Goal: Task Accomplishment & Management: Complete application form

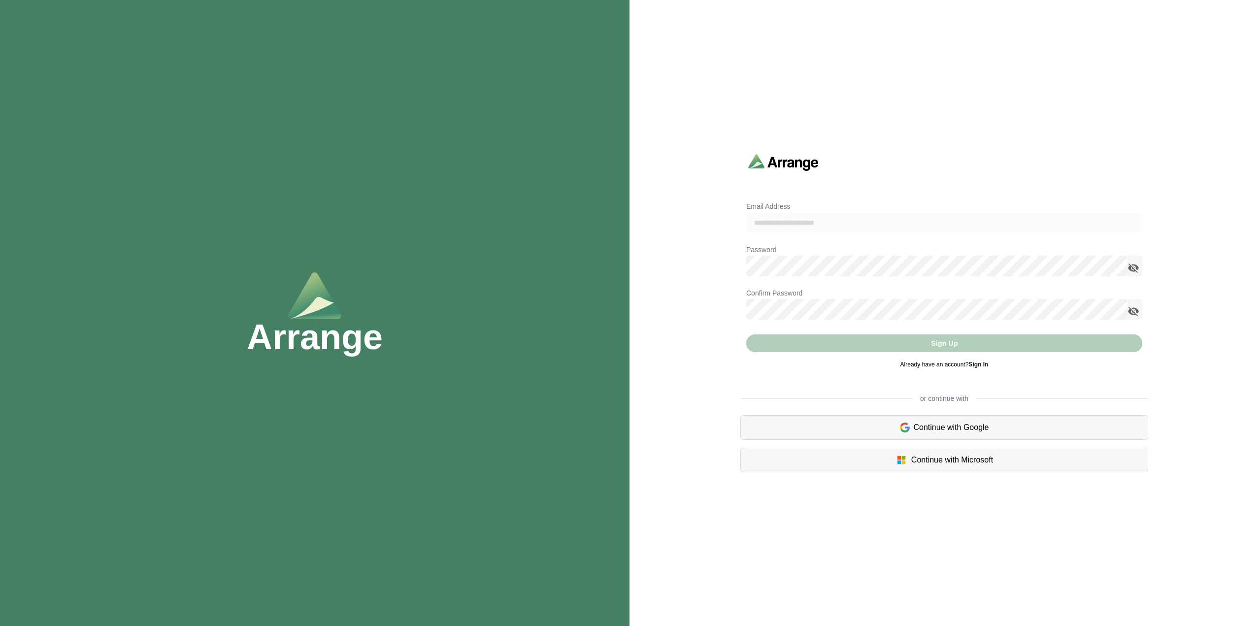
type input "**********"
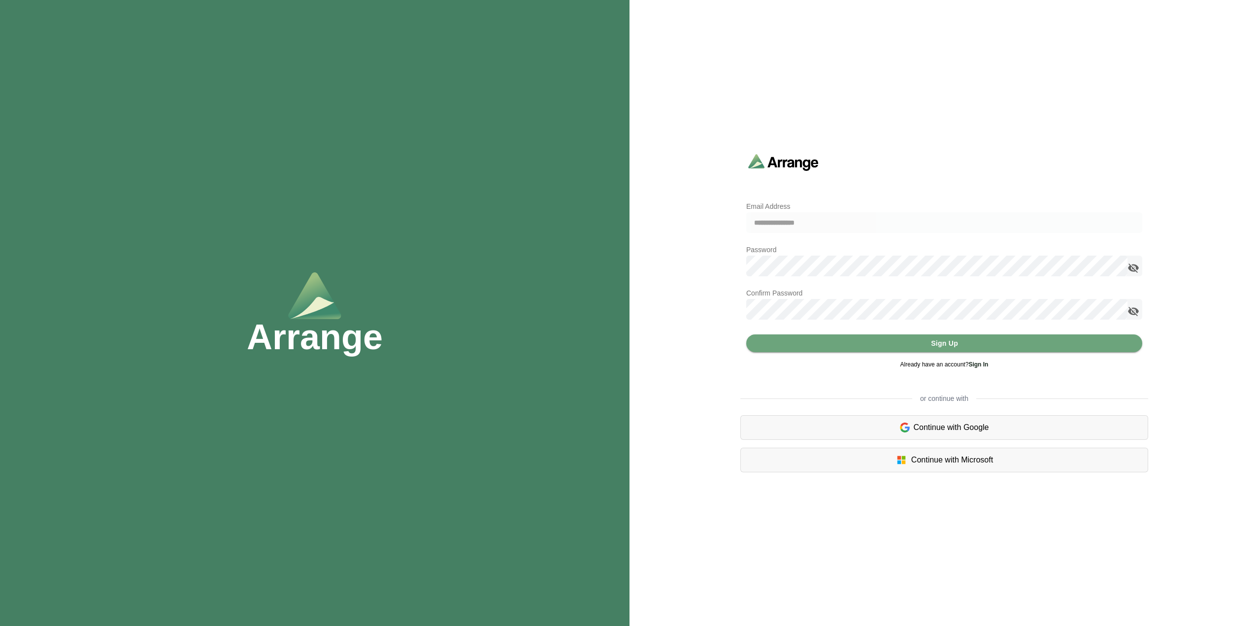
click at [952, 425] on div "Continue with Google" at bounding box center [944, 427] width 408 height 25
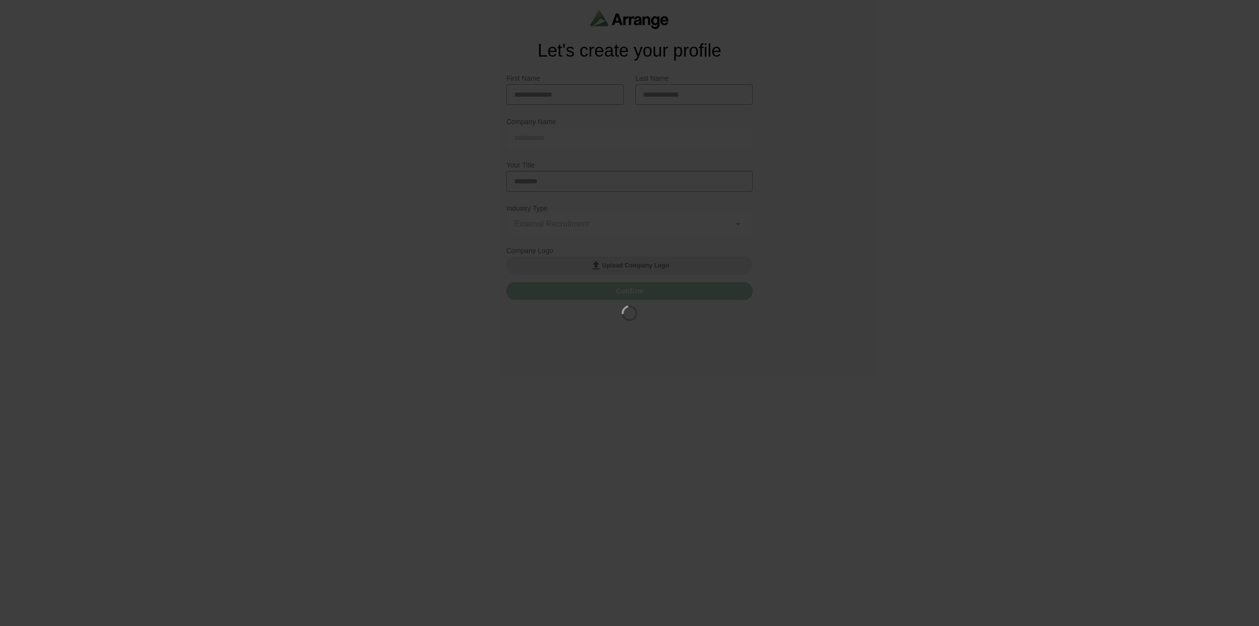
type input "**********"
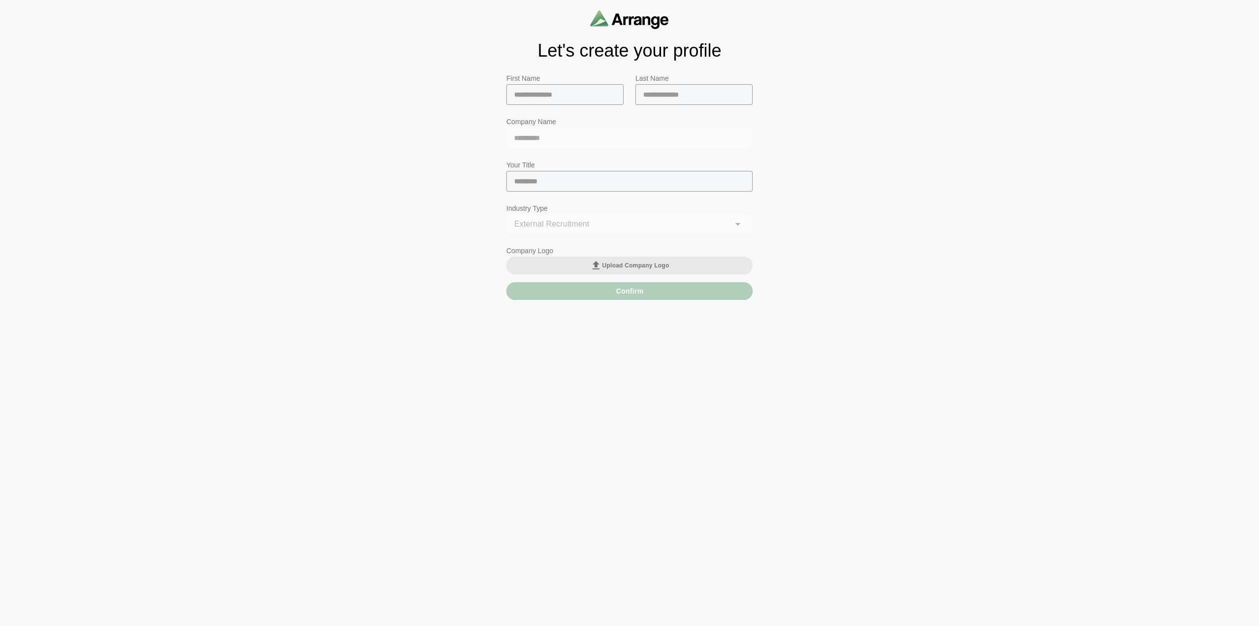
click at [571, 93] on input "text" at bounding box center [564, 94] width 117 height 21
type input "**"
type input "********"
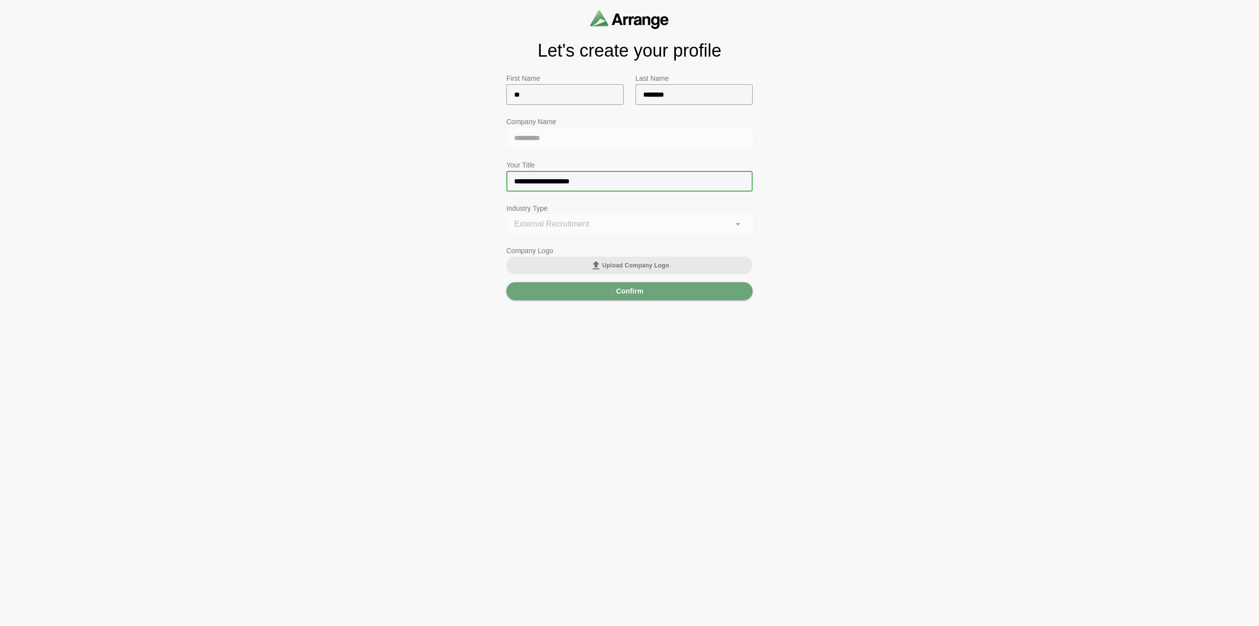
type input "**********"
click at [704, 225] on div "**********" at bounding box center [629, 229] width 246 height 31
click at [740, 226] on div "**********" at bounding box center [629, 229] width 246 height 31
drag, startPoint x: 824, startPoint y: 221, endPoint x: 789, endPoint y: 225, distance: 34.7
click at [824, 221] on div "**********" at bounding box center [629, 153] width 1259 height 306
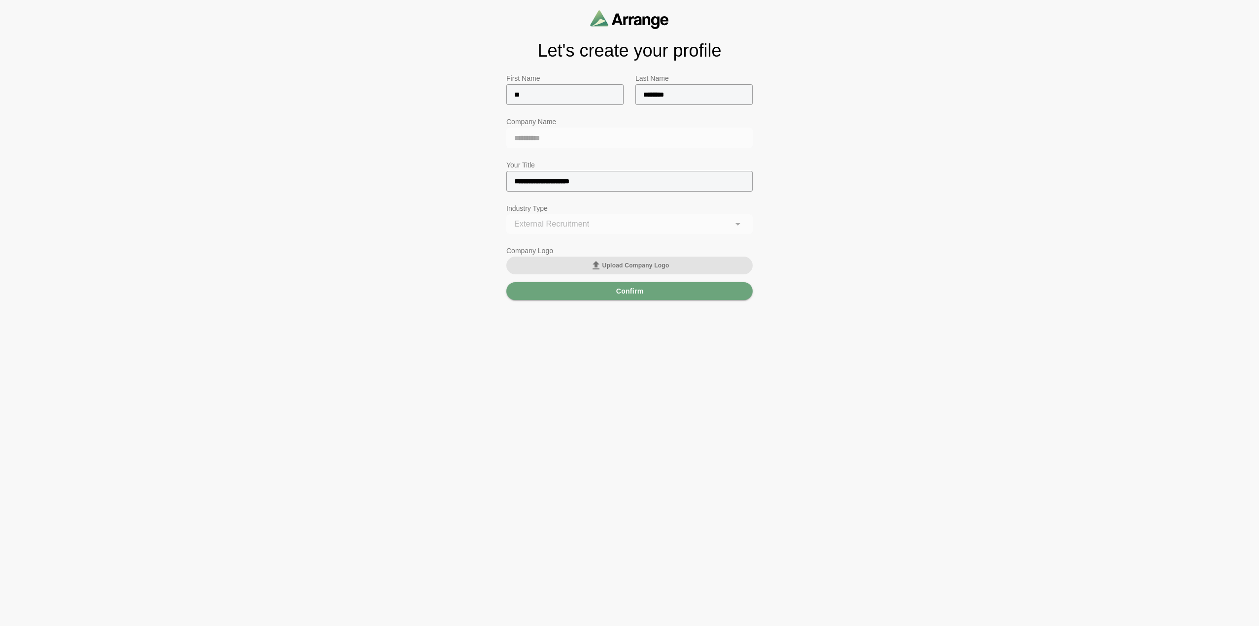
click at [635, 267] on span "Upload Company Logo" at bounding box center [629, 266] width 79 height 12
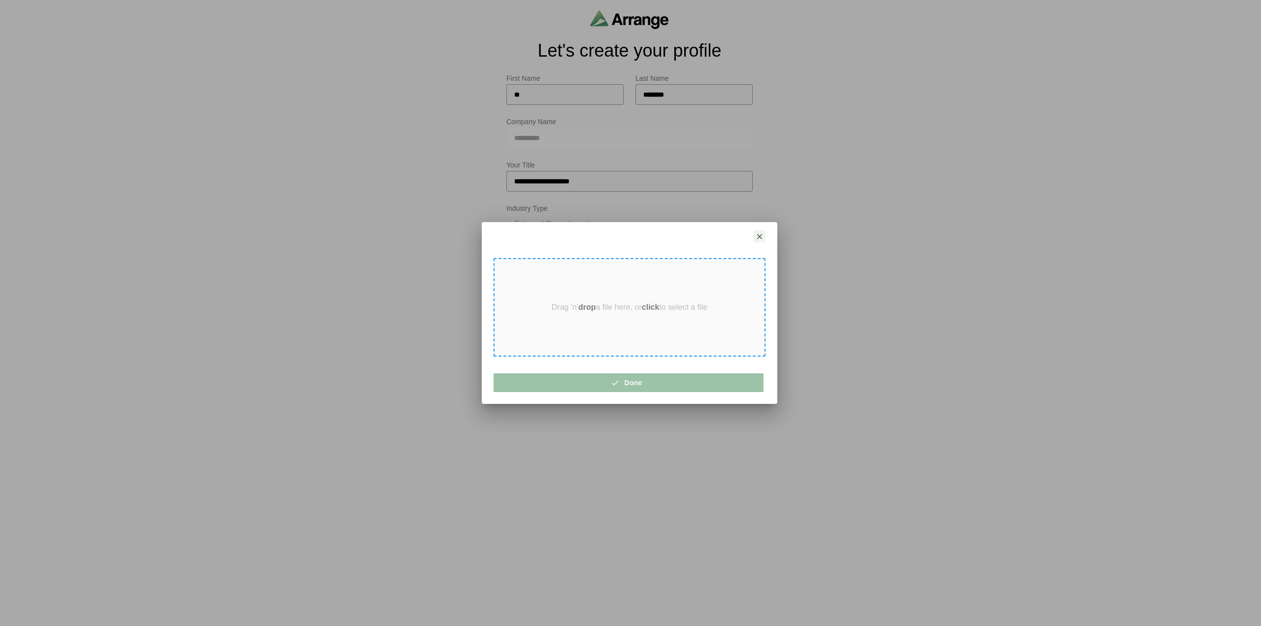
click at [637, 314] on div "Drag 'n' drop a file here, or click to select a file" at bounding box center [630, 307] width 272 height 99
click at [654, 380] on button "Done" at bounding box center [629, 382] width 270 height 19
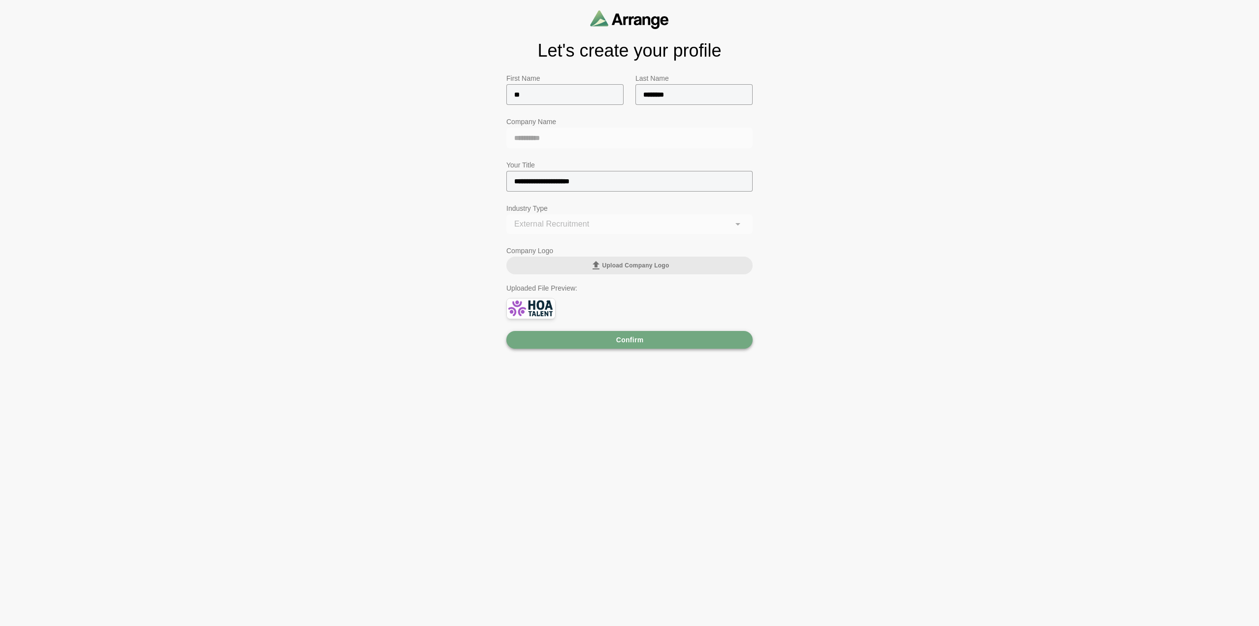
click at [663, 340] on button "Confirm" at bounding box center [629, 340] width 246 height 18
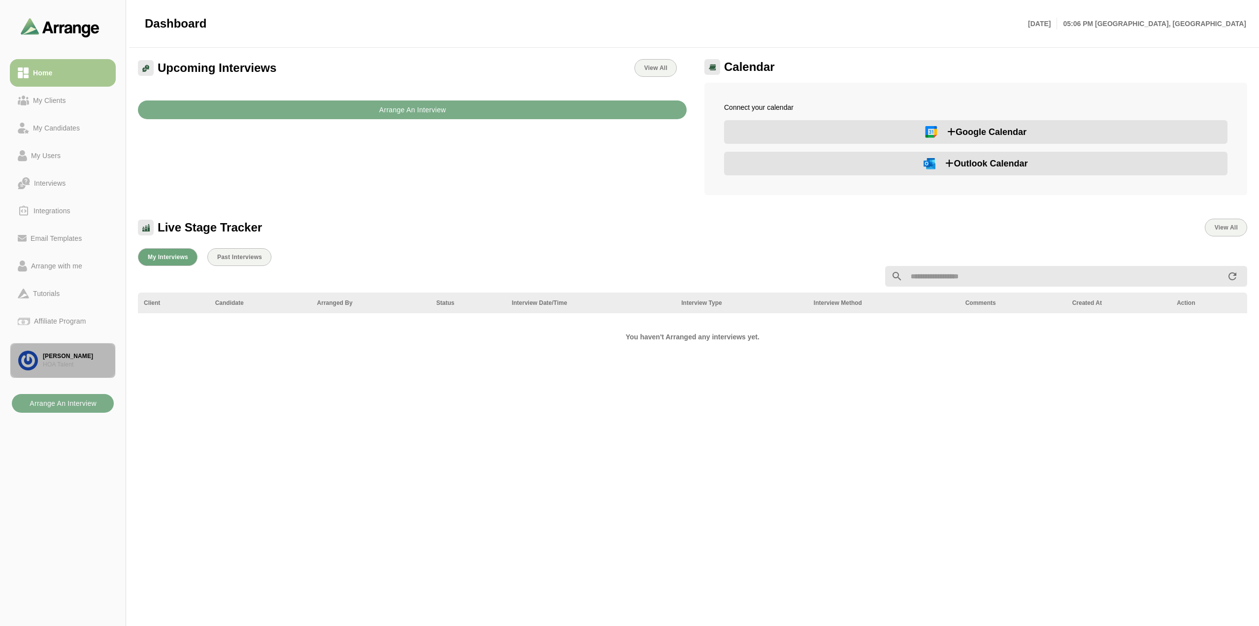
click at [69, 360] on div "BJ Marshall HOA Talent" at bounding box center [75, 360] width 65 height 17
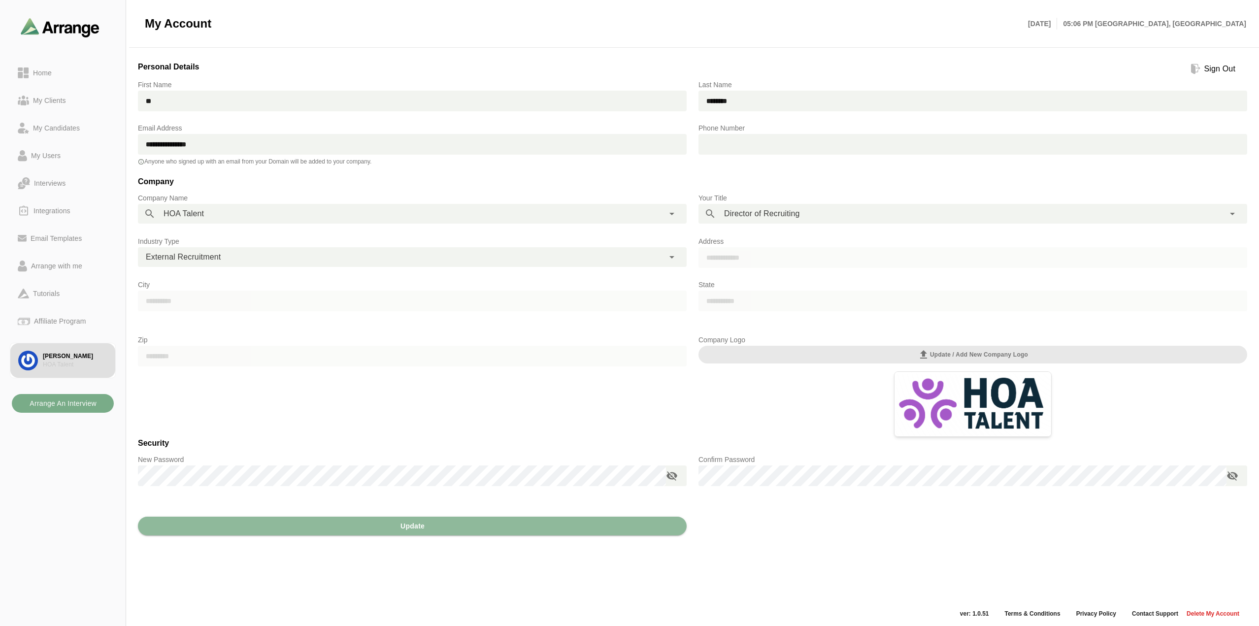
click at [242, 301] on div at bounding box center [412, 307] width 549 height 32
click at [59, 26] on img at bounding box center [60, 27] width 79 height 19
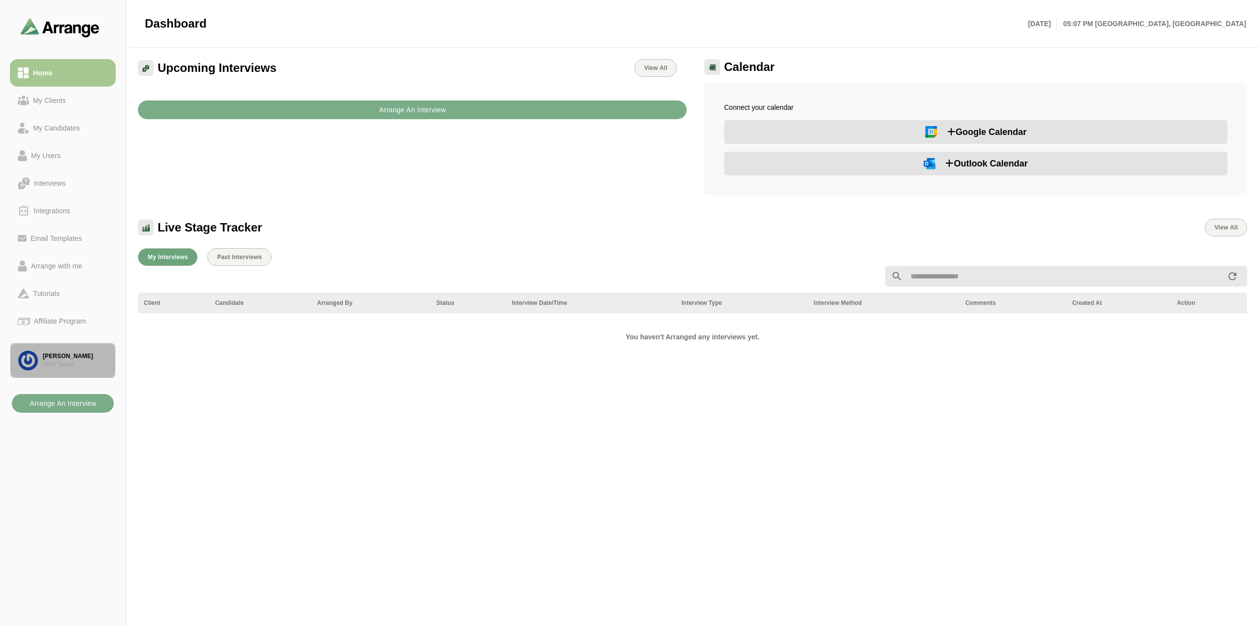
click at [59, 361] on div "HOA Talent" at bounding box center [75, 365] width 65 height 8
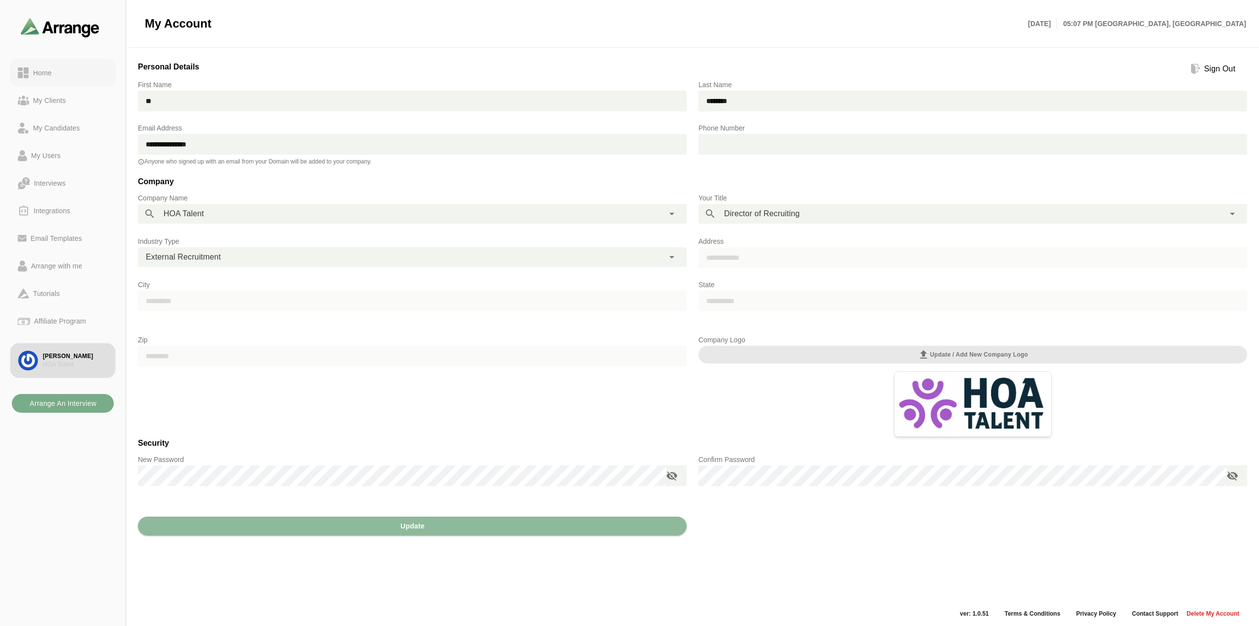
click at [45, 71] on div "Home" at bounding box center [42, 73] width 27 height 12
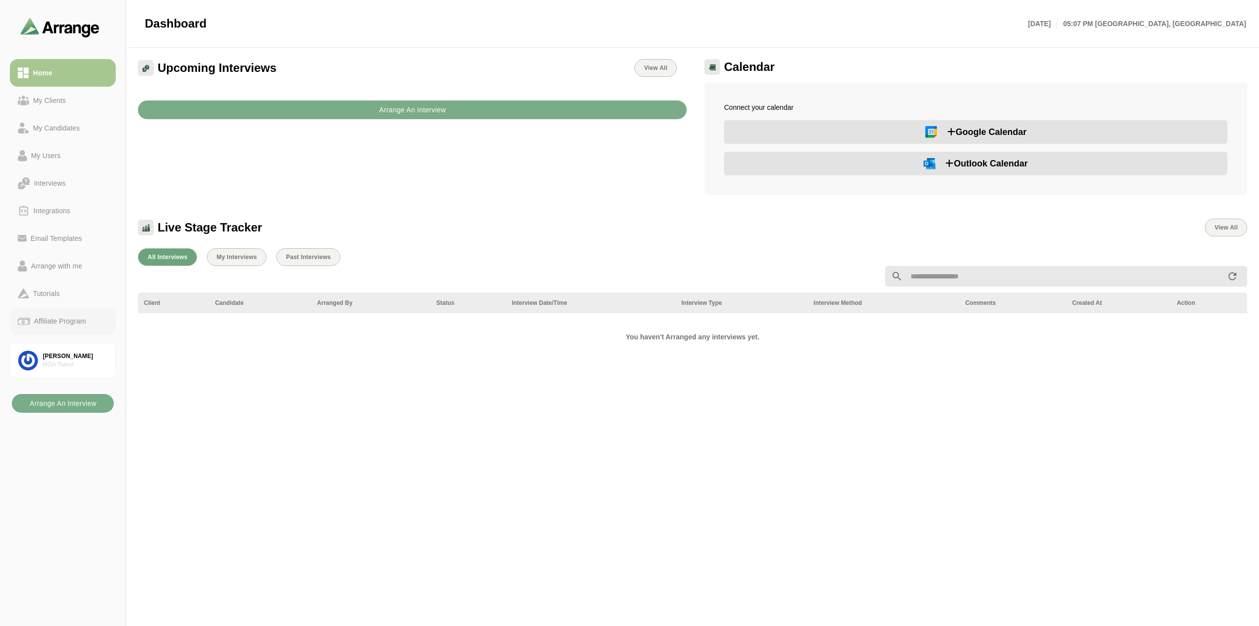
click at [79, 321] on div "Affiliate Program" at bounding box center [60, 321] width 60 height 12
click at [56, 74] on div "Home" at bounding box center [42, 73] width 27 height 12
click at [77, 491] on div "Home My Clients My Candidates My Users Interviews Integrations Email Templates …" at bounding box center [63, 313] width 126 height 626
click at [70, 359] on div "[PERSON_NAME]" at bounding box center [75, 356] width 65 height 8
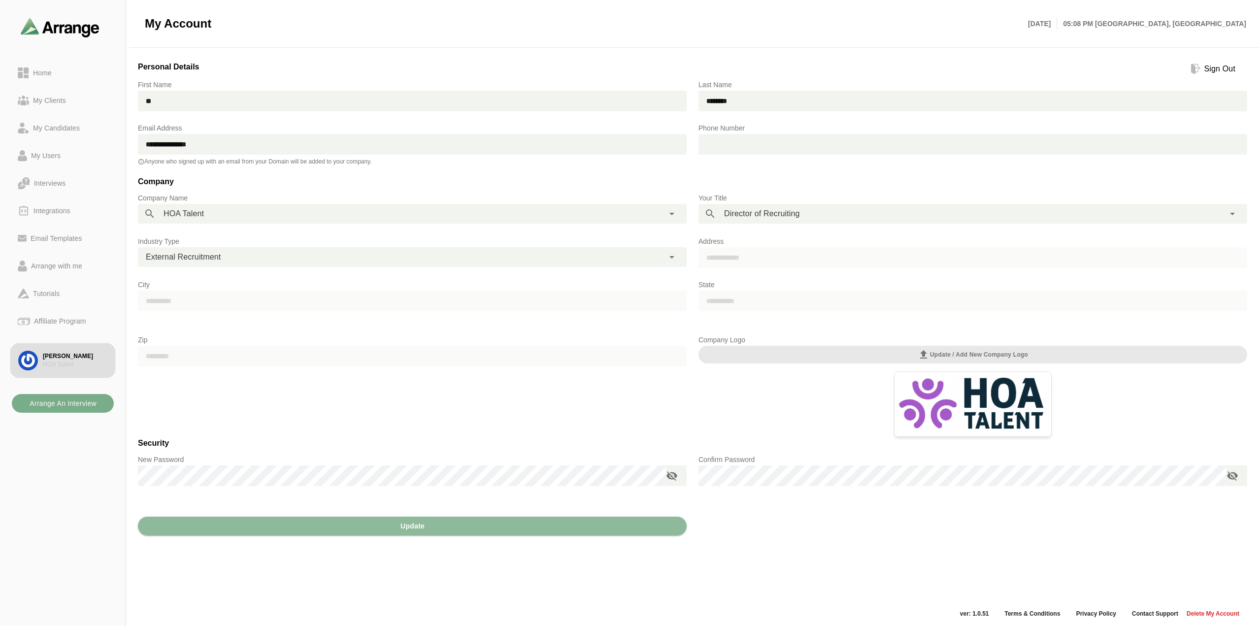
click at [1215, 68] on div "Sign Out" at bounding box center [1220, 69] width 39 height 12
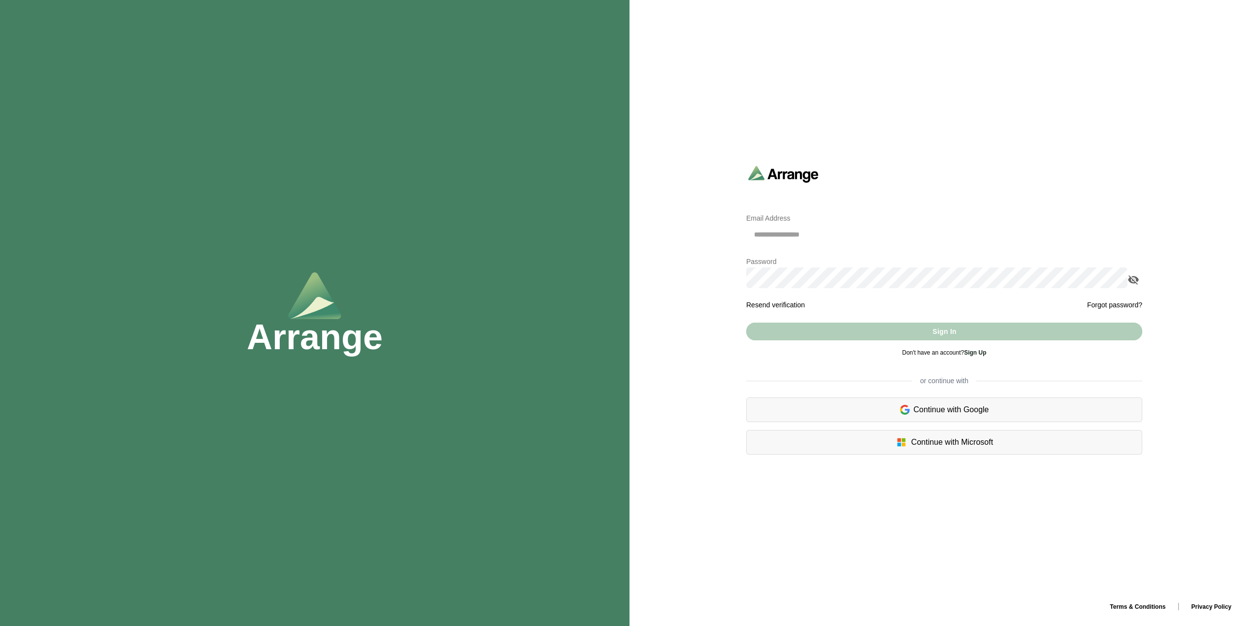
click at [961, 412] on div "Continue with Google" at bounding box center [944, 410] width 396 height 25
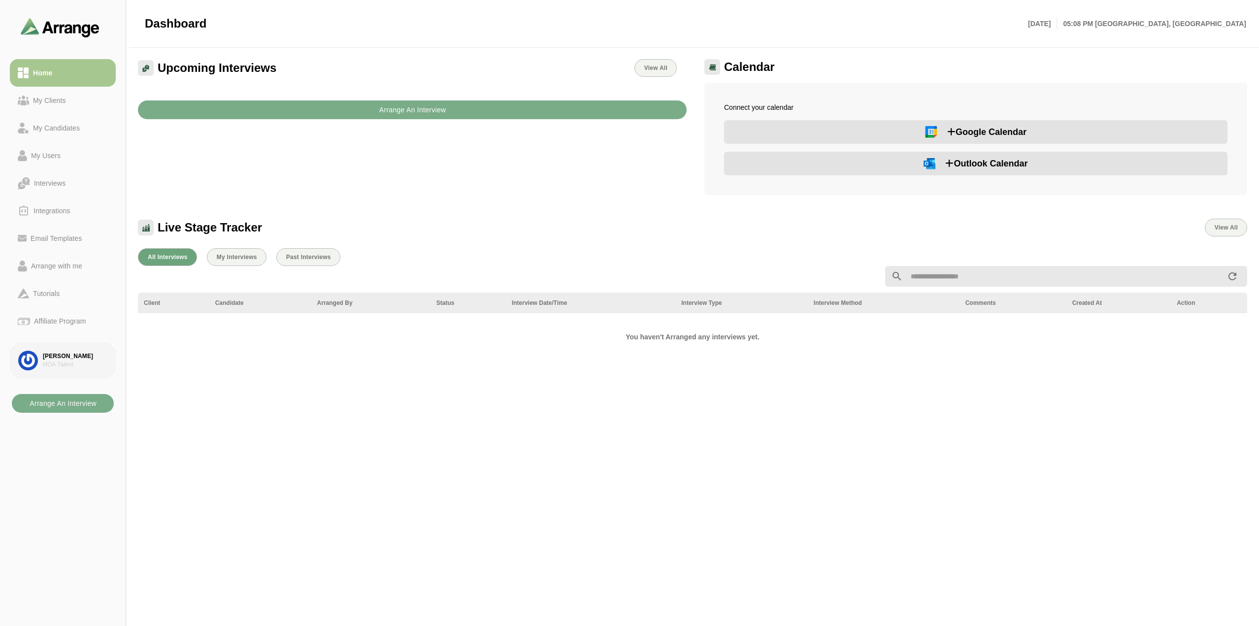
click at [72, 364] on div "HOA Talent" at bounding box center [75, 365] width 65 height 8
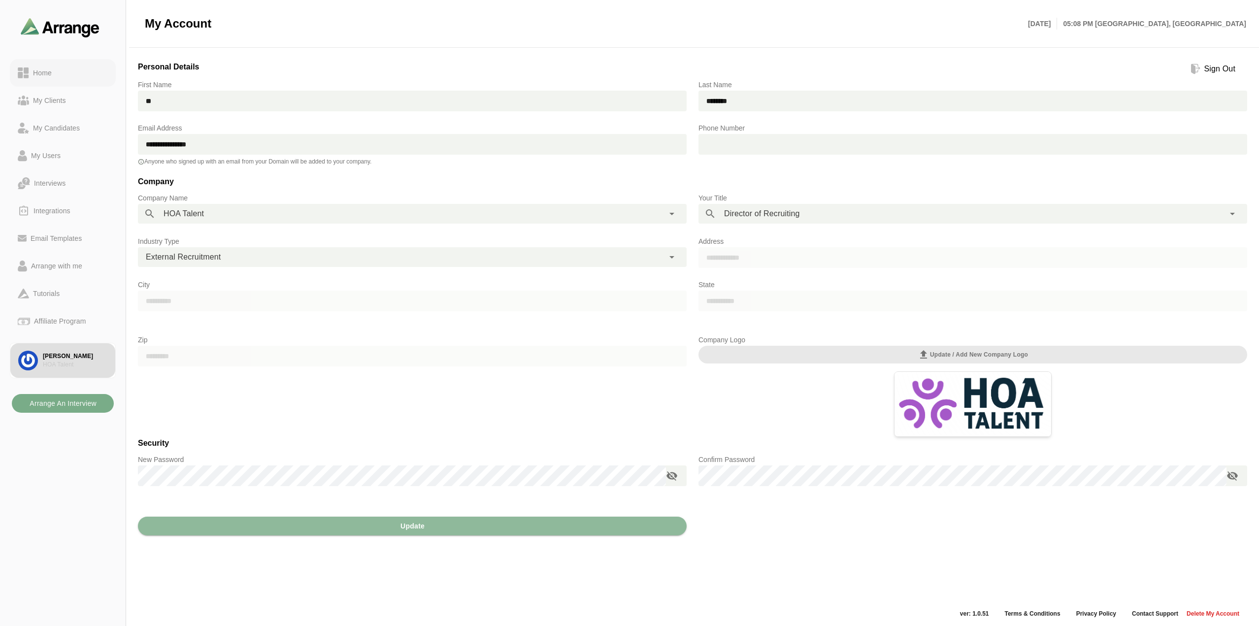
click at [49, 77] on div "Home" at bounding box center [42, 73] width 27 height 12
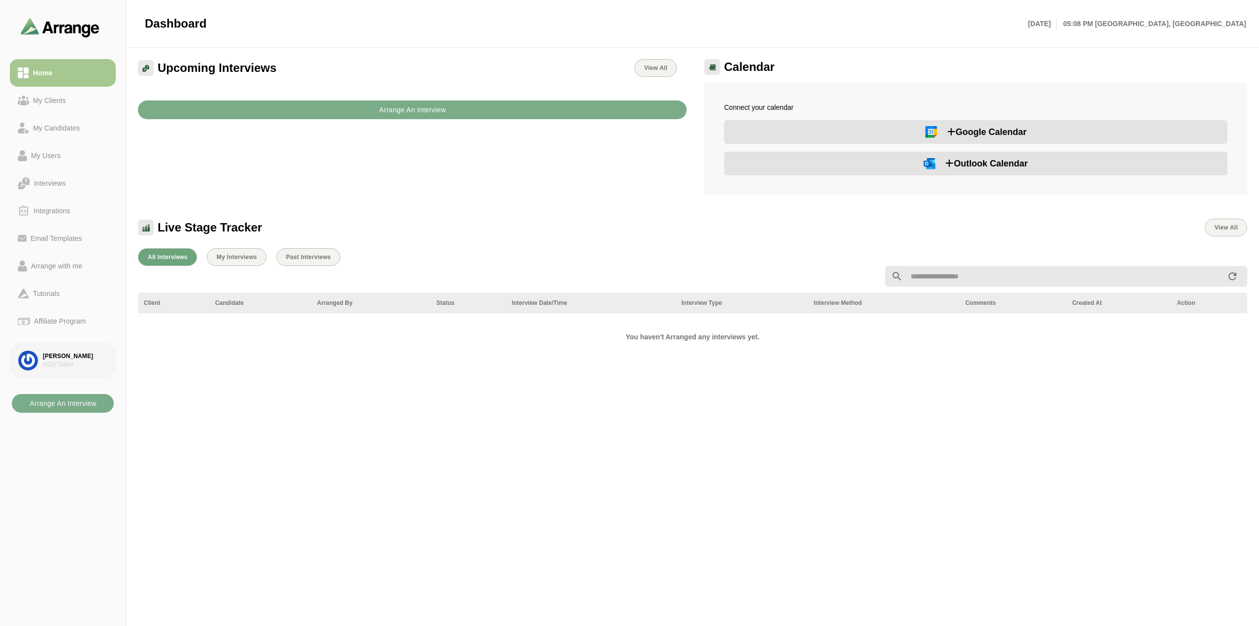
click at [58, 365] on div "HOA Talent" at bounding box center [75, 365] width 65 height 8
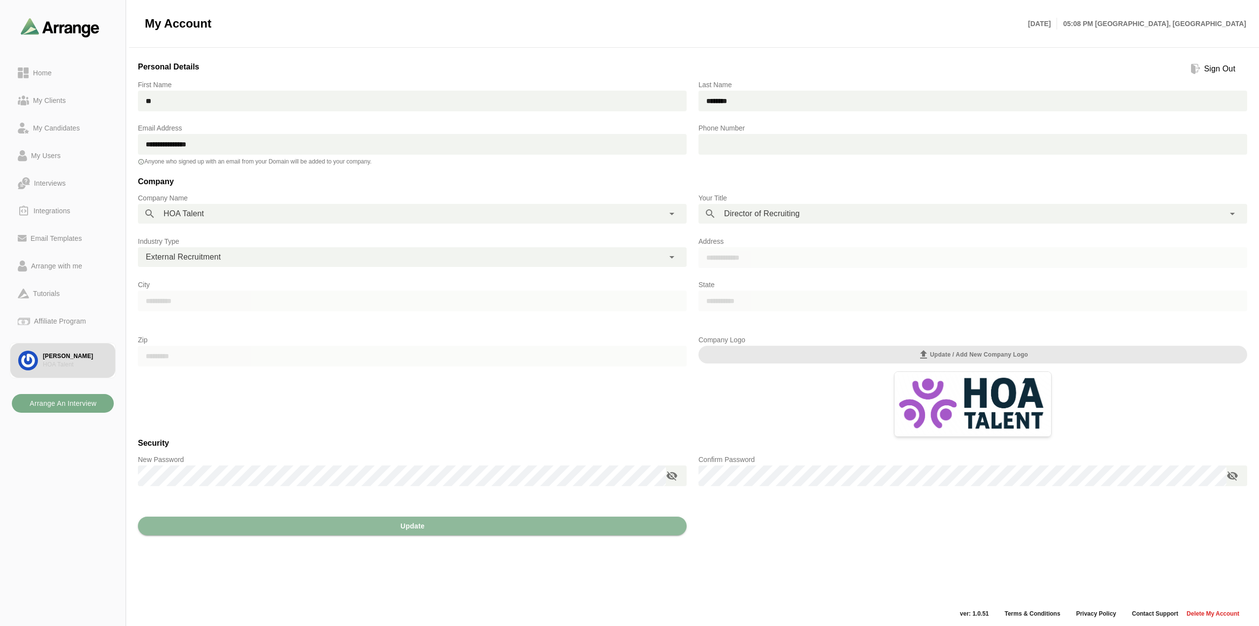
click at [745, 139] on input "text" at bounding box center [982, 144] width 532 height 21
type input "**********"
click at [771, 179] on h3 "Company" at bounding box center [692, 183] width 1109 height 17
click at [962, 216] on div "**********" at bounding box center [962, 214] width 493 height 20
click at [674, 257] on icon at bounding box center [672, 257] width 12 height 12
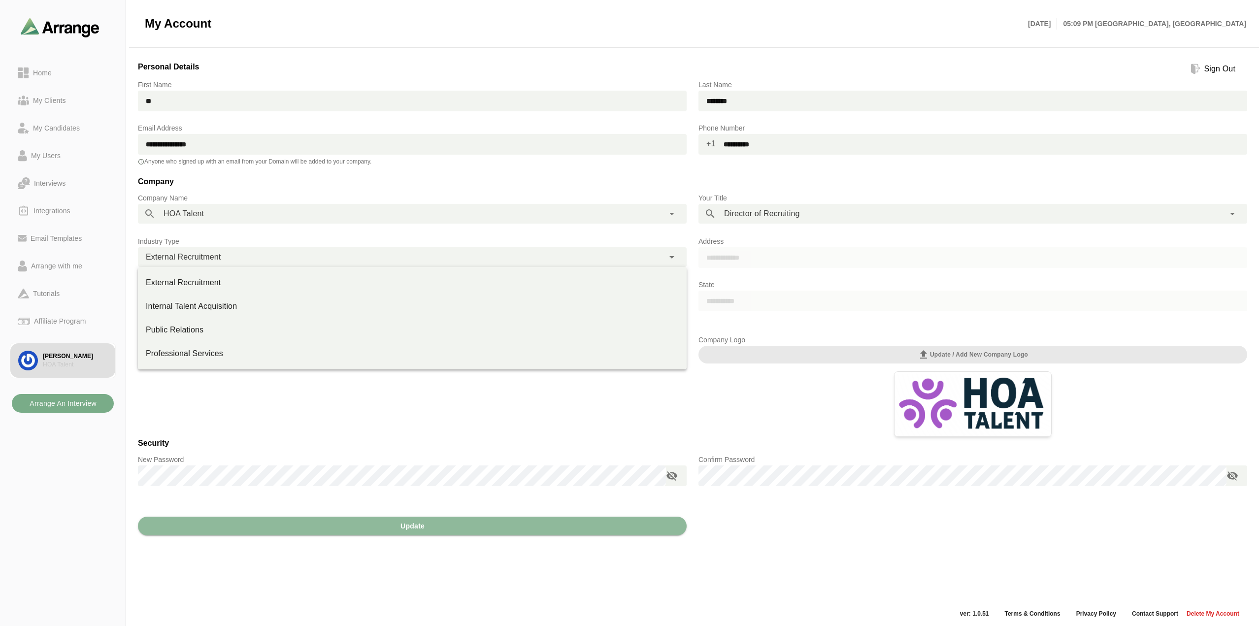
click at [40, 503] on div "Home My Clients My Candidates My Users Interviews Integrations Email Templates …" at bounding box center [63, 313] width 126 height 626
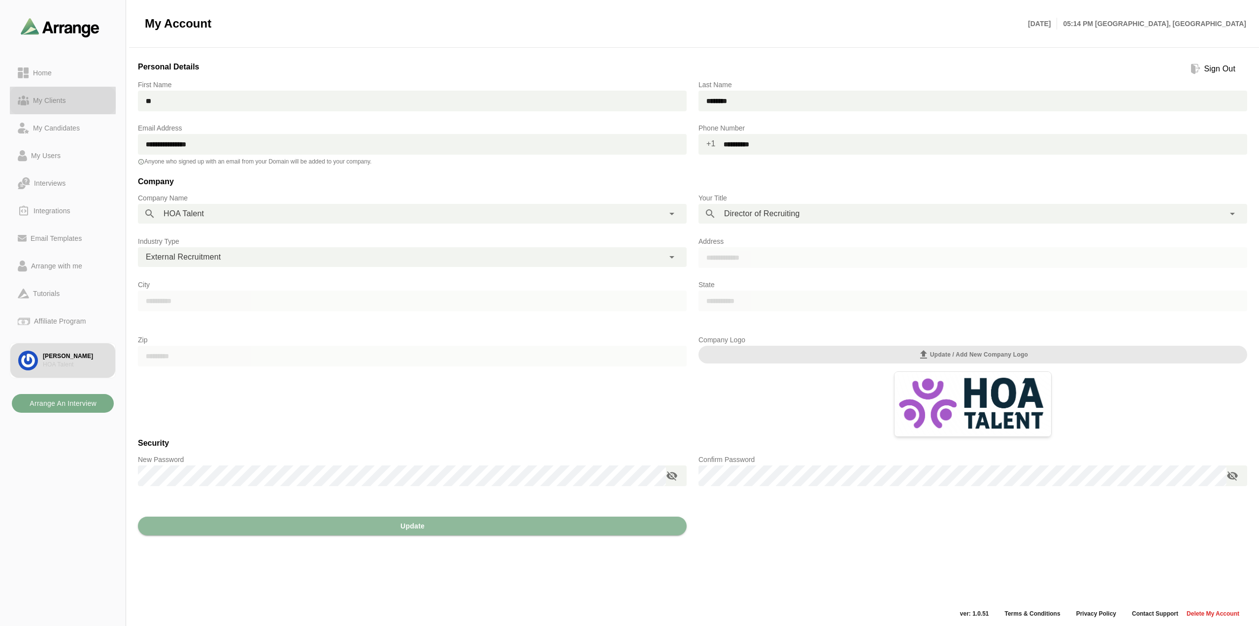
click at [55, 98] on div "My Clients" at bounding box center [49, 101] width 41 height 12
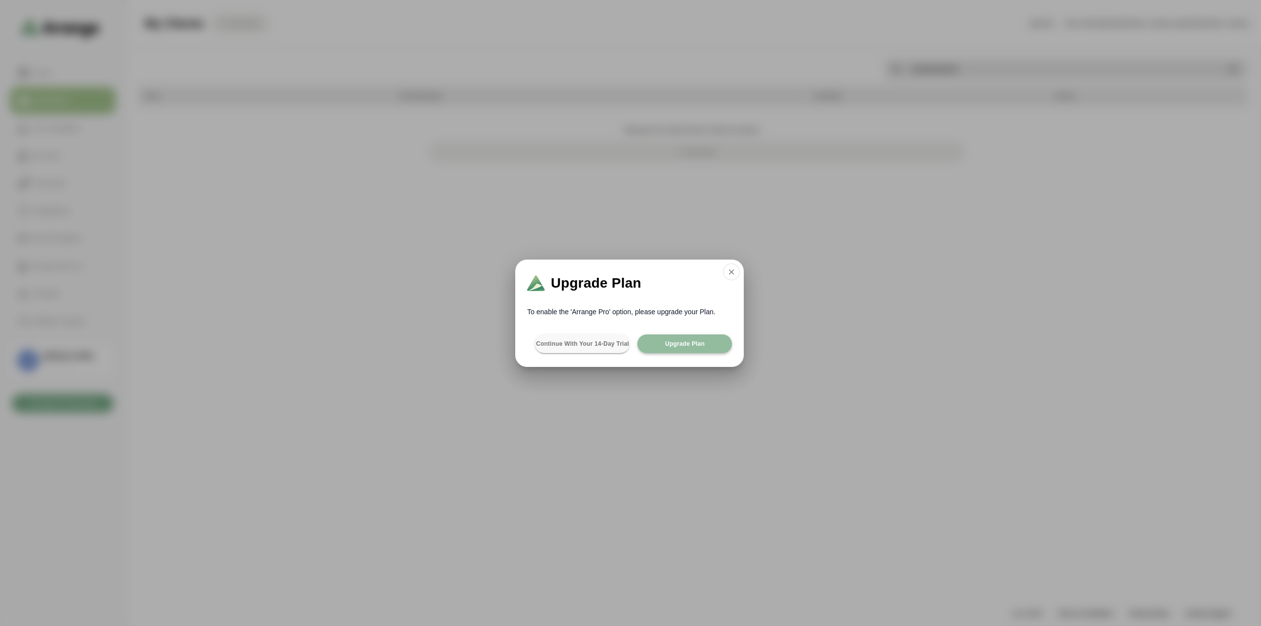
click at [682, 344] on span "Upgrade Plan" at bounding box center [685, 344] width 40 height 8
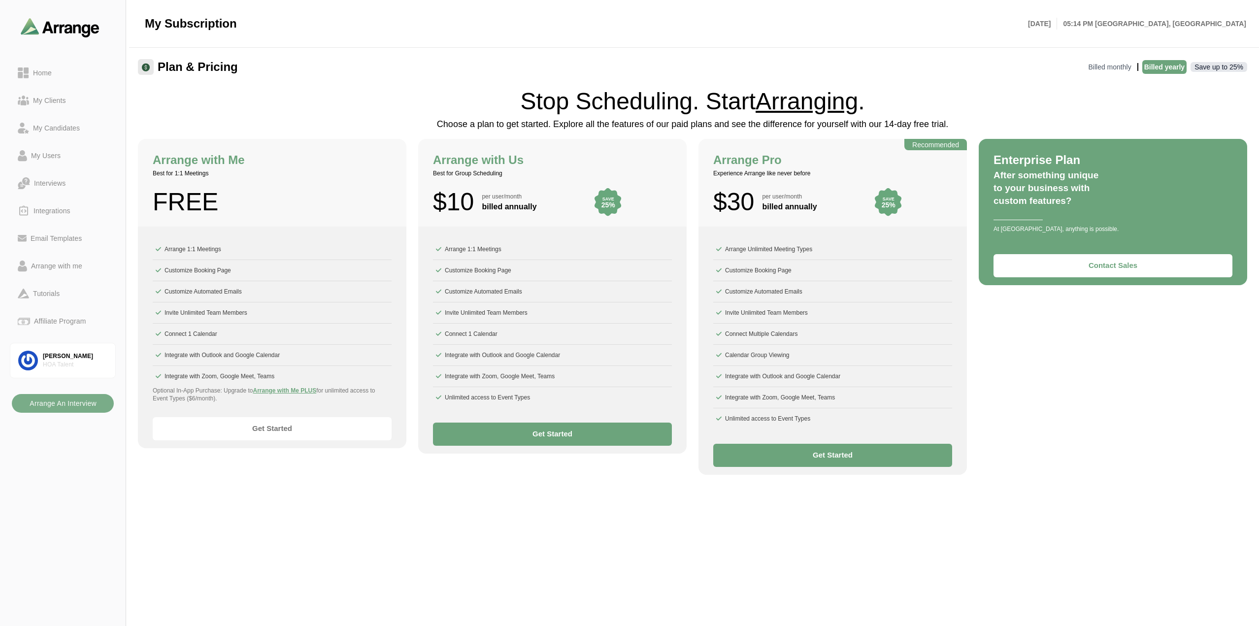
click at [364, 485] on main "My Subscription Wed 27th August, 2025 05:14 PM Chicago, America Plan & Pricing …" at bounding box center [629, 313] width 1259 height 626
click at [1112, 66] on p "Billed monthly" at bounding box center [1109, 67] width 47 height 14
click at [959, 63] on div "Plan & Pricing Billed monthly Billed yearly Save up to 25%" at bounding box center [692, 67] width 1109 height 16
click at [1079, 324] on div "Enterprise Plan After something unique to your business with custom features? A…" at bounding box center [1113, 307] width 269 height 336
click at [719, 496] on main "My Subscription Wed 27th August, 2025 05:15 PM Chicago, America Plan & Pricing …" at bounding box center [629, 313] width 1259 height 626
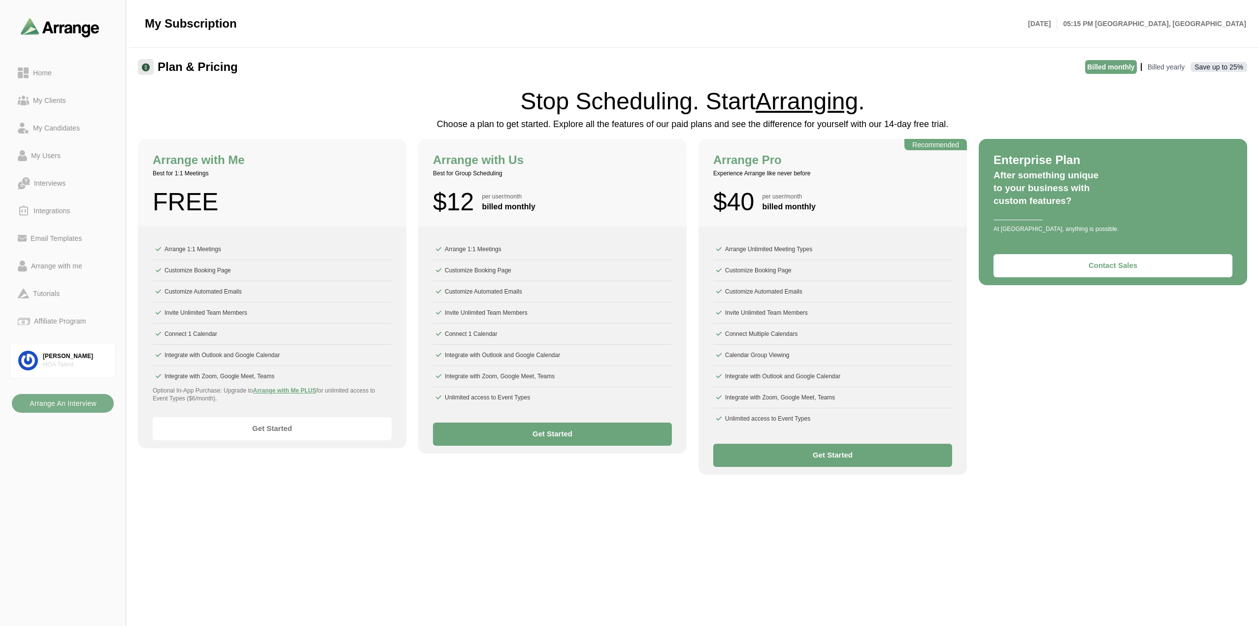
click at [329, 513] on main "My Subscription Wed 27th August, 2025 05:15 PM Chicago, America Plan & Pricing …" at bounding box center [629, 313] width 1259 height 626
click at [264, 429] on link "Get Started" at bounding box center [272, 428] width 50 height 20
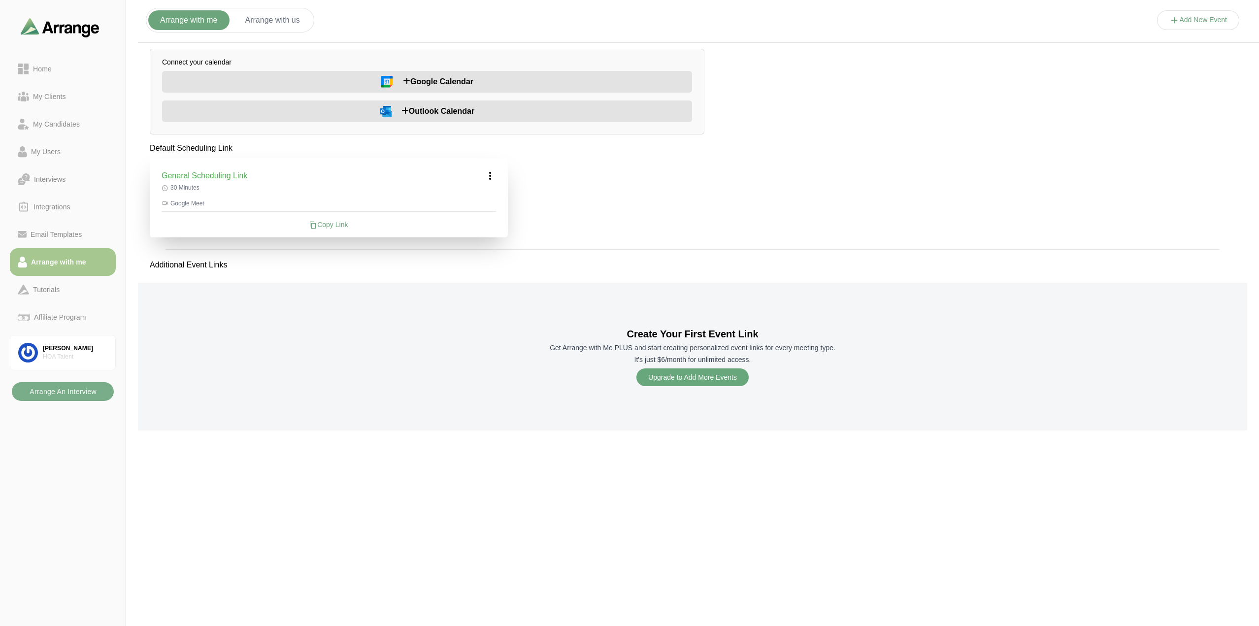
click at [490, 174] on icon at bounding box center [490, 176] width 12 height 12
click at [276, 18] on button "Arrange with us" at bounding box center [273, 20] width 78 height 20
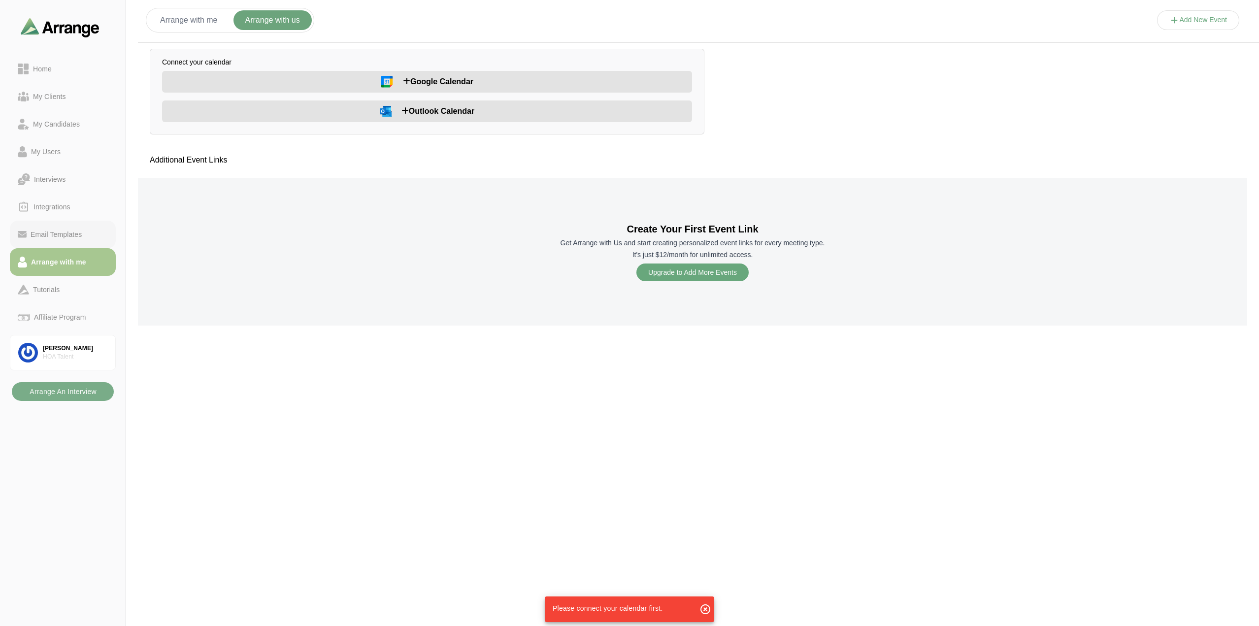
click at [63, 234] on div "Email Templates" at bounding box center [56, 235] width 59 height 12
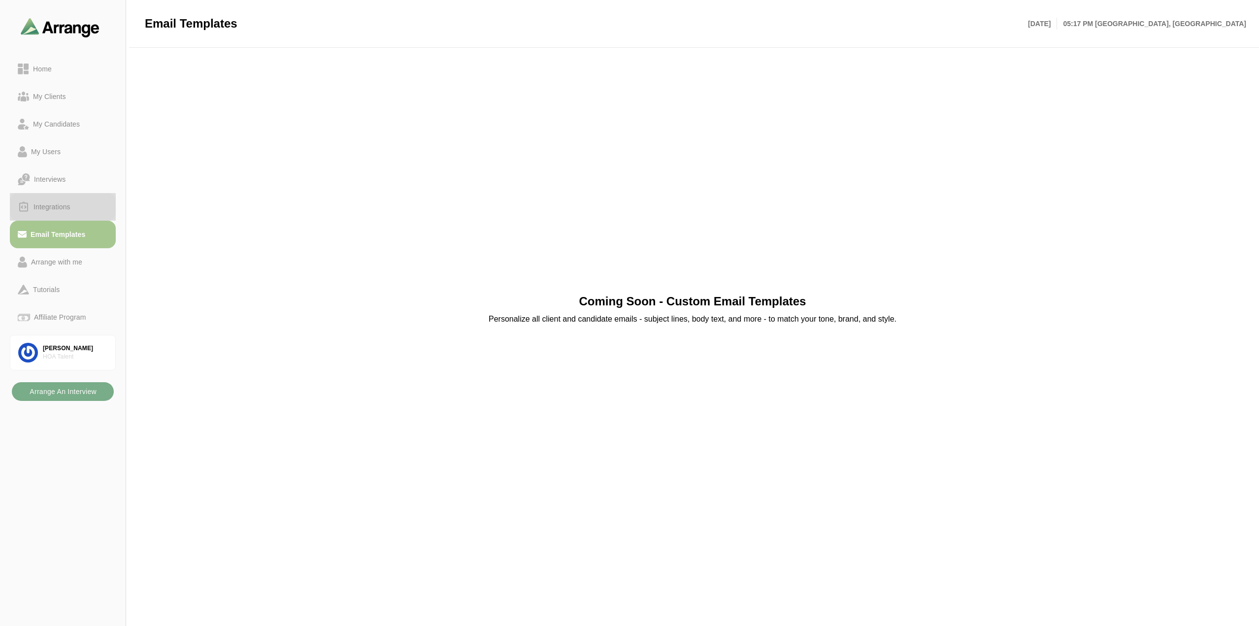
click at [53, 205] on div "Integrations" at bounding box center [52, 207] width 45 height 12
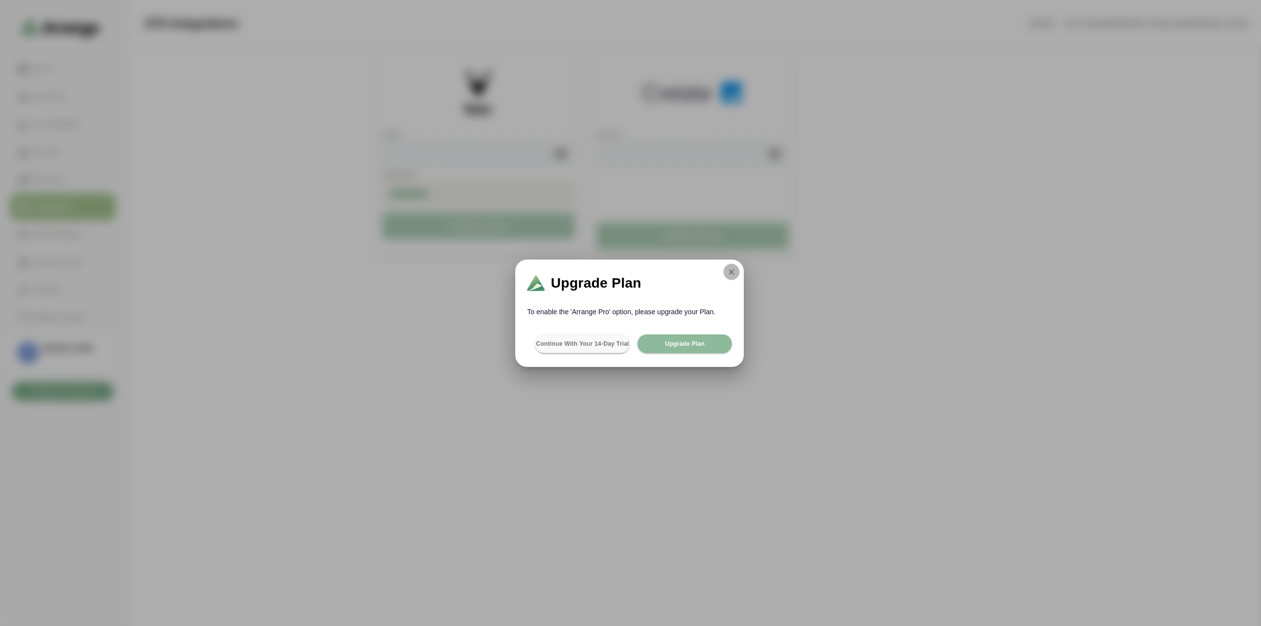
click at [729, 273] on icon "button" at bounding box center [731, 272] width 9 height 9
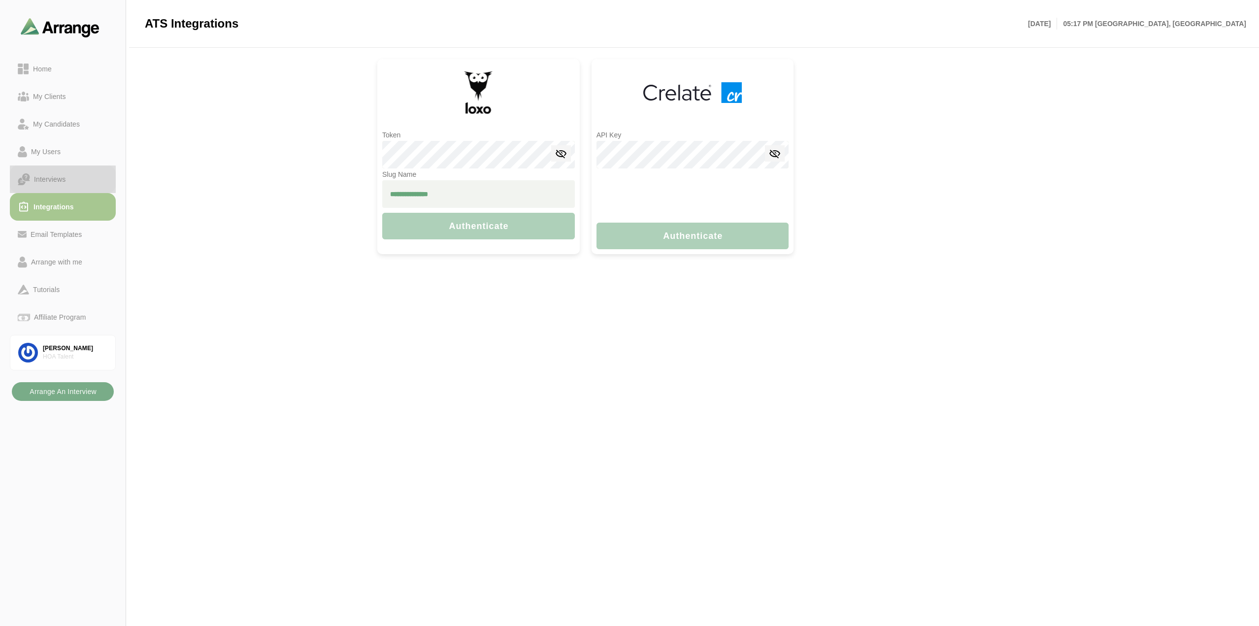
click at [59, 178] on div "Interviews" at bounding box center [49, 179] width 39 height 12
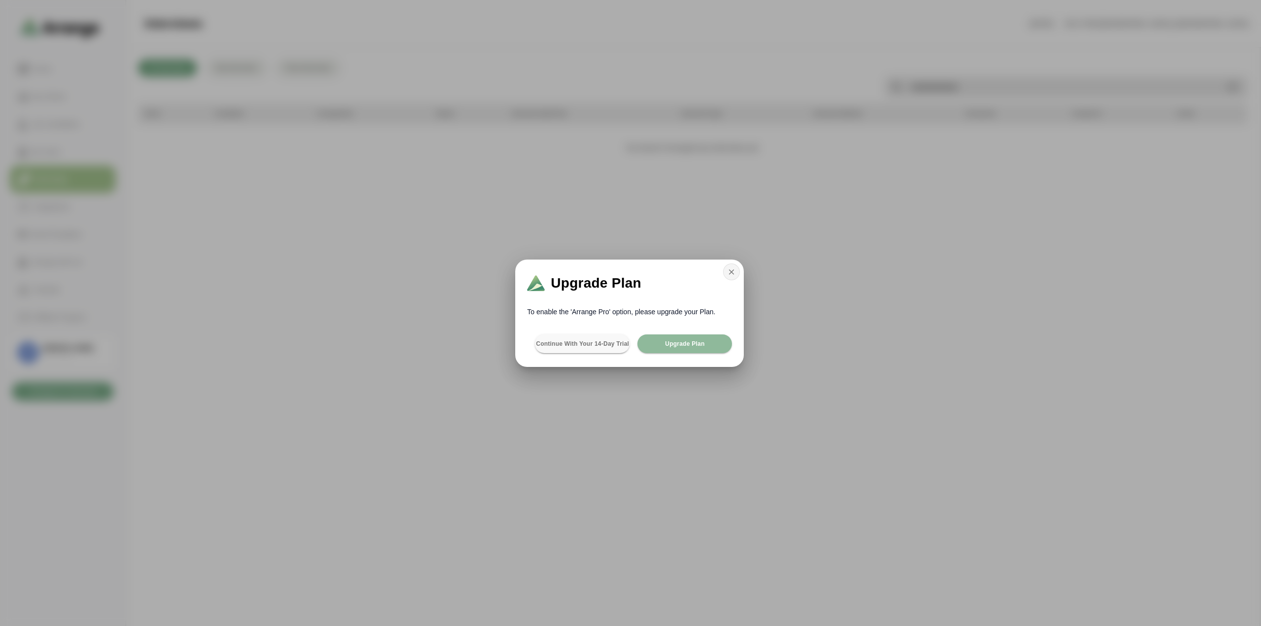
click at [733, 270] on icon "button" at bounding box center [731, 272] width 9 height 9
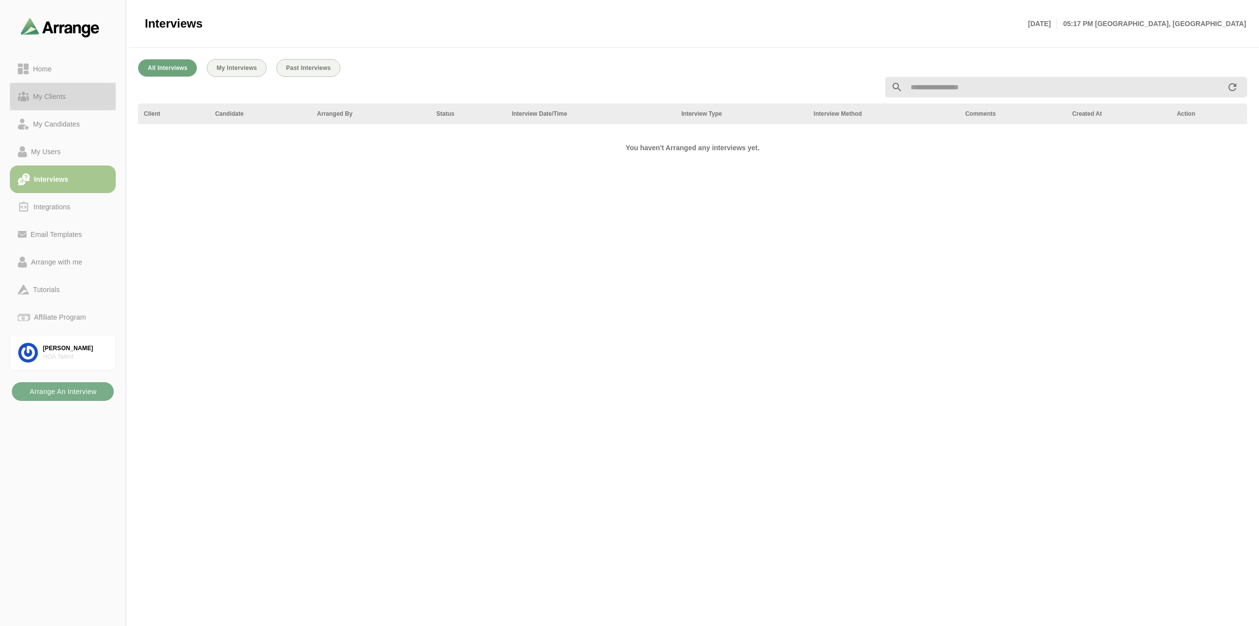
click at [53, 95] on div "My Clients" at bounding box center [49, 97] width 41 height 12
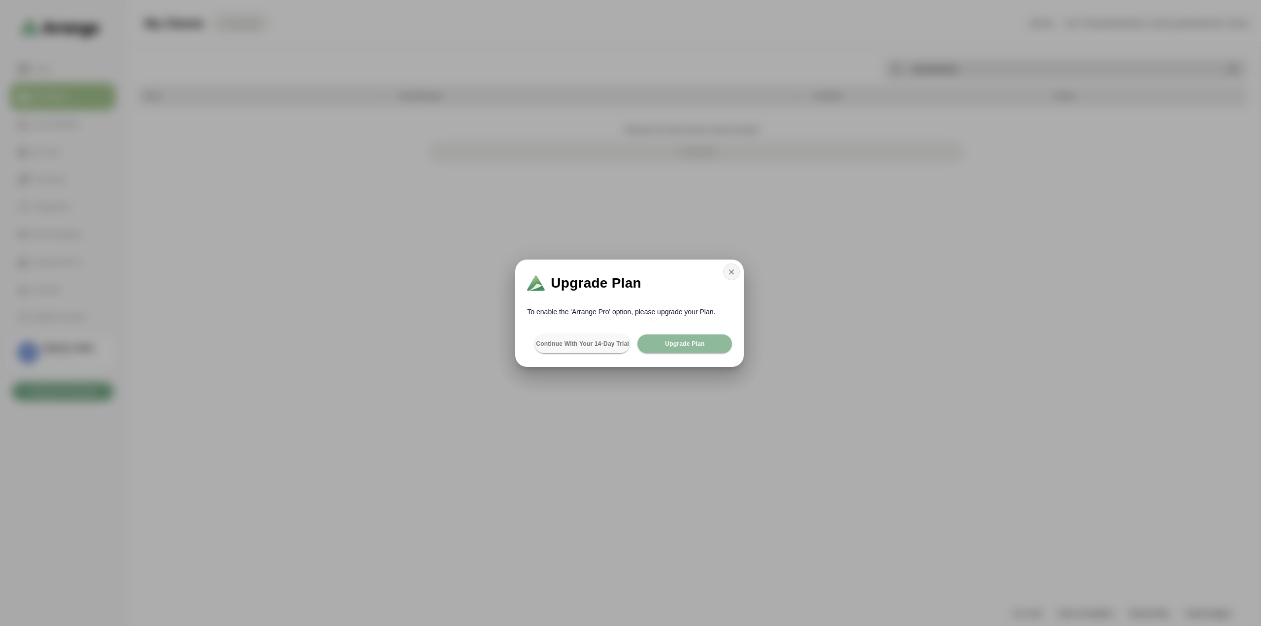
click at [730, 267] on button "button" at bounding box center [731, 272] width 17 height 17
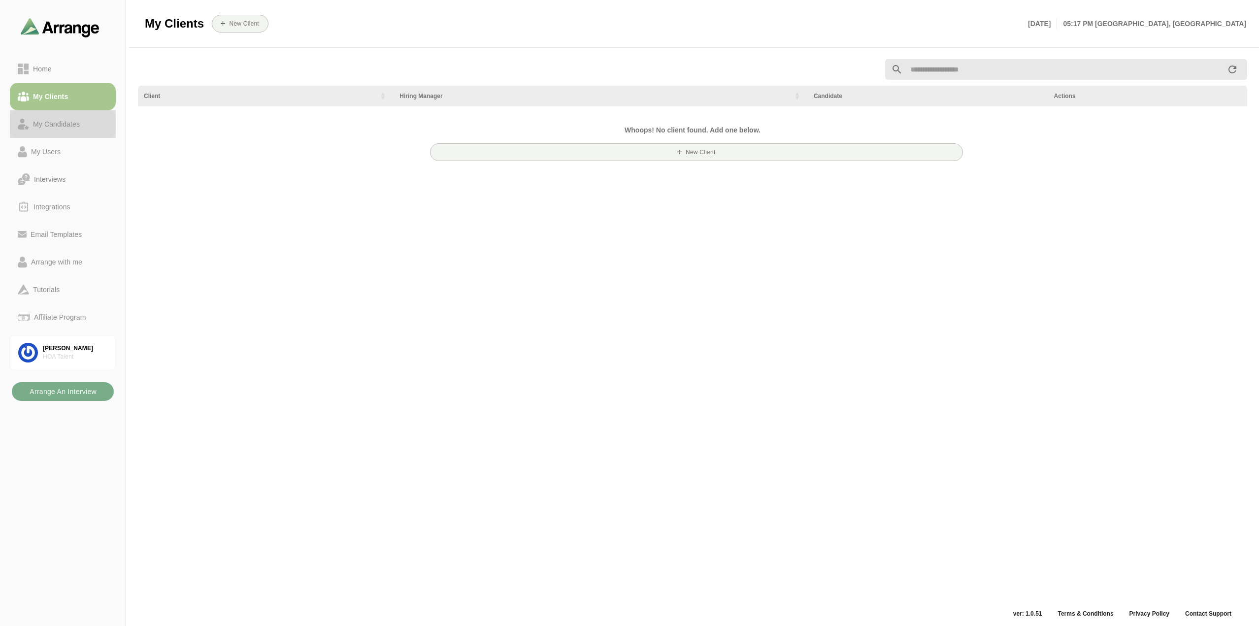
click at [75, 120] on div "My Candidates" at bounding box center [56, 124] width 55 height 12
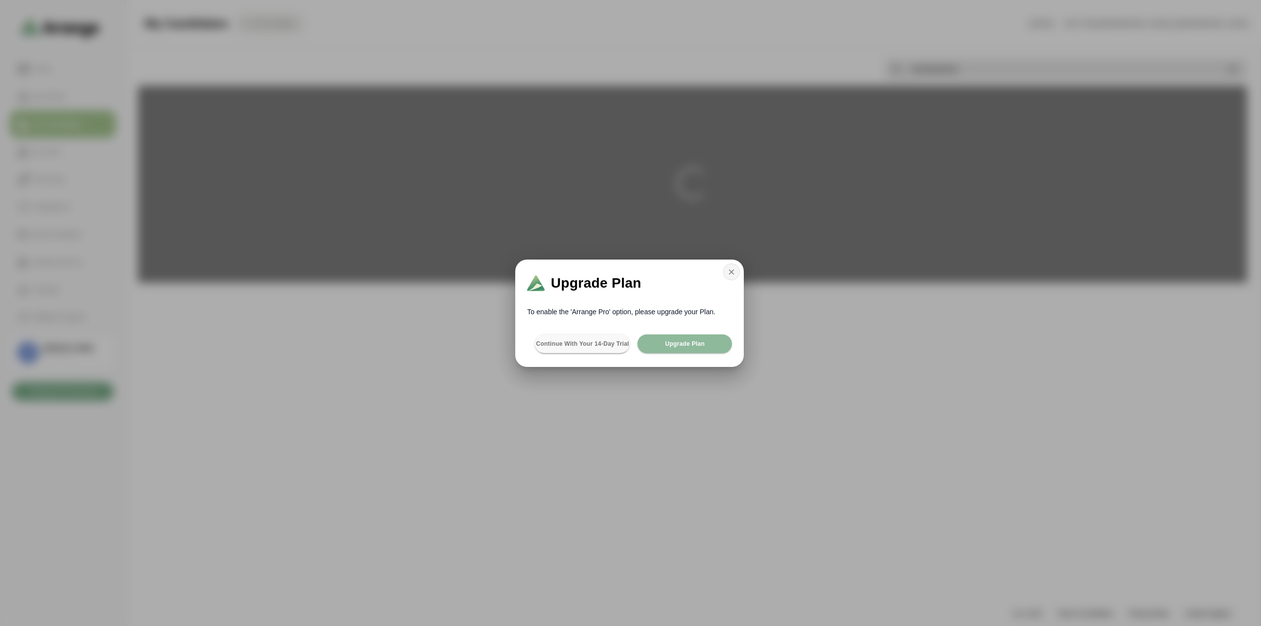
click at [728, 272] on icon "button" at bounding box center [731, 272] width 9 height 9
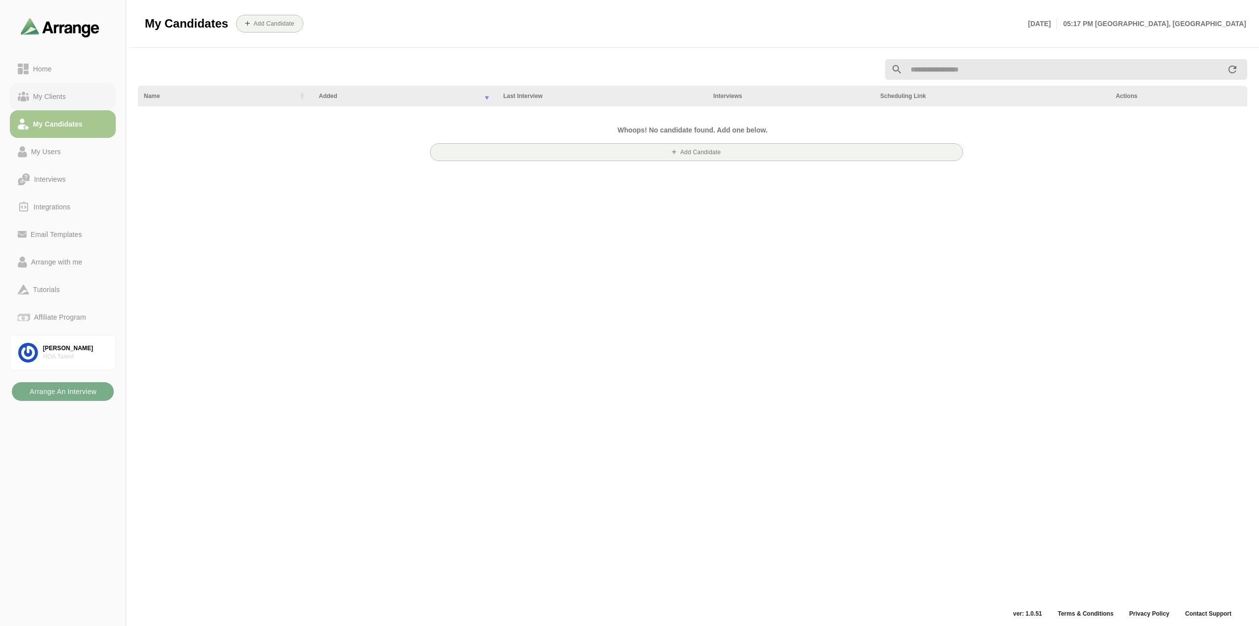
click at [53, 95] on div "My Clients" at bounding box center [49, 97] width 41 height 12
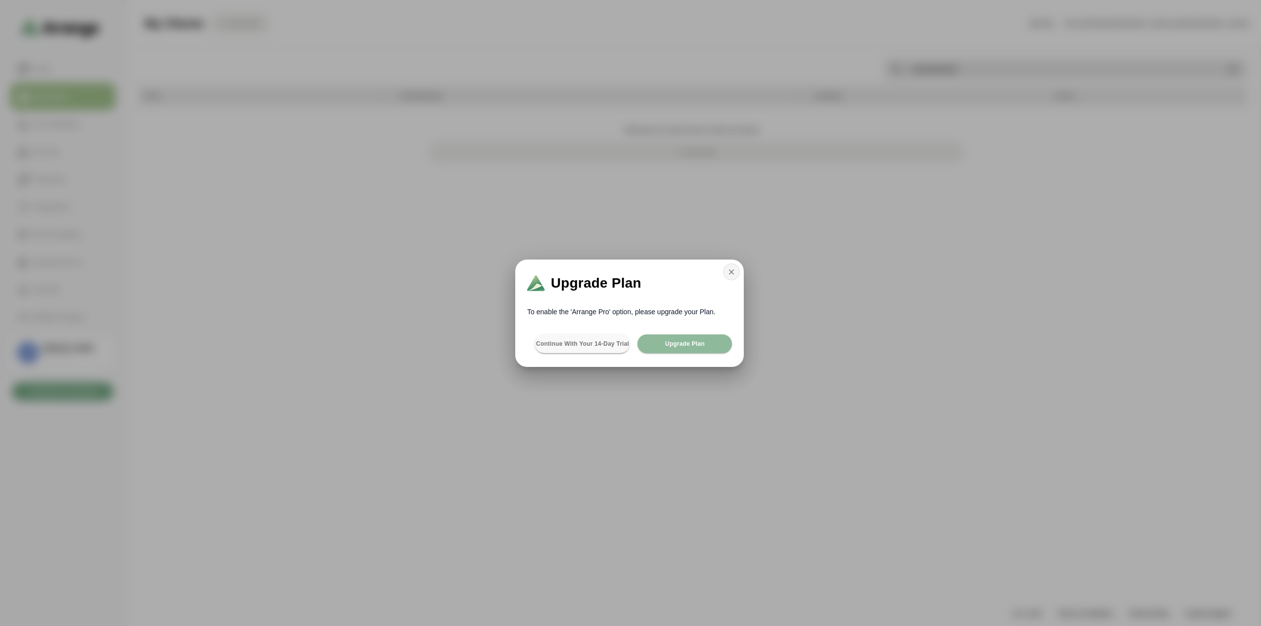
click at [735, 273] on icon "button" at bounding box center [731, 272] width 9 height 9
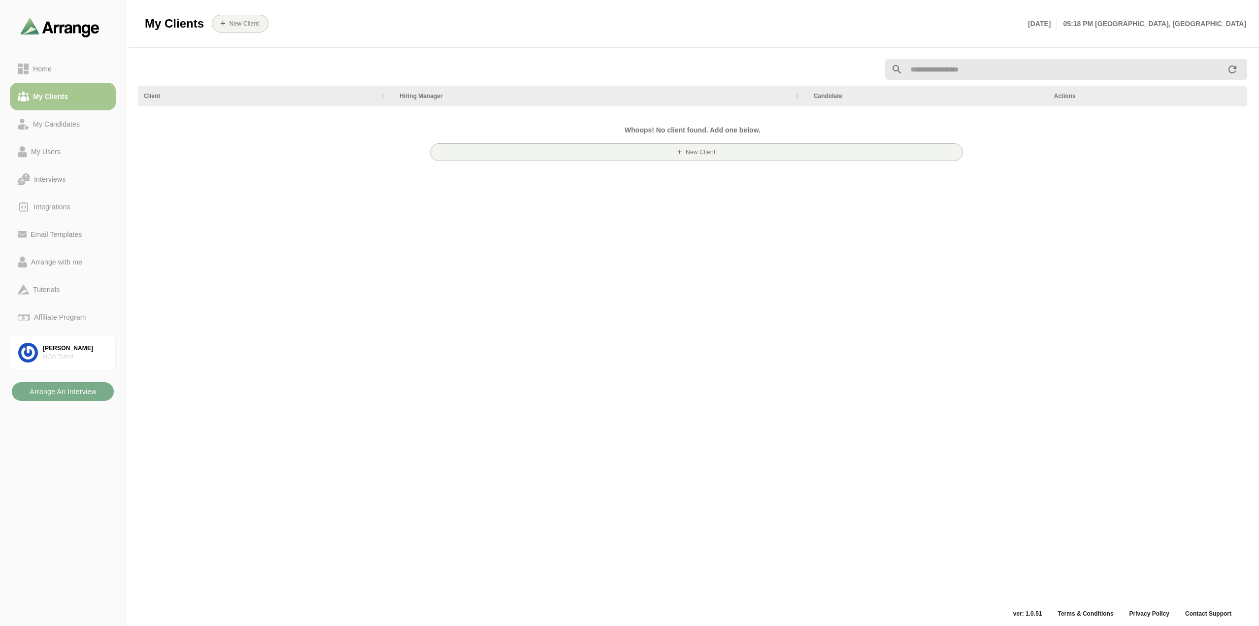
drag, startPoint x: 711, startPoint y: 287, endPoint x: 709, endPoint y: 279, distance: 7.6
click at [711, 286] on div "Client Hiring Manager Candidate Actions Whoops! No client found. Add one below.…" at bounding box center [692, 330] width 1121 height 555
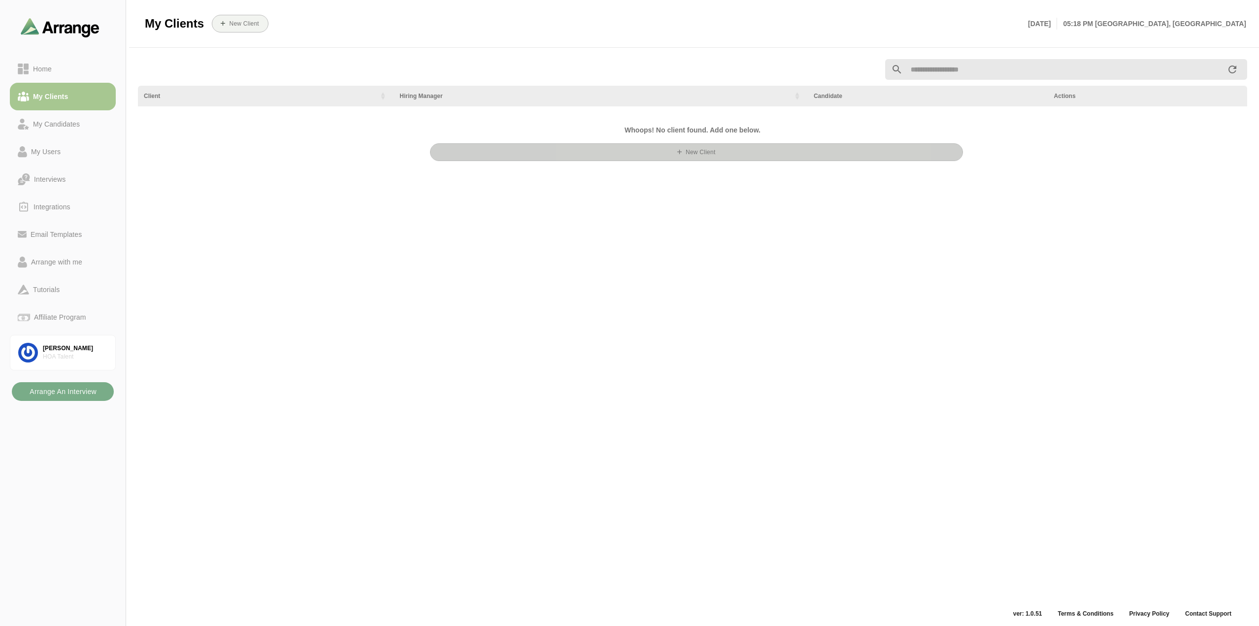
click at [692, 156] on button "New Client" at bounding box center [696, 152] width 533 height 18
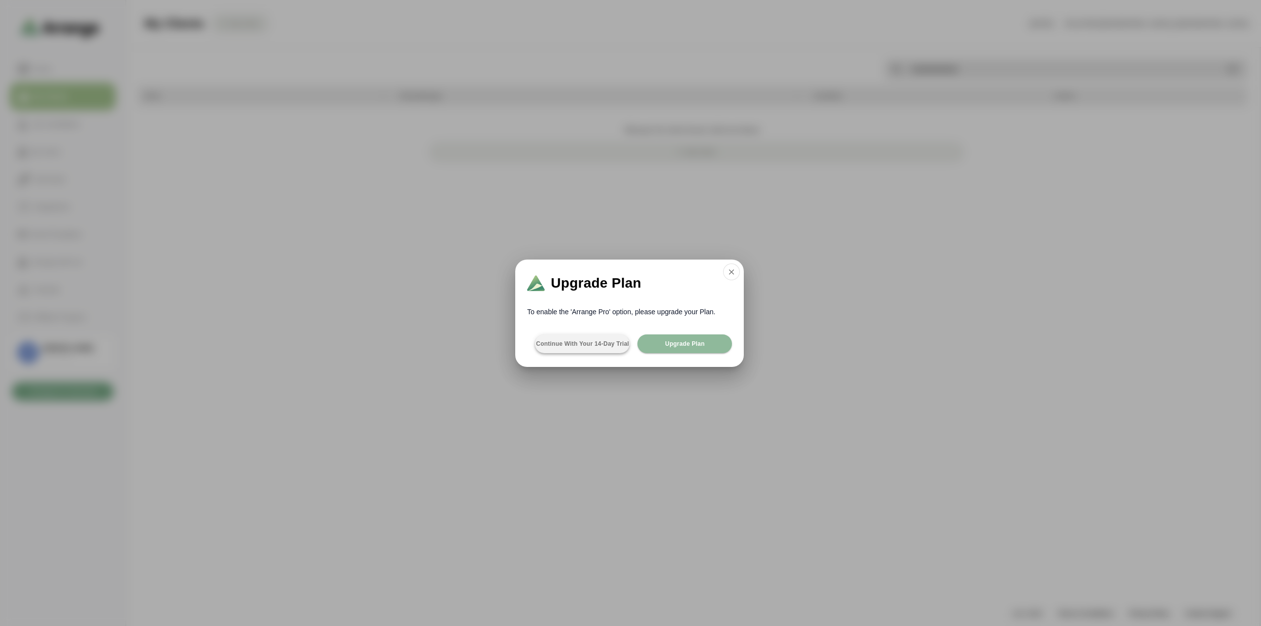
click at [603, 345] on span "Continue with your 14-day Trial" at bounding box center [583, 344] width 94 height 8
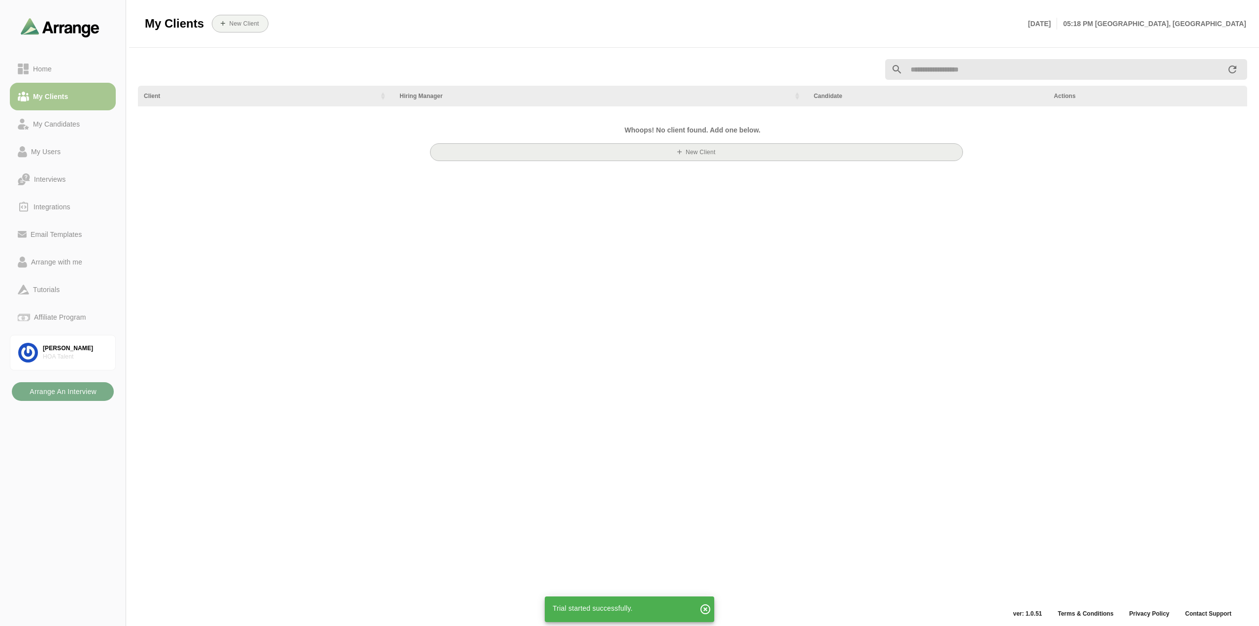
click at [648, 152] on button "New Client" at bounding box center [696, 152] width 533 height 18
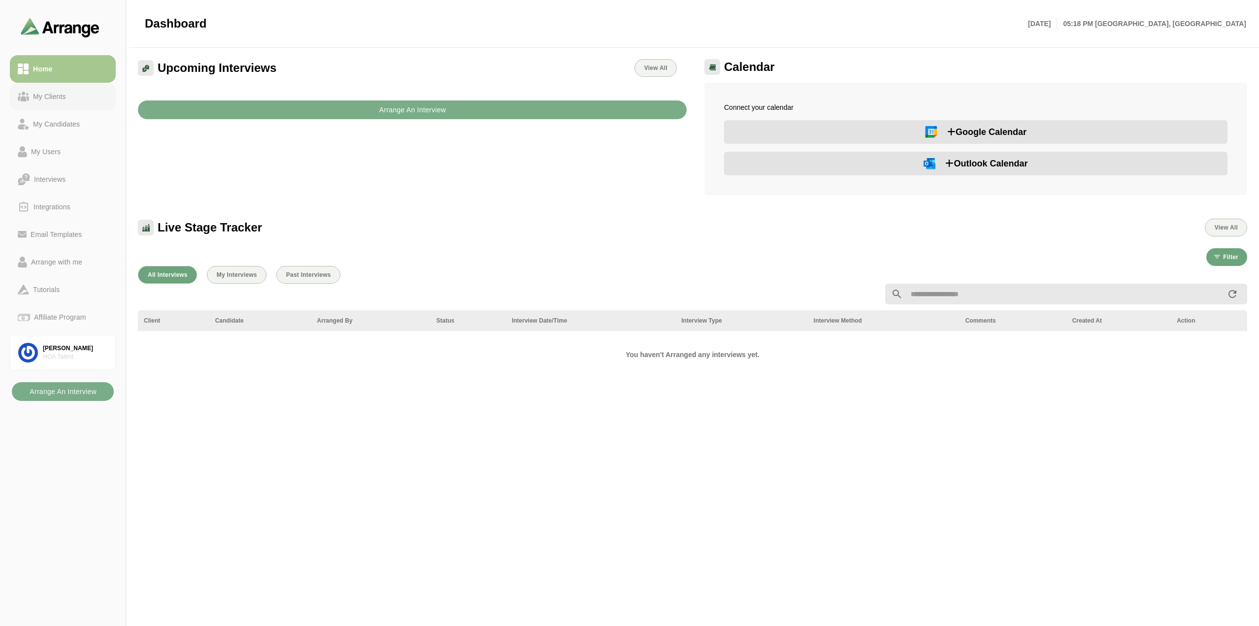
click at [50, 97] on div "My Clients" at bounding box center [49, 97] width 41 height 12
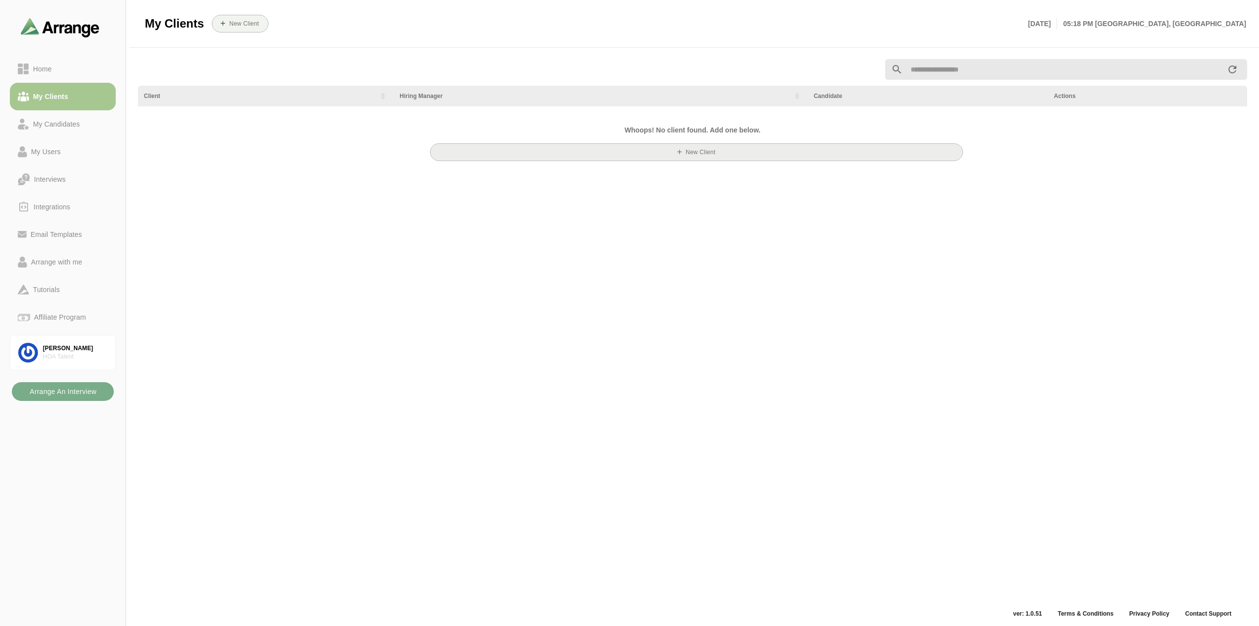
click at [696, 159] on button "New Client" at bounding box center [696, 152] width 533 height 18
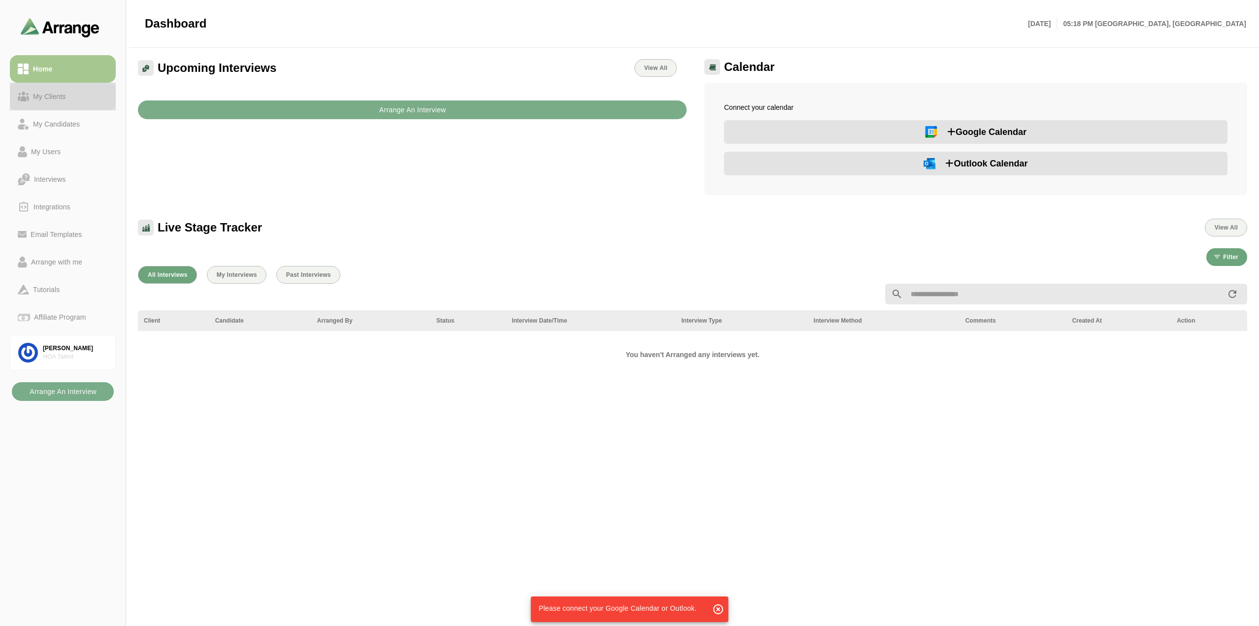
click at [66, 98] on div "My Clients" at bounding box center [49, 97] width 41 height 12
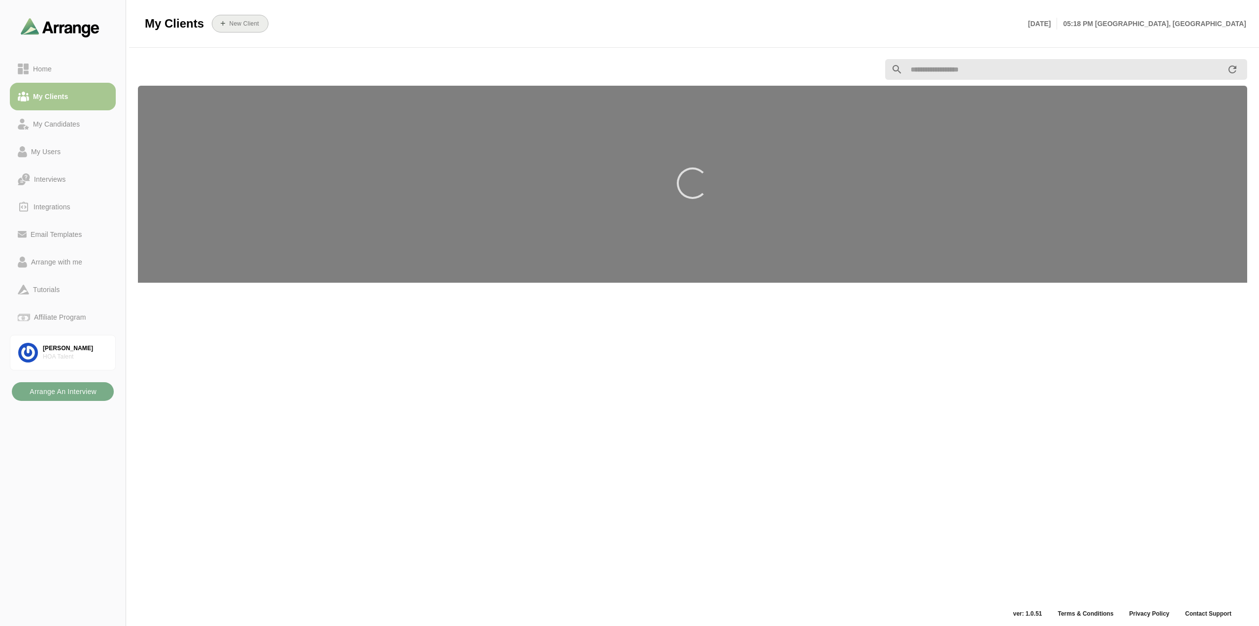
click at [239, 24] on b "New Client" at bounding box center [244, 23] width 30 height 7
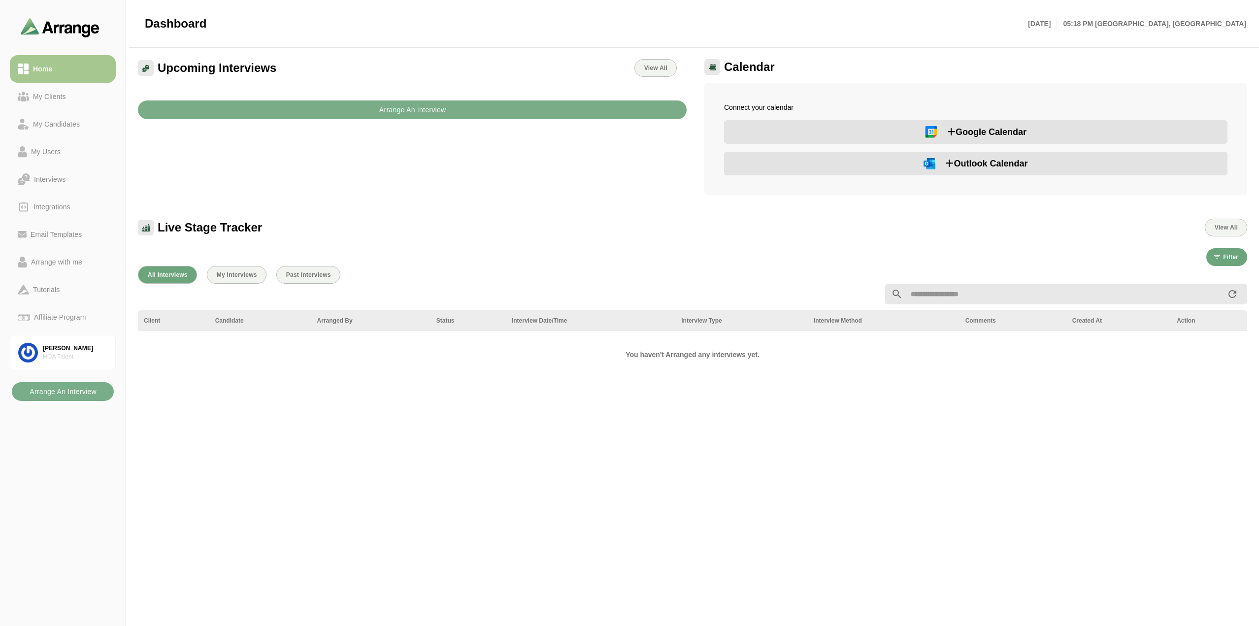
click at [1002, 132] on span "Google Calendar" at bounding box center [986, 132] width 79 height 14
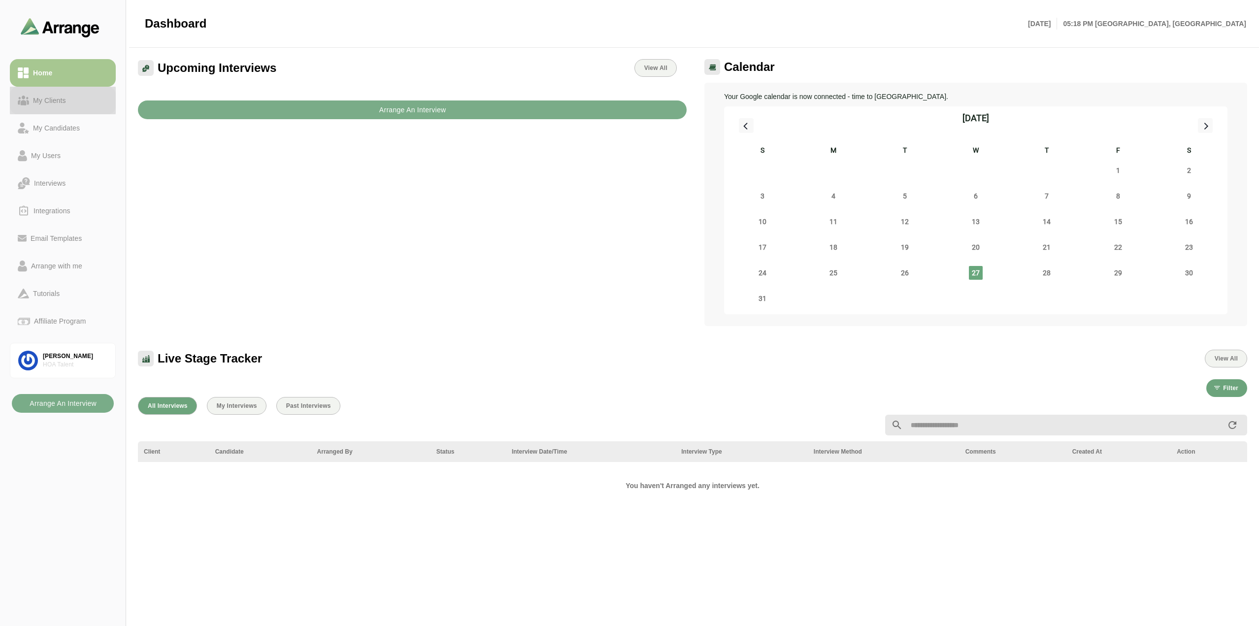
click at [48, 97] on div "My Clients" at bounding box center [49, 101] width 41 height 12
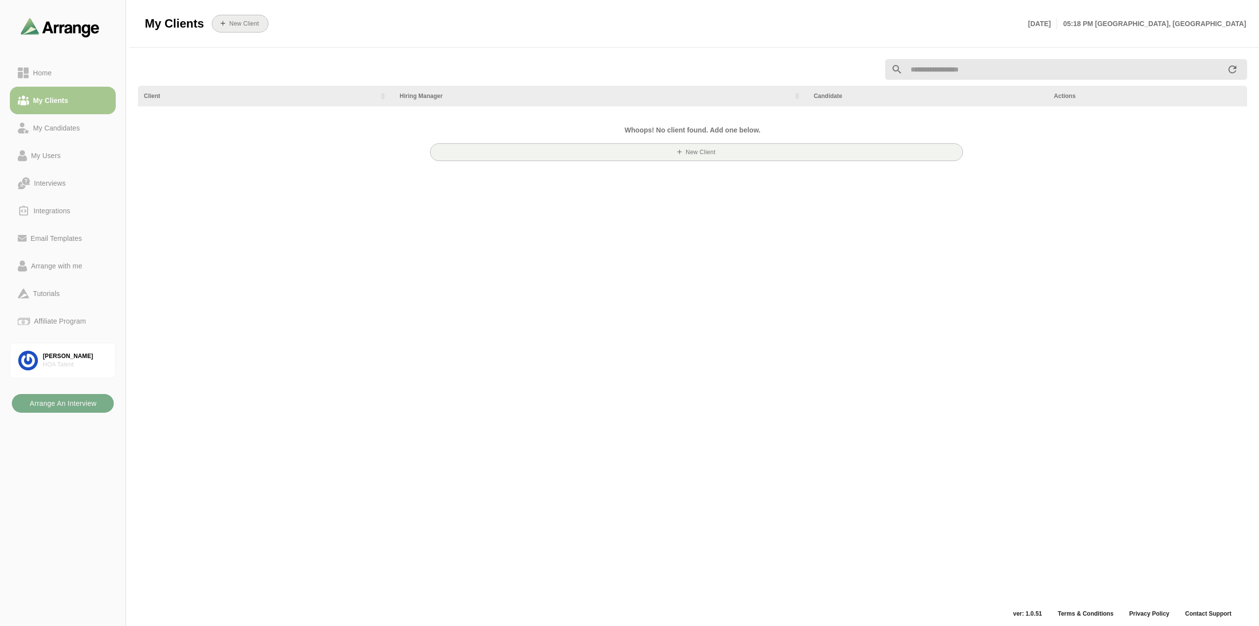
click at [248, 26] on b "New Client" at bounding box center [244, 23] width 30 height 7
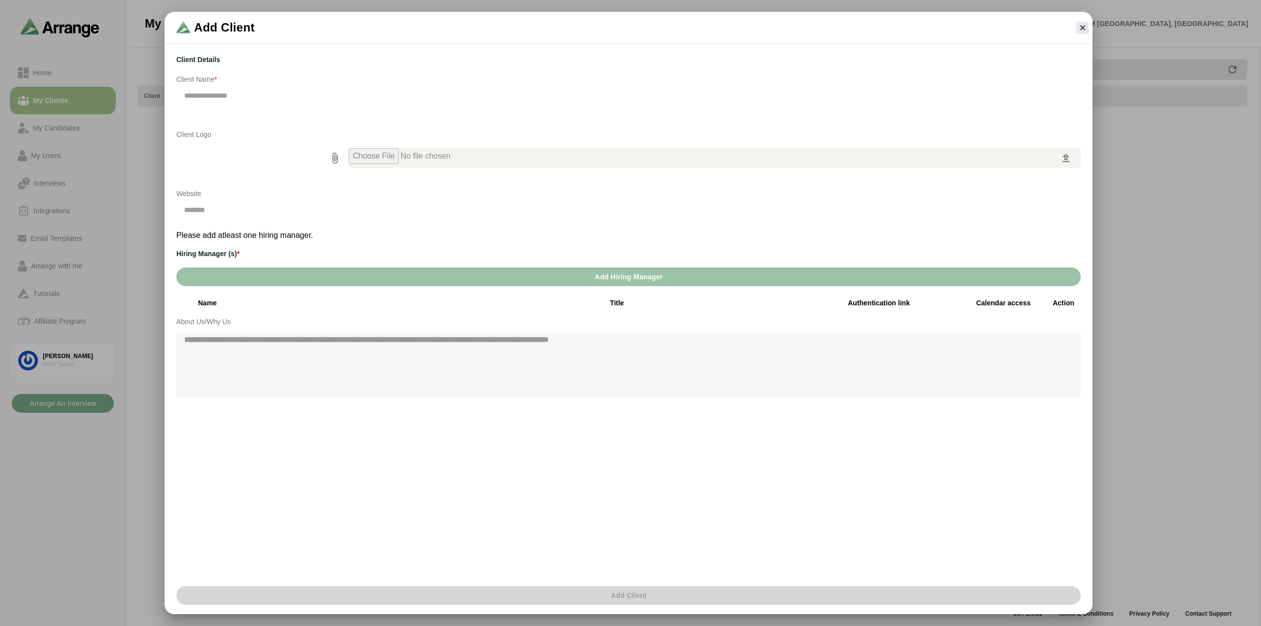
click at [202, 81] on p "Client Name *" at bounding box center [628, 79] width 905 height 12
click at [209, 94] on input "text" at bounding box center [628, 95] width 905 height 21
type input "**********"
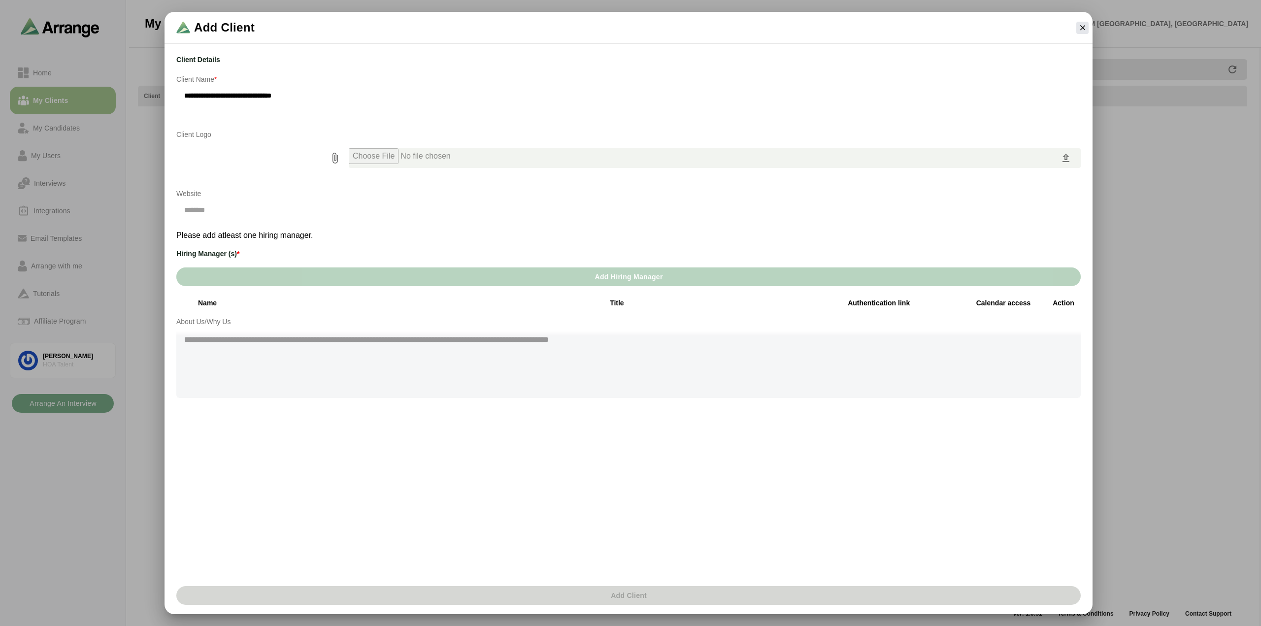
click at [367, 279] on button "Add Hiring Manager" at bounding box center [628, 277] width 905 height 19
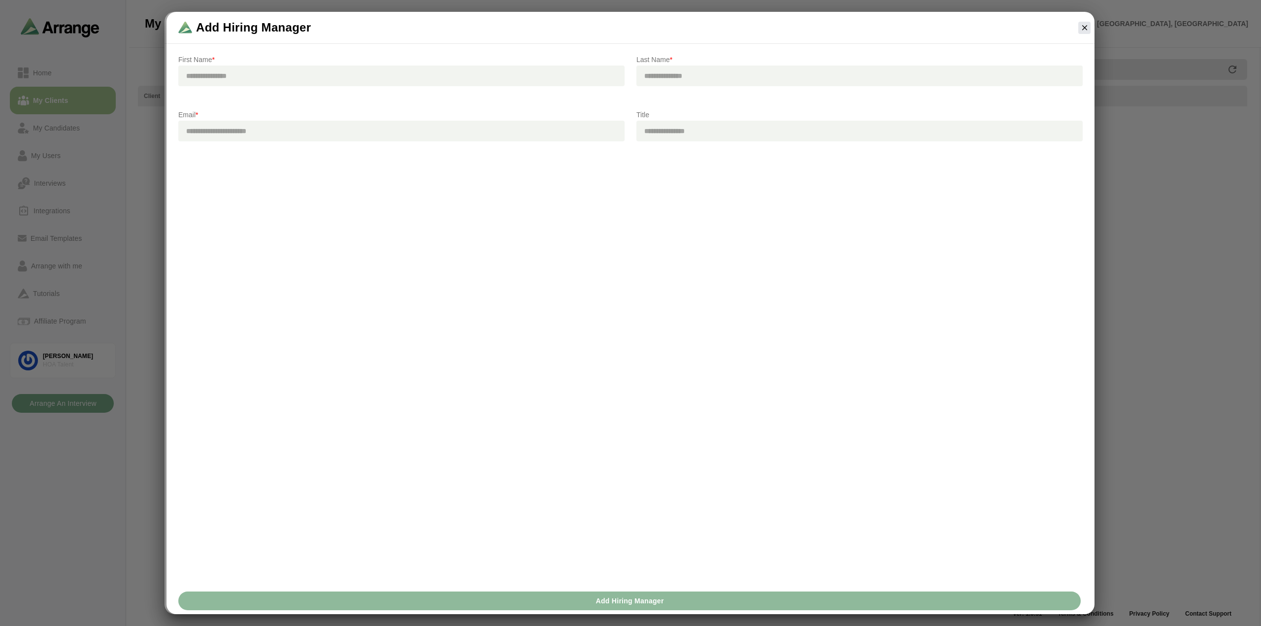
click at [293, 77] on input "text" at bounding box center [401, 76] width 446 height 21
type input "*****"
type input "******"
click at [545, 124] on input "email" at bounding box center [401, 131] width 446 height 21
paste input "**********"
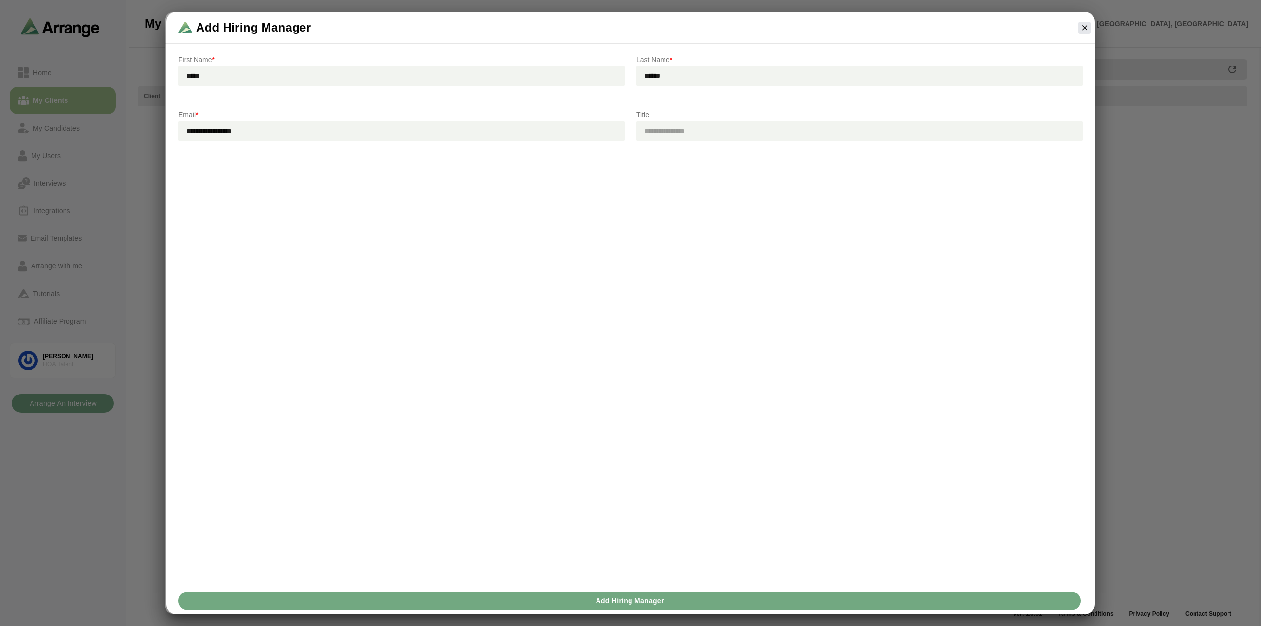
type input "**********"
click at [649, 597] on span "Add Hiring Manager" at bounding box center [629, 601] width 68 height 19
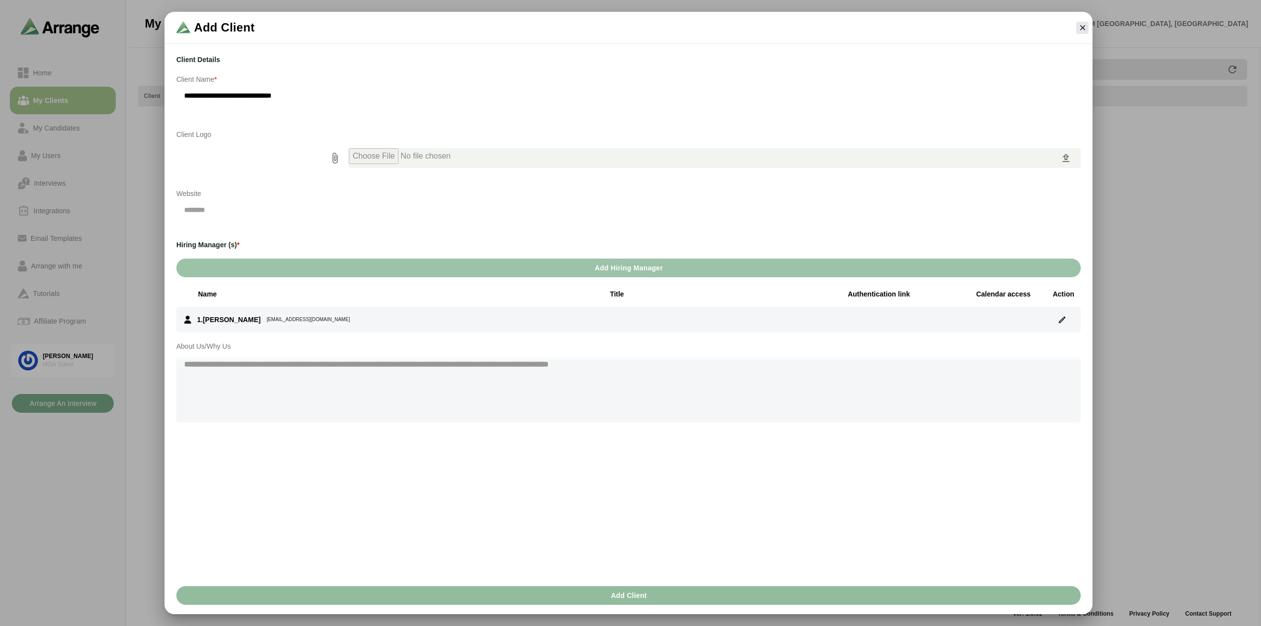
click at [645, 592] on span "Add Client" at bounding box center [628, 595] width 36 height 19
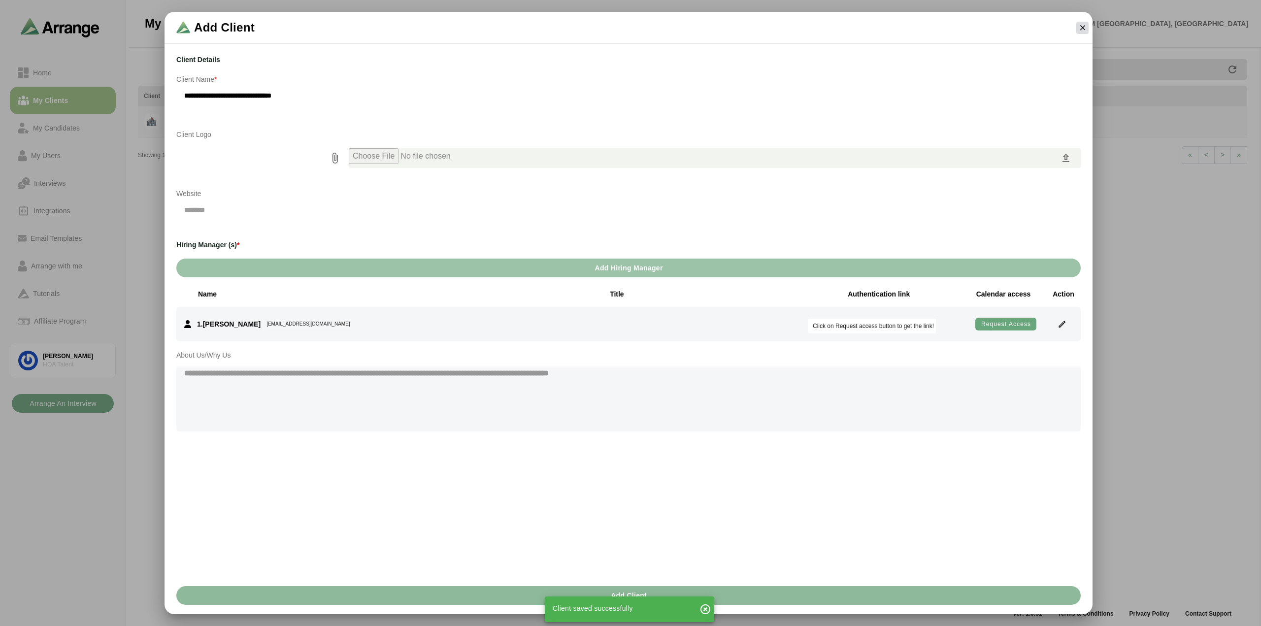
click at [1081, 27] on icon "button" at bounding box center [1082, 27] width 9 height 9
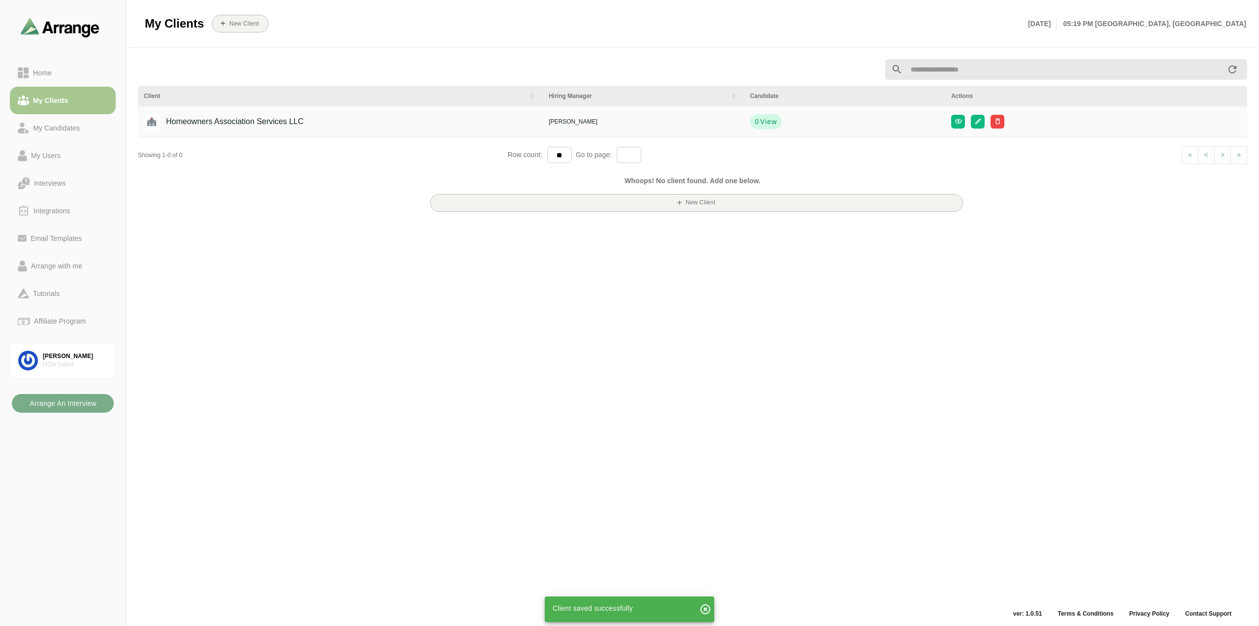
click at [519, 299] on div "Client Hiring Manager Candidate Actions Homeowners Association Services LLC [PE…" at bounding box center [692, 330] width 1121 height 555
click at [1038, 221] on div "Client Hiring Manager Candidate Actions Homeowners Association Services LLC [PE…" at bounding box center [692, 330] width 1121 height 555
click at [320, 184] on div "Whoops! No client found. Add one below. New Client" at bounding box center [692, 193] width 1121 height 57
click at [81, 68] on div "Home" at bounding box center [63, 73] width 90 height 12
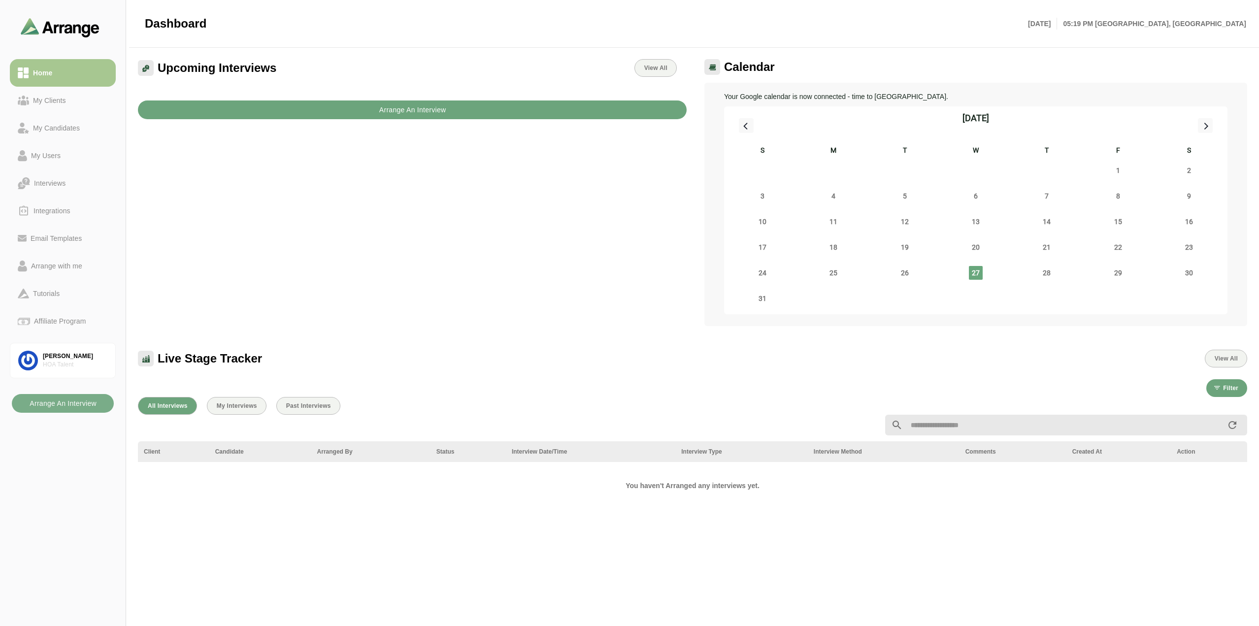
click at [468, 112] on button "Arrange An Interview" at bounding box center [412, 110] width 549 height 19
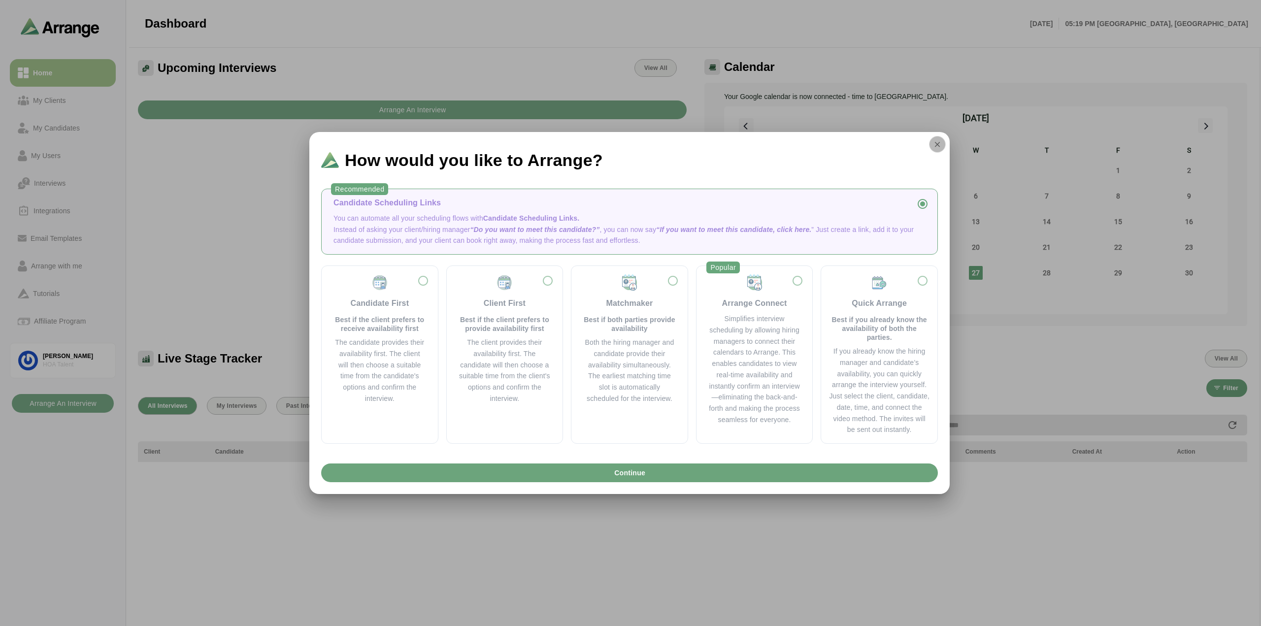
click at [934, 147] on icon "button" at bounding box center [937, 144] width 9 height 9
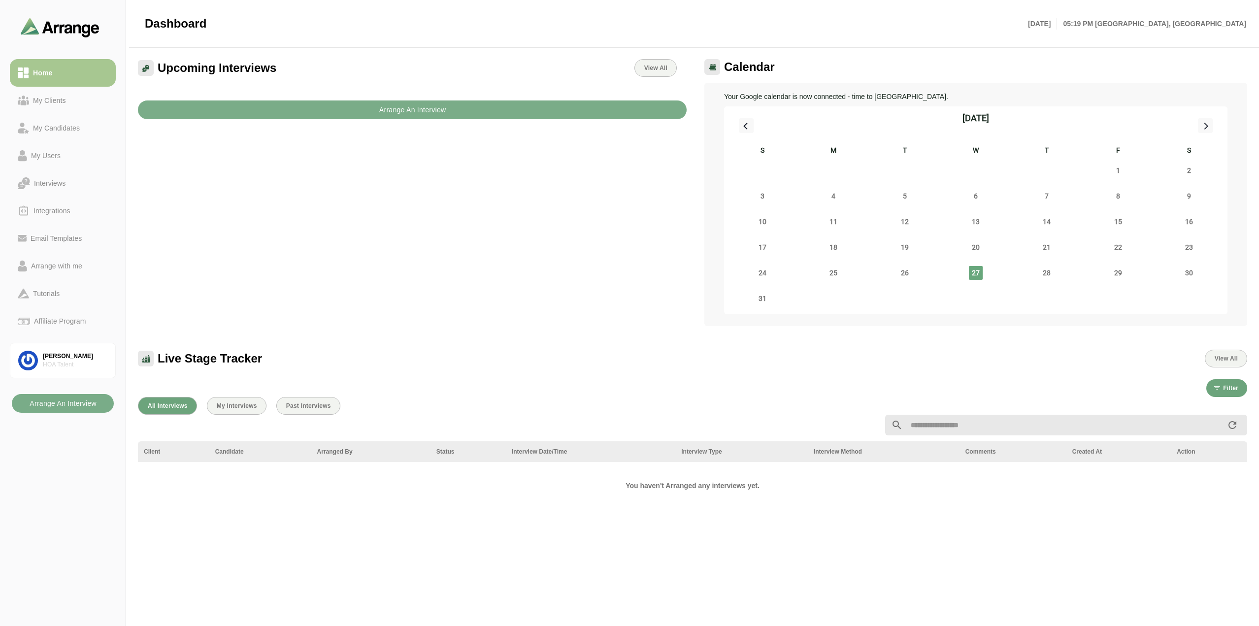
click at [611, 184] on div "Upcoming Interviews View All Arrange An Interview" at bounding box center [412, 192] width 561 height 279
click at [387, 110] on b "Arrange An Interview" at bounding box center [412, 110] width 67 height 19
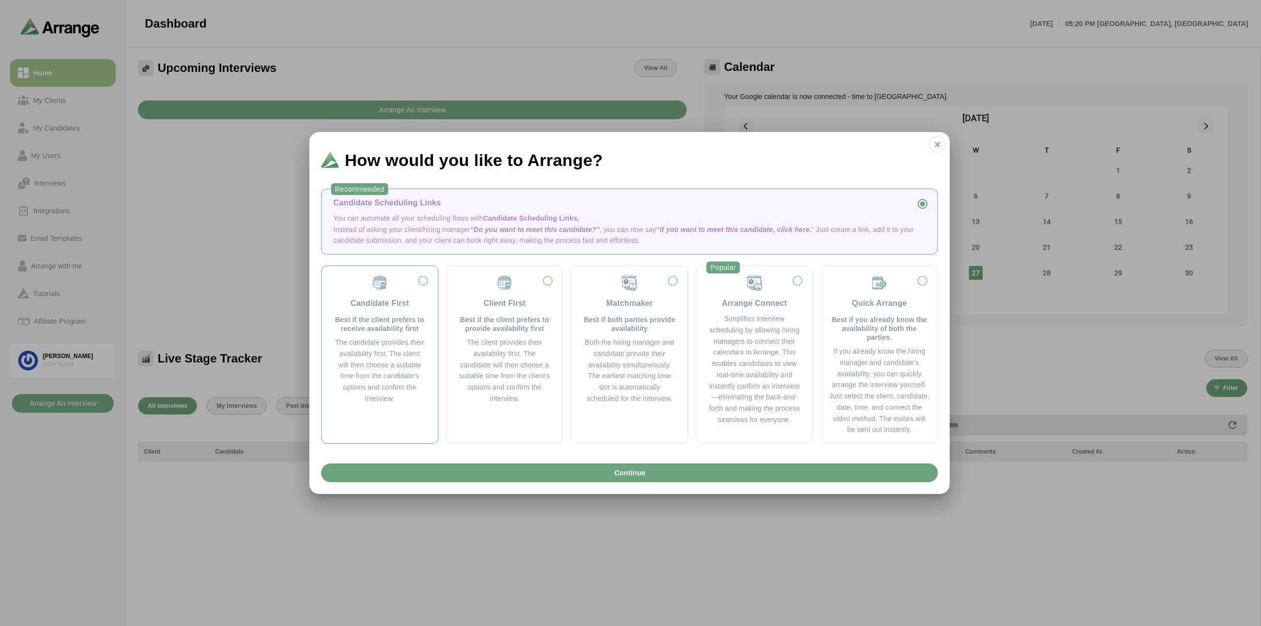
click at [425, 283] on div "Candidate First Best if the client prefers to receive availability first" at bounding box center [380, 303] width 93 height 59
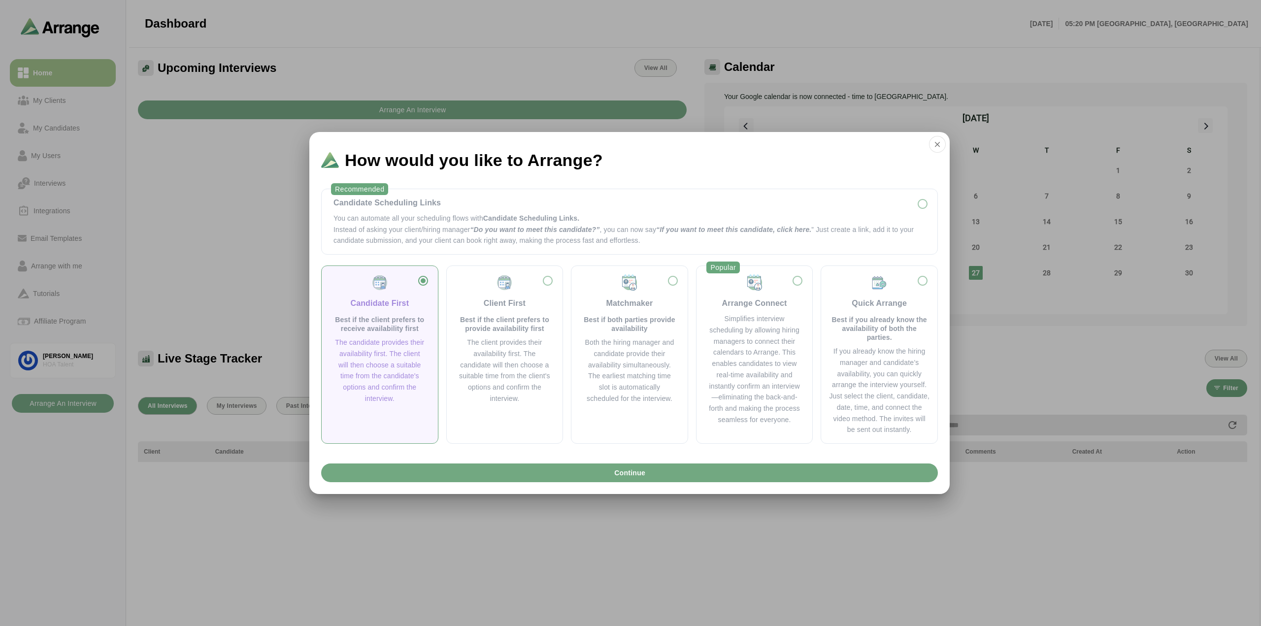
click at [611, 476] on button "Continue" at bounding box center [629, 473] width 617 height 19
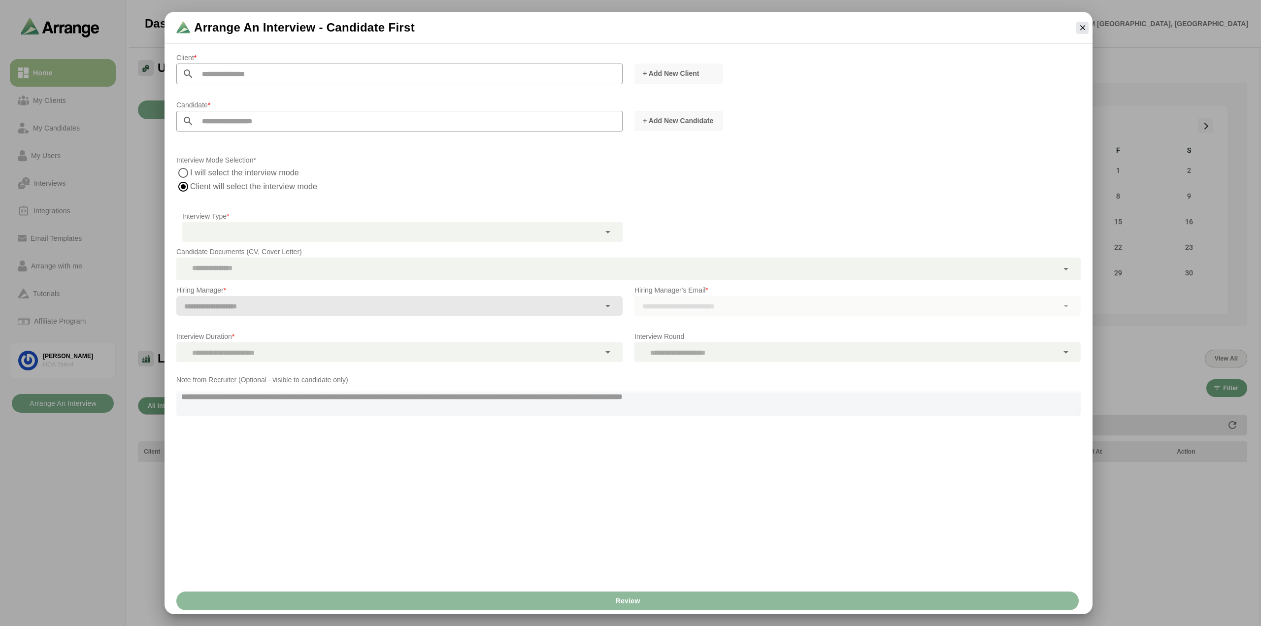
click at [475, 69] on input "text" at bounding box center [408, 74] width 429 height 21
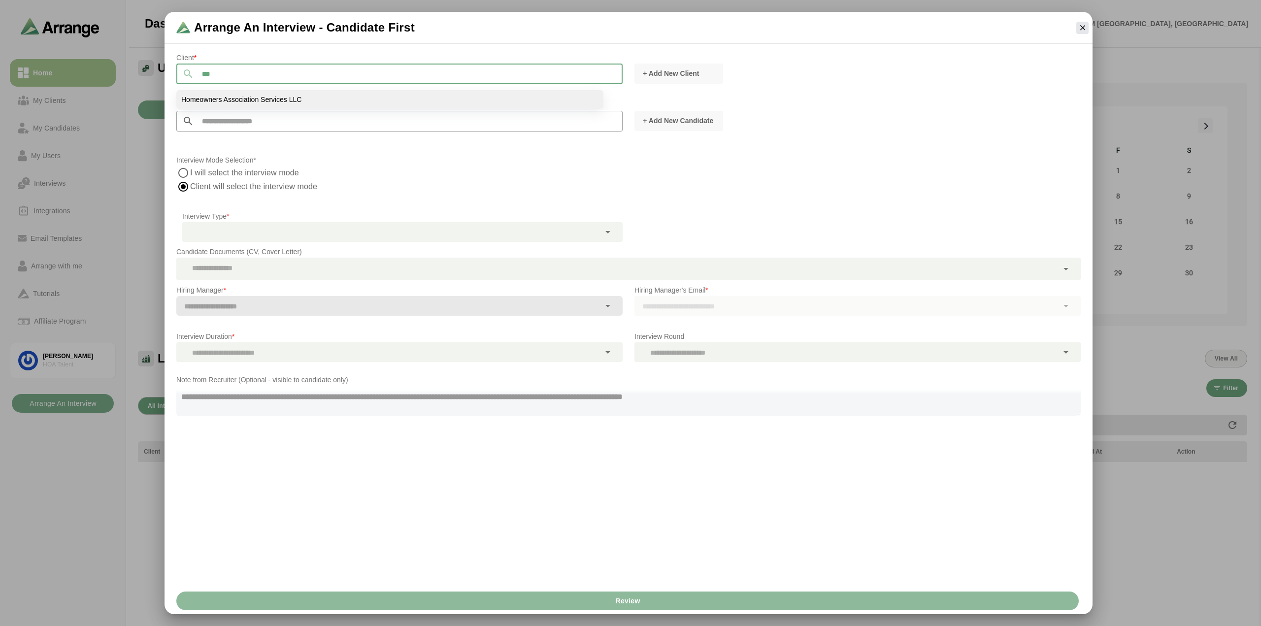
click at [368, 98] on li "Homeowners Association Services LLC" at bounding box center [389, 99] width 427 height 19
type input "**********"
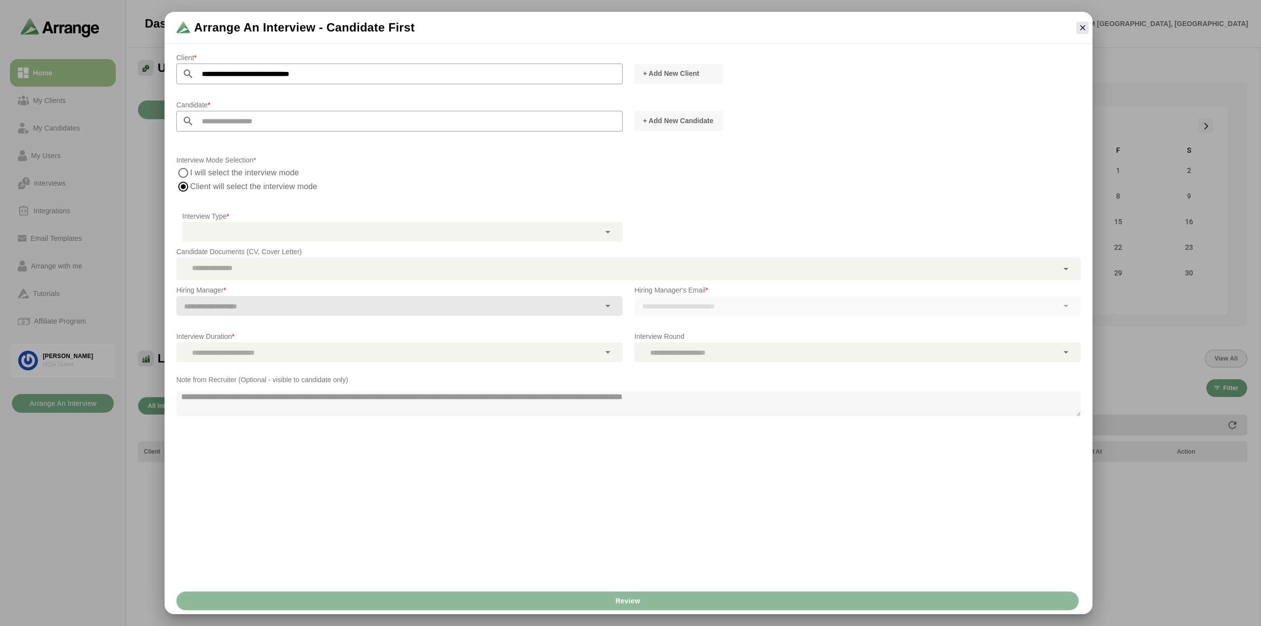
click at [560, 162] on p "Interview Mode Selection*" at bounding box center [628, 160] width 905 height 12
click at [615, 233] on div at bounding box center [608, 232] width 17 height 20
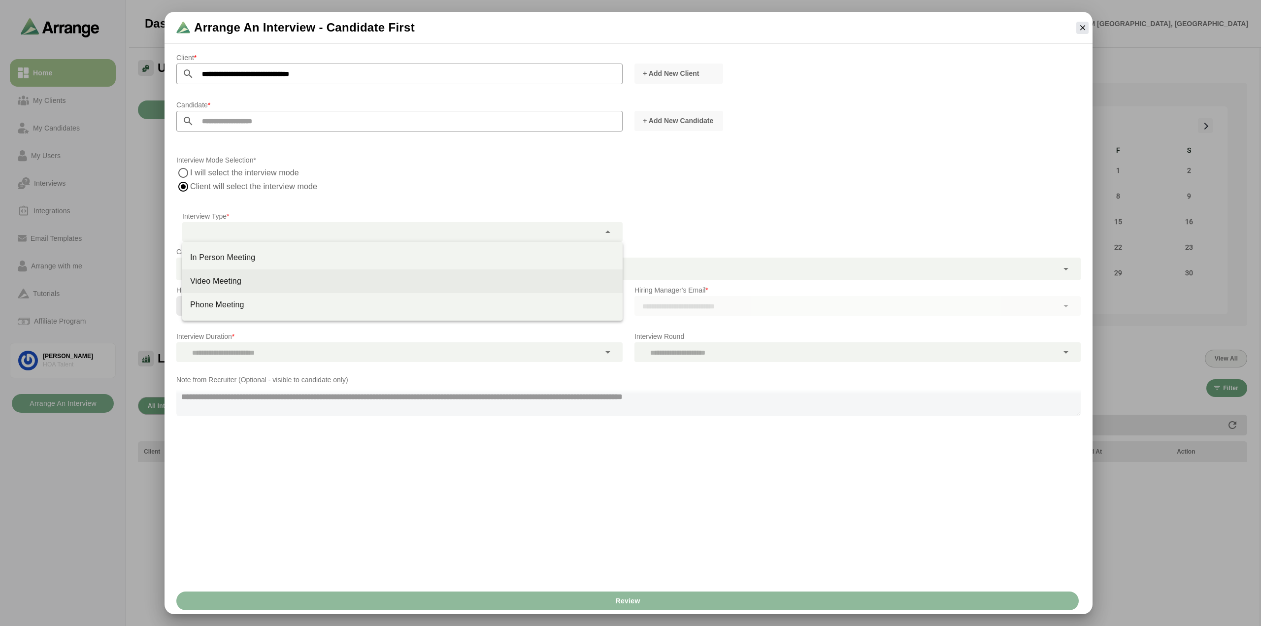
click at [311, 284] on div "Video Meeting" at bounding box center [402, 281] width 425 height 12
type input "**********"
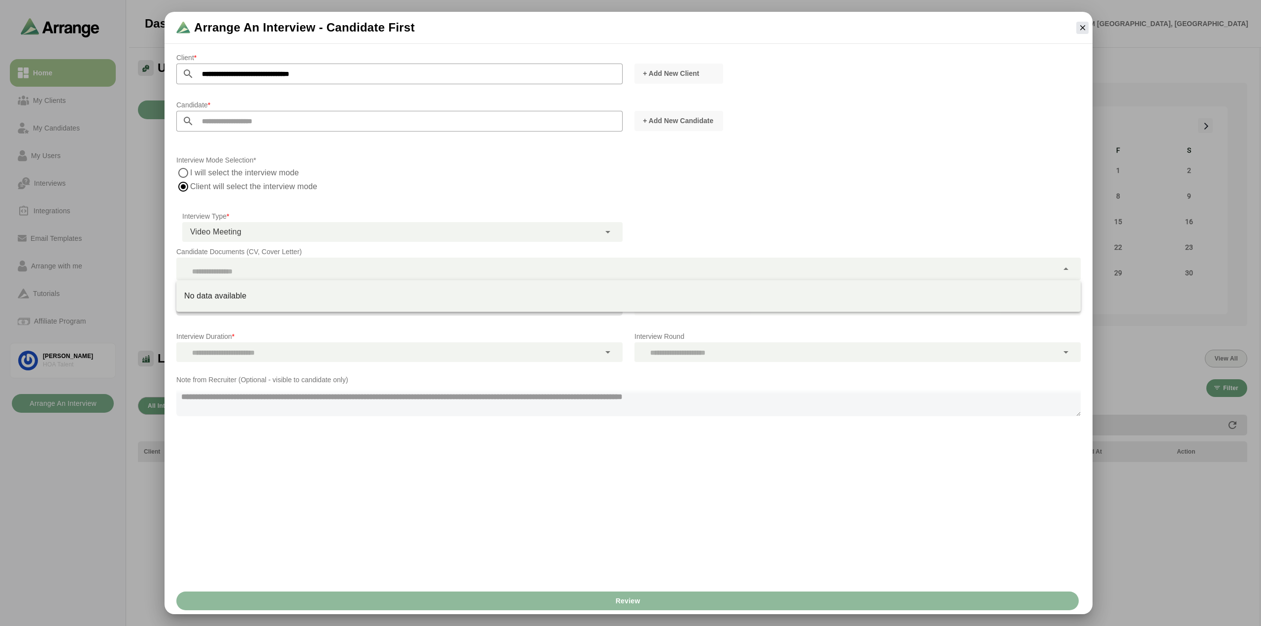
click at [321, 273] on div at bounding box center [617, 269] width 882 height 23
click at [368, 519] on div "**********" at bounding box center [629, 317] width 928 height 542
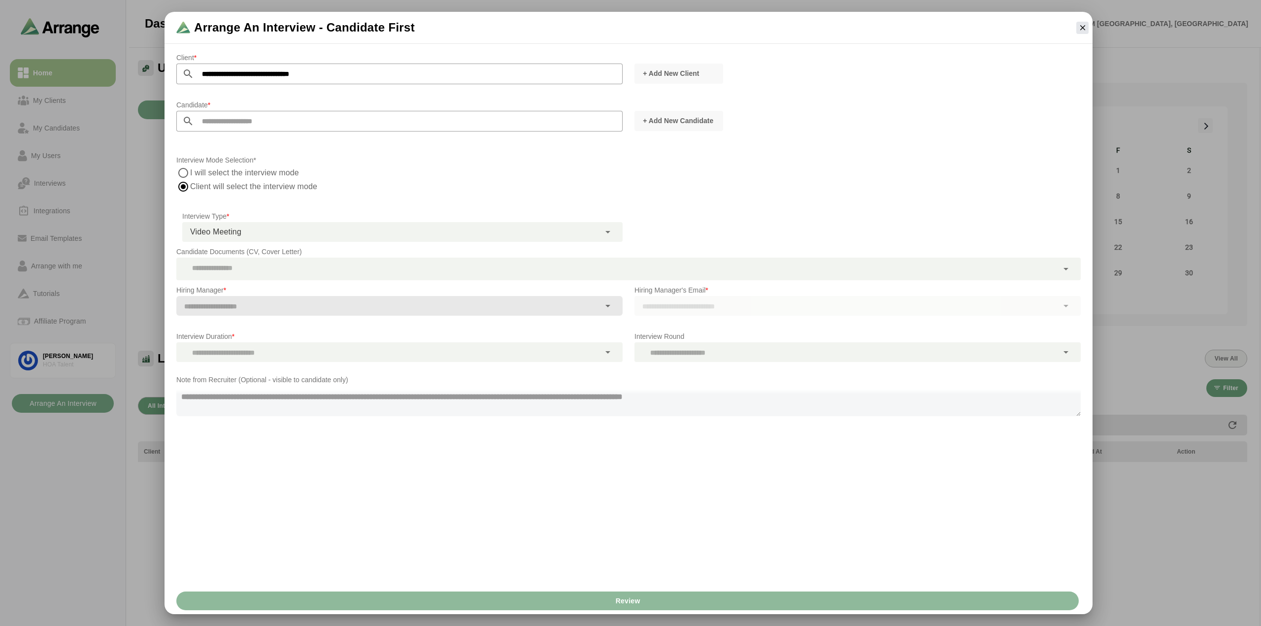
click at [610, 308] on icon at bounding box center [608, 306] width 12 height 12
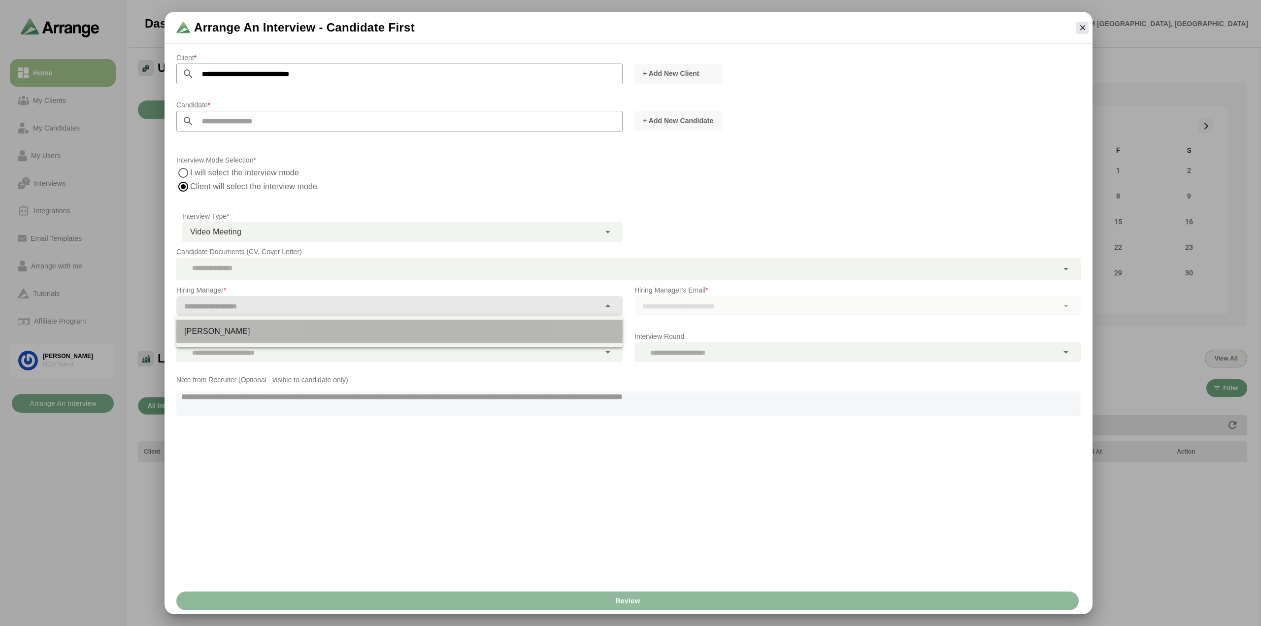
click at [355, 338] on div "[PERSON_NAME]" at bounding box center [399, 332] width 446 height 24
type input "**********"
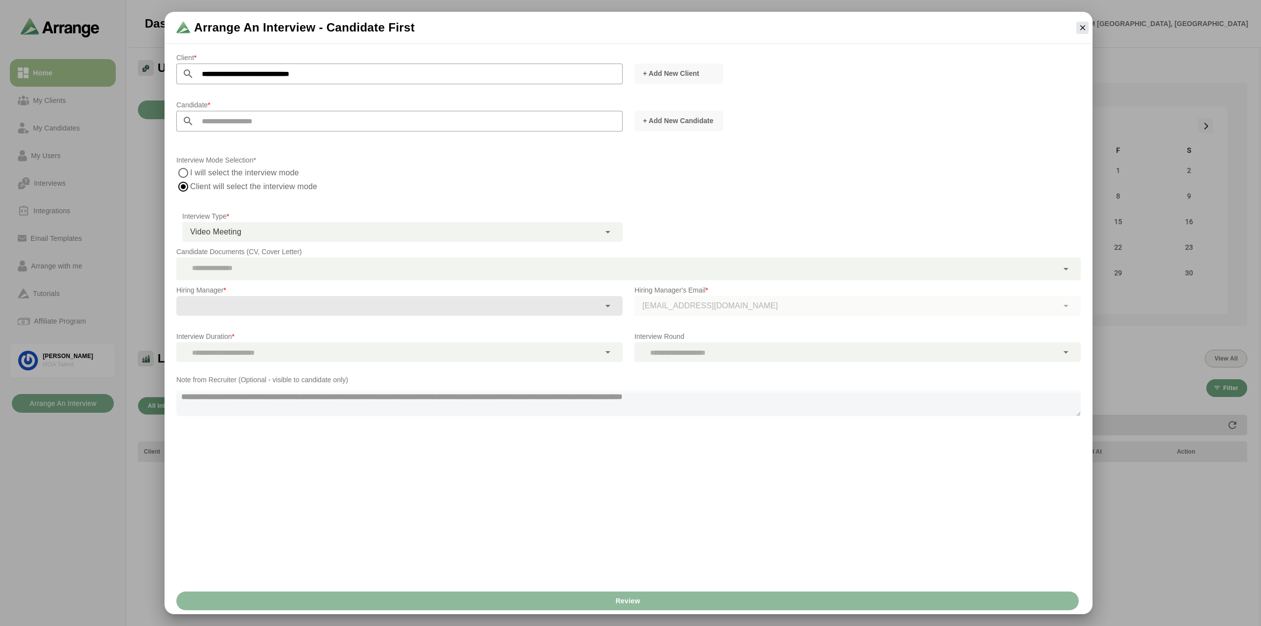
click at [542, 349] on div at bounding box center [388, 352] width 424 height 20
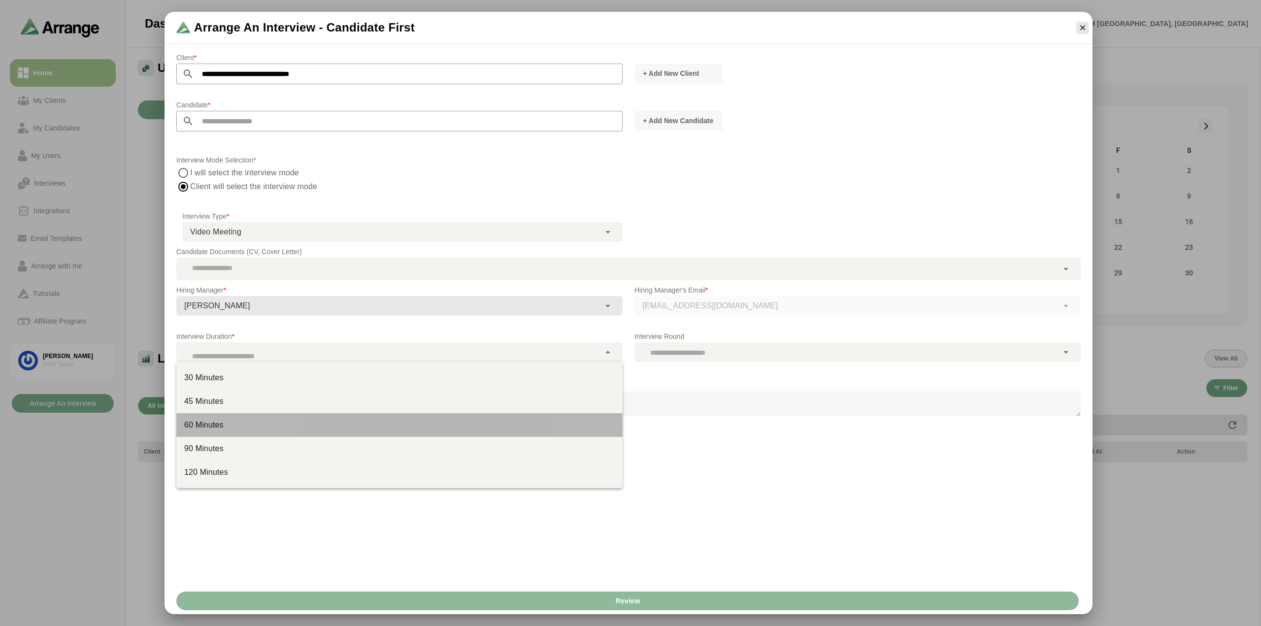
click at [246, 417] on div "60 Minutes" at bounding box center [399, 425] width 446 height 24
type input "****"
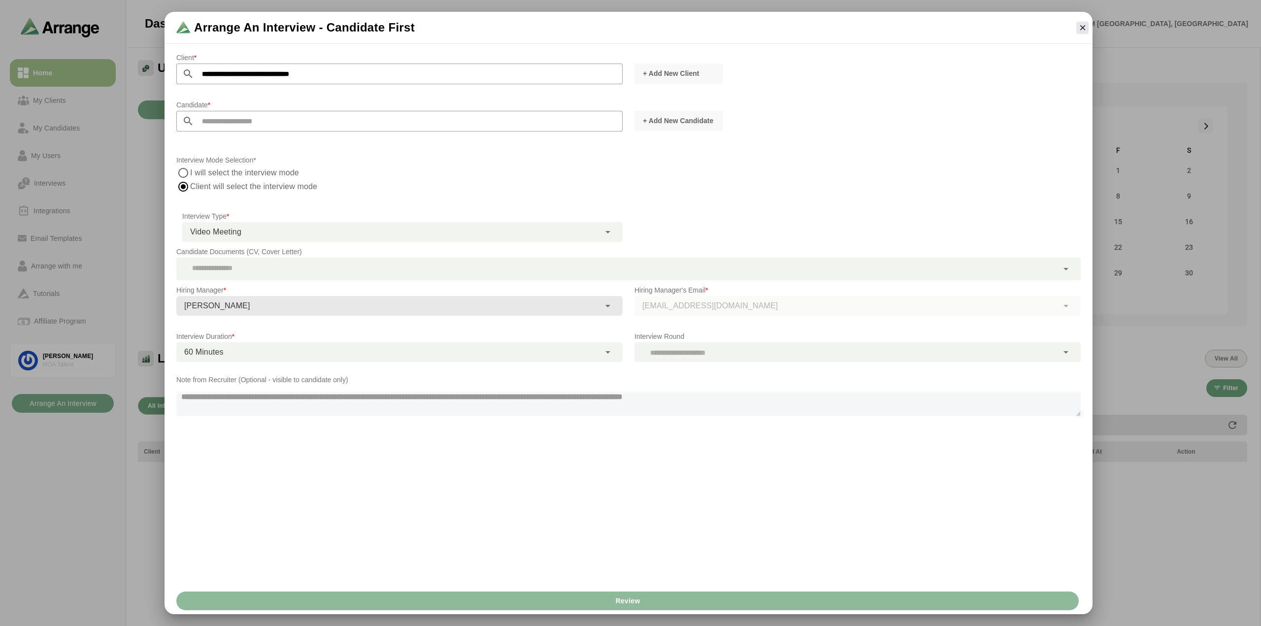
click at [698, 348] on div at bounding box center [847, 352] width 424 height 20
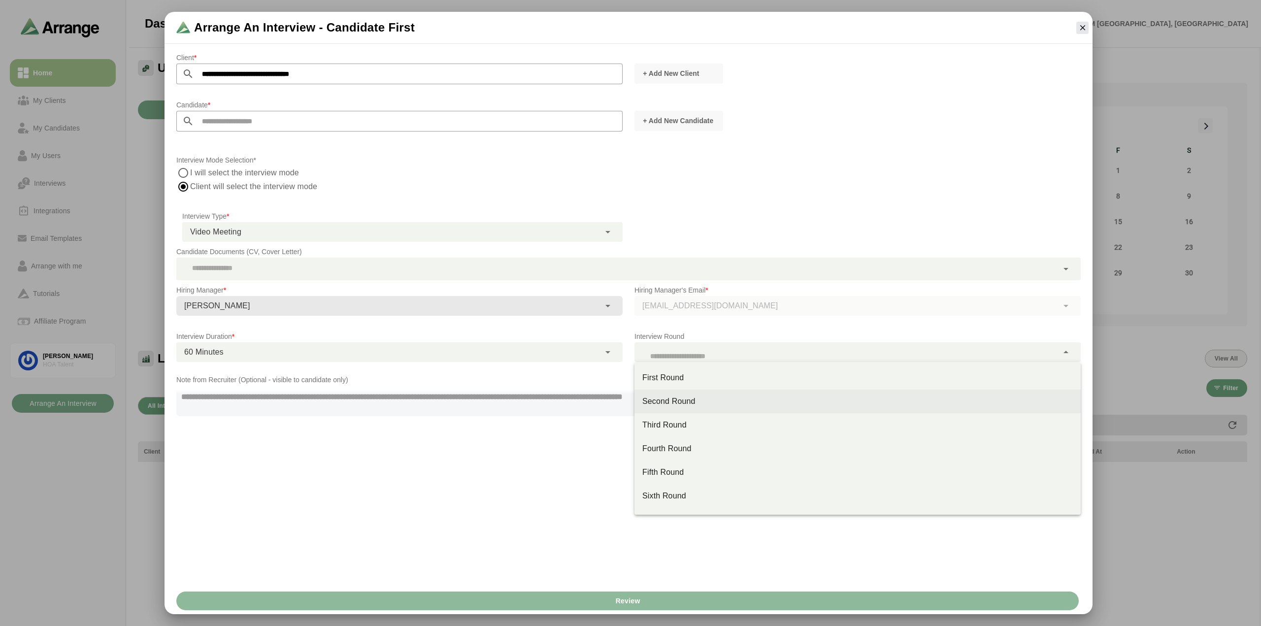
click at [683, 400] on div "Second Round" at bounding box center [857, 402] width 431 height 12
type input "**"
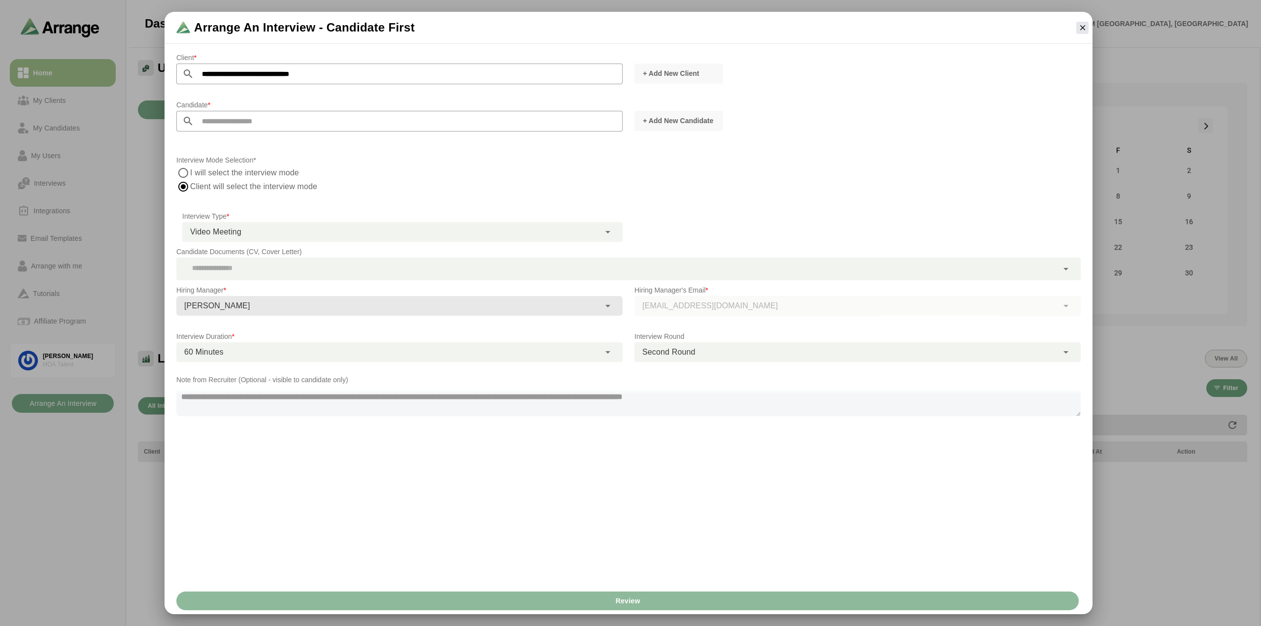
click at [651, 474] on div "**********" at bounding box center [629, 317] width 928 height 542
click at [428, 123] on input "text" at bounding box center [408, 121] width 429 height 21
click at [658, 119] on span "+ Add New Candidate" at bounding box center [677, 121] width 71 height 10
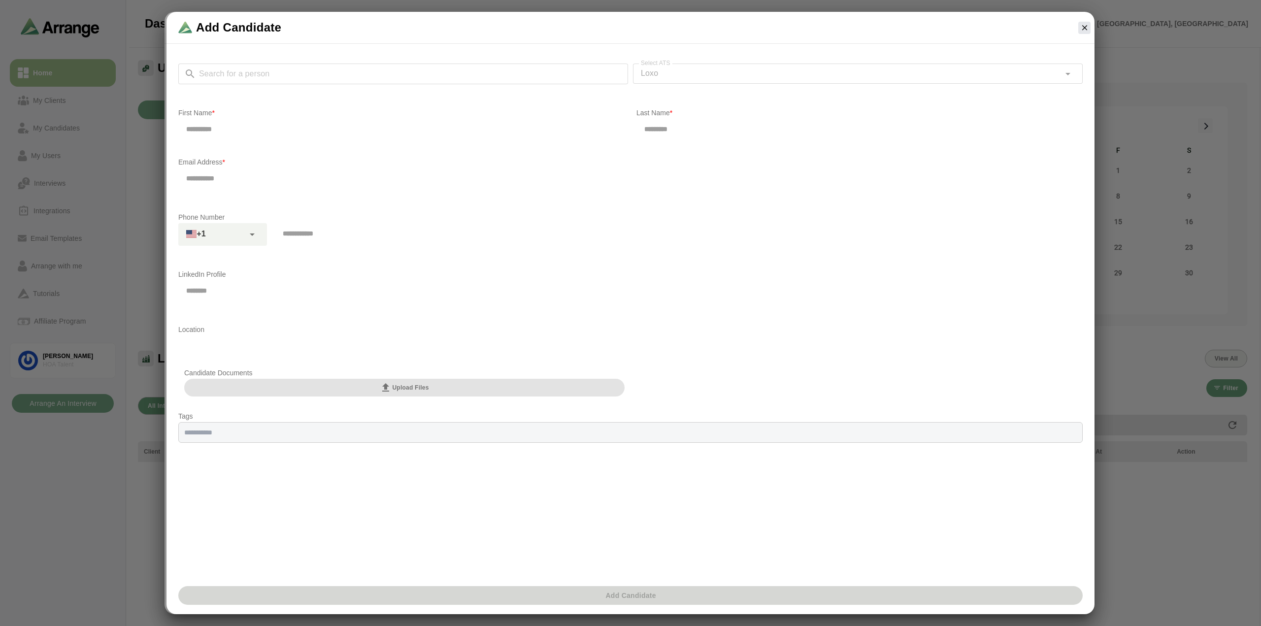
click at [371, 386] on button "Upload Files" at bounding box center [404, 388] width 440 height 18
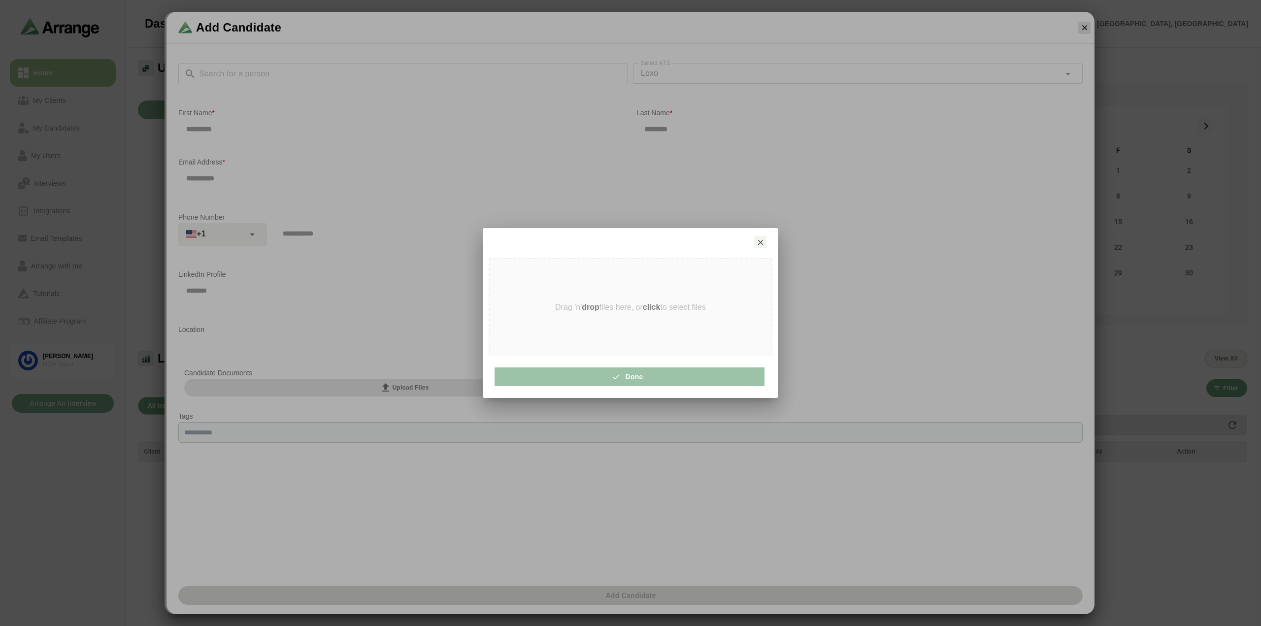
click at [629, 313] on div "Drag 'n' drop files here, or click to select files" at bounding box center [631, 307] width 282 height 97
click at [758, 236] on button "button" at bounding box center [760, 242] width 12 height 12
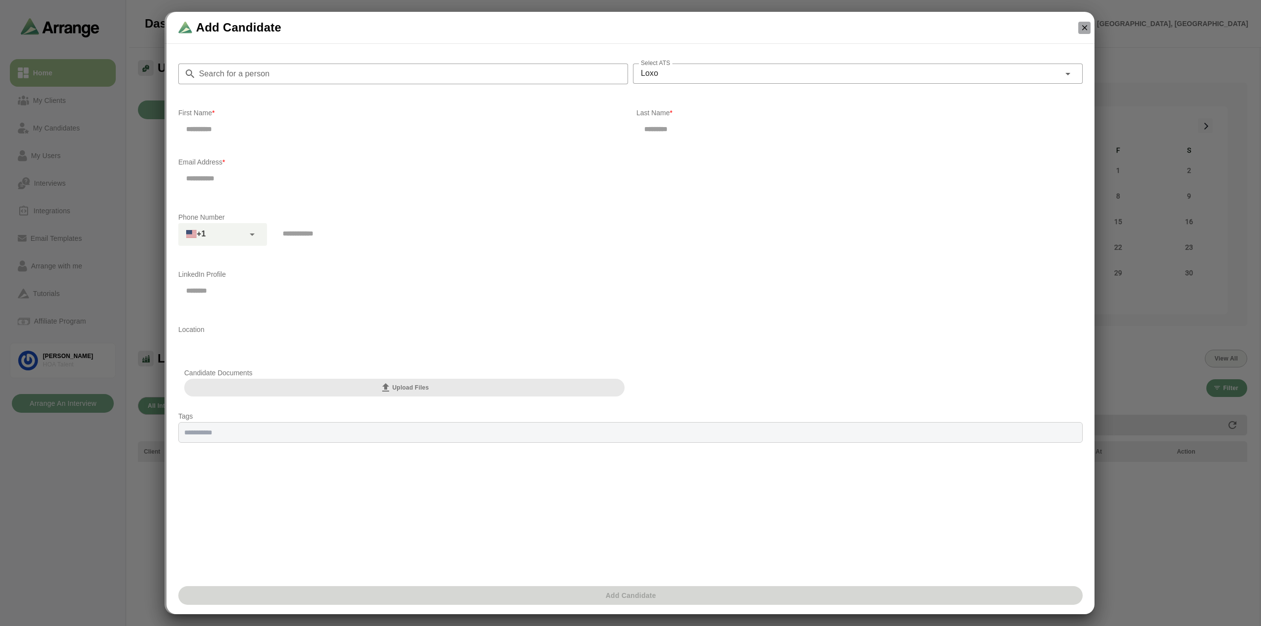
click at [1082, 26] on icon "button" at bounding box center [1084, 27] width 9 height 9
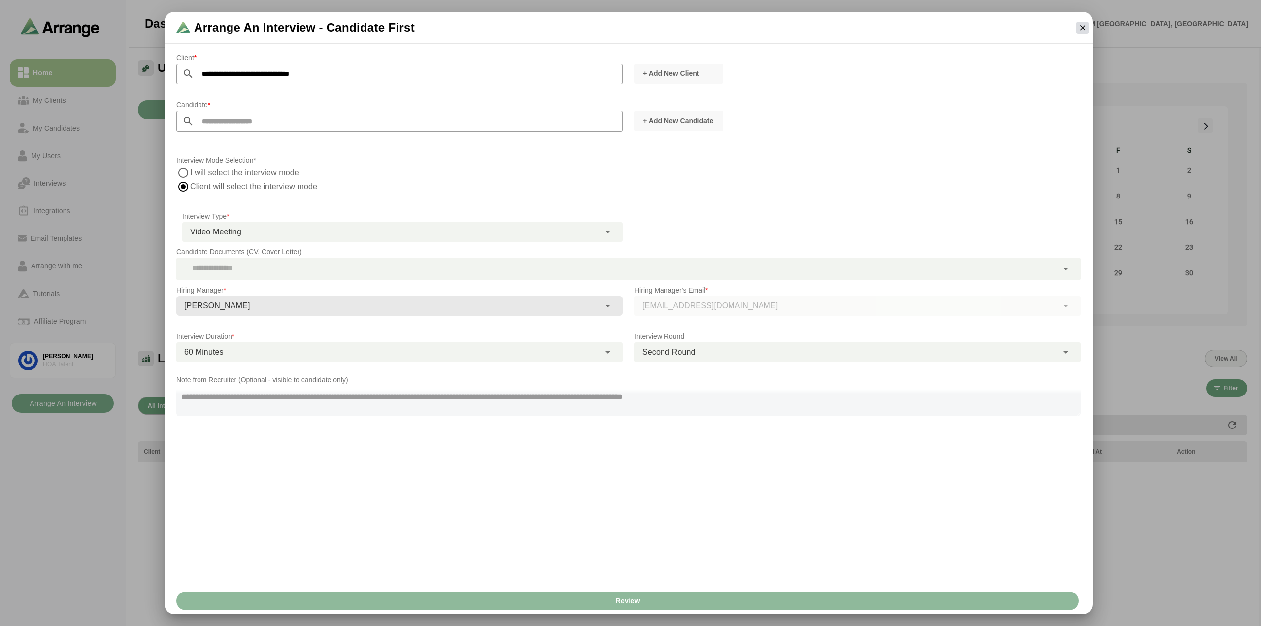
click at [1083, 31] on icon "button" at bounding box center [1082, 27] width 9 height 9
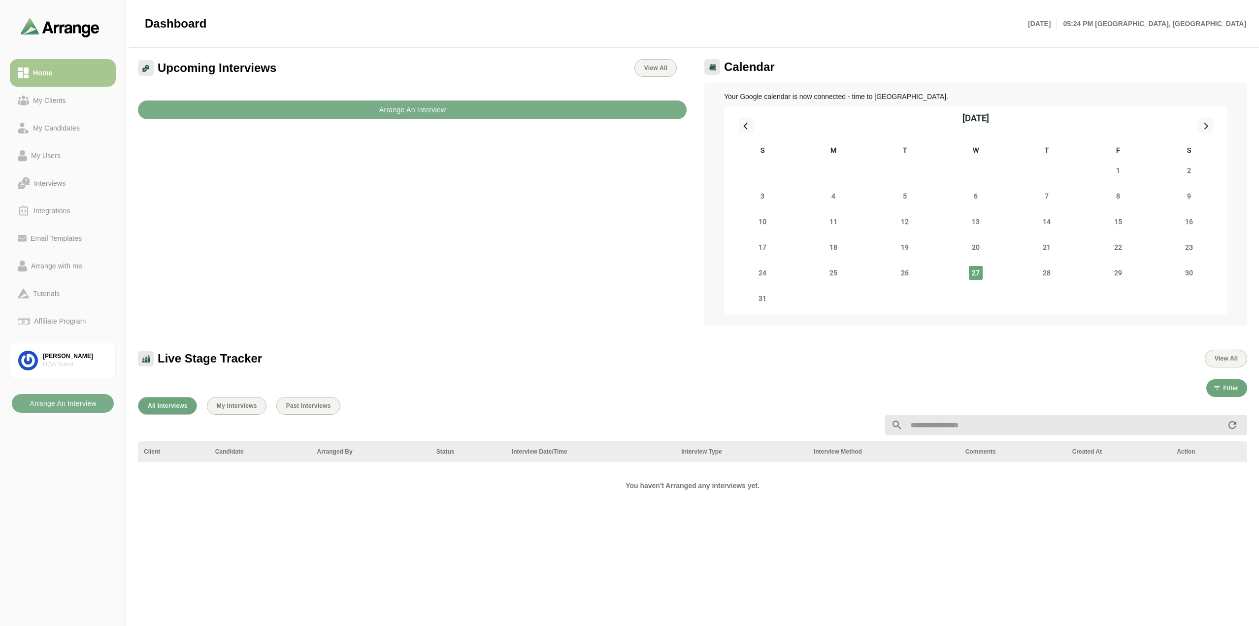
click at [446, 217] on div "Upcoming Interviews View All Arrange An Interview" at bounding box center [412, 192] width 561 height 279
click at [61, 128] on div "My Candidates" at bounding box center [56, 128] width 55 height 12
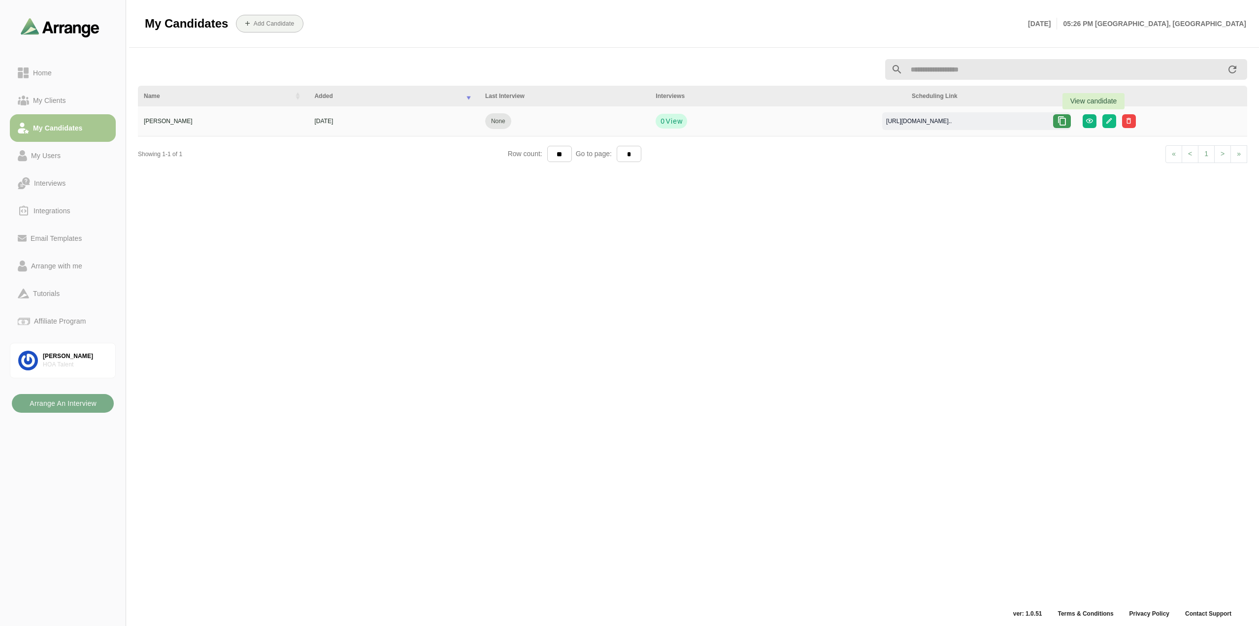
click at [1091, 117] on icon "button" at bounding box center [1089, 120] width 7 height 7
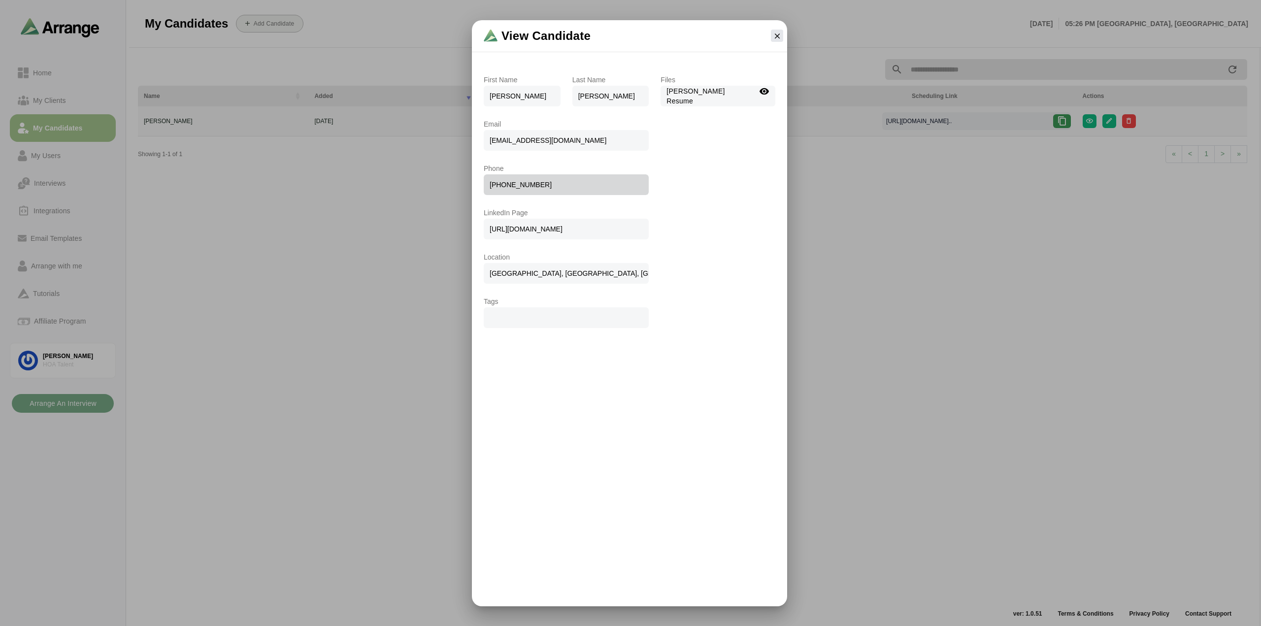
click at [563, 139] on span "[EMAIL_ADDRESS][DOMAIN_NAME]" at bounding box center [566, 140] width 165 height 21
click at [563, 138] on span "[EMAIL_ADDRESS][DOMAIN_NAME]" at bounding box center [566, 140] width 165 height 21
copy span "[EMAIL_ADDRESS][DOMAIN_NAME]"
click at [780, 31] on button "button" at bounding box center [777, 36] width 12 height 12
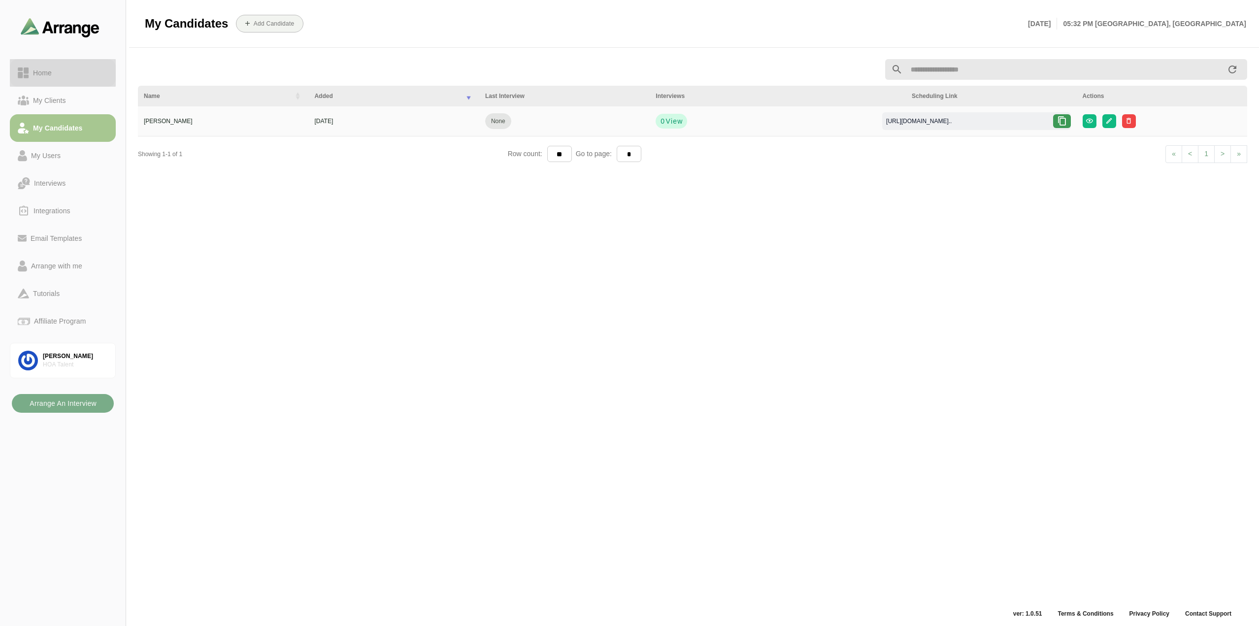
click at [50, 75] on div "Home" at bounding box center [42, 73] width 27 height 12
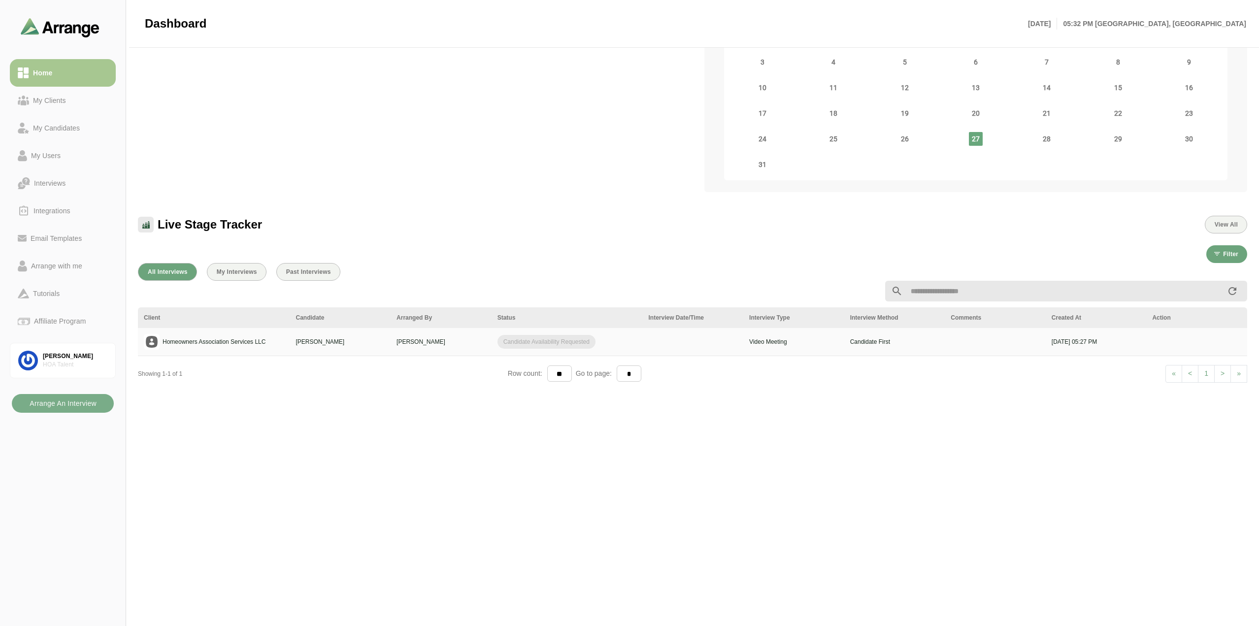
scroll to position [148, 0]
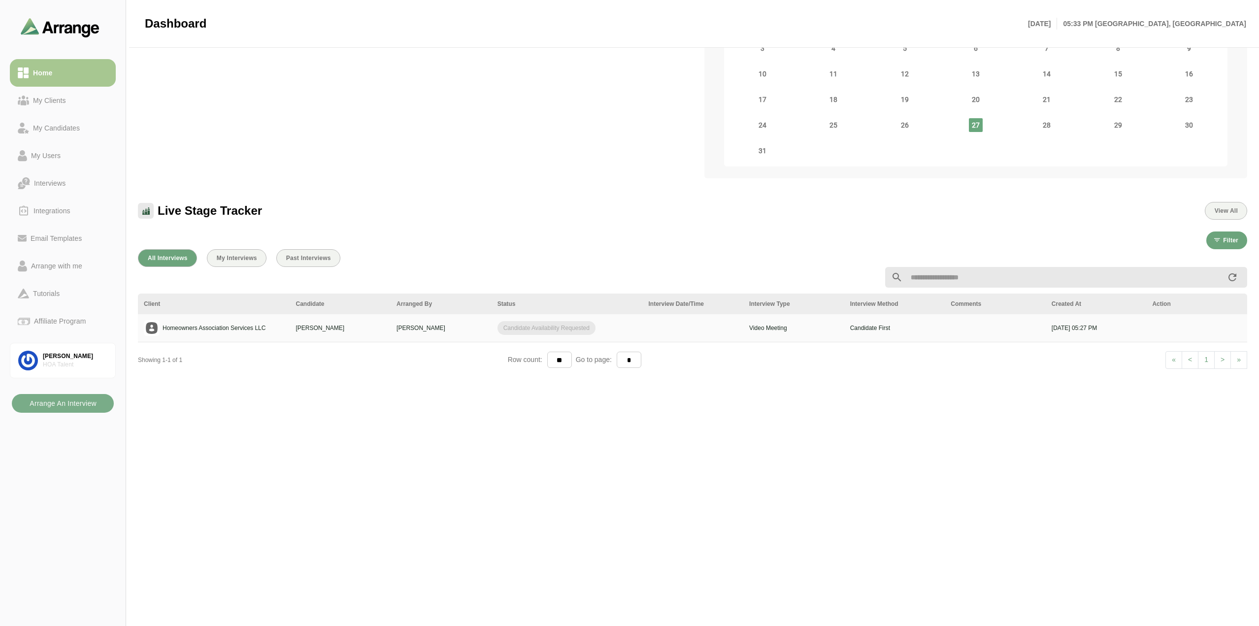
click at [352, 488] on div "All Interviews My Interviews Past Interviews Client Candidate Arranged By Statu…" at bounding box center [692, 520] width 1121 height 555
click at [65, 104] on div "My Clients" at bounding box center [49, 101] width 41 height 12
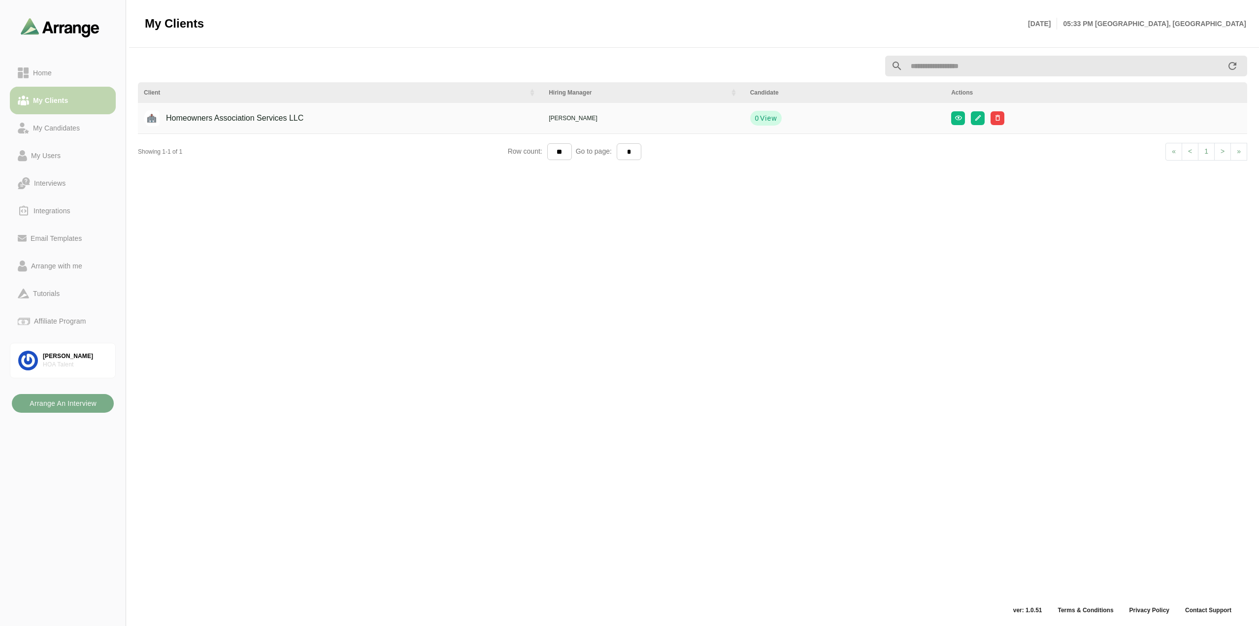
scroll to position [3, 0]
drag, startPoint x: 615, startPoint y: 191, endPoint x: 358, endPoint y: 51, distance: 293.2
click at [615, 191] on div "Client Hiring Manager Candidate Actions Homeowners Association Services LLC [PE…" at bounding box center [692, 327] width 1121 height 555
click at [250, 19] on button "New Client" at bounding box center [240, 24] width 57 height 18
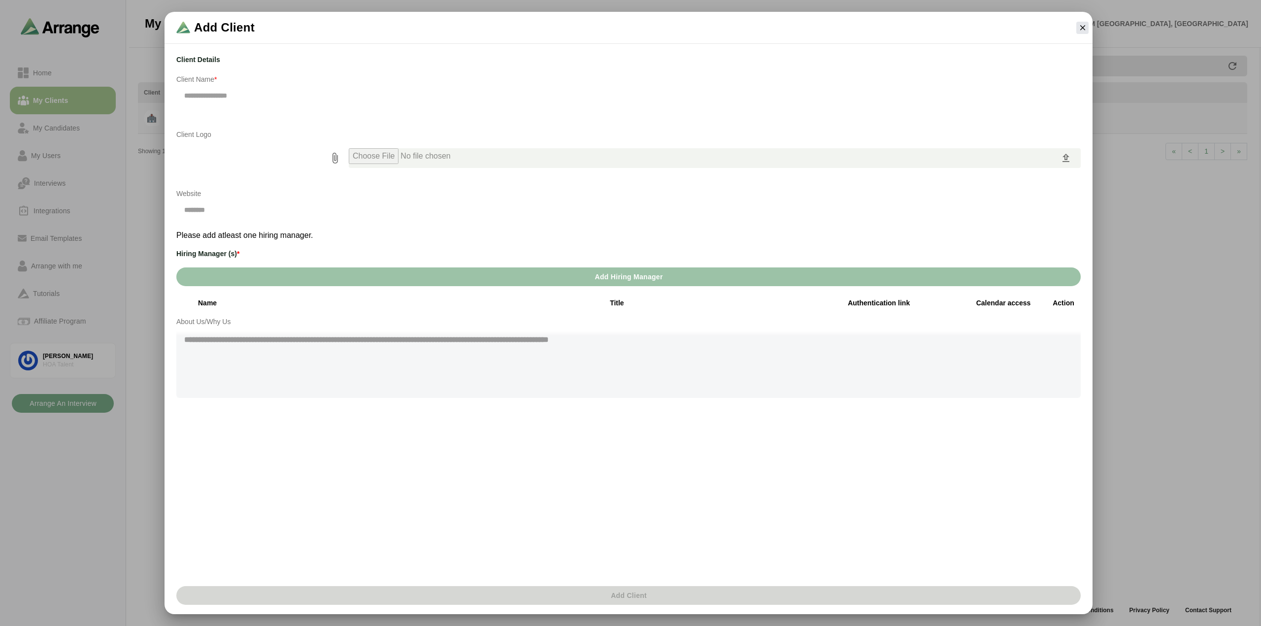
click at [236, 94] on input "text" at bounding box center [628, 95] width 905 height 21
type input "**********"
click at [198, 134] on p "Client Logo" at bounding box center [628, 135] width 905 height 12
click at [1068, 158] on icon at bounding box center [1066, 158] width 12 height 12
type input "**********"
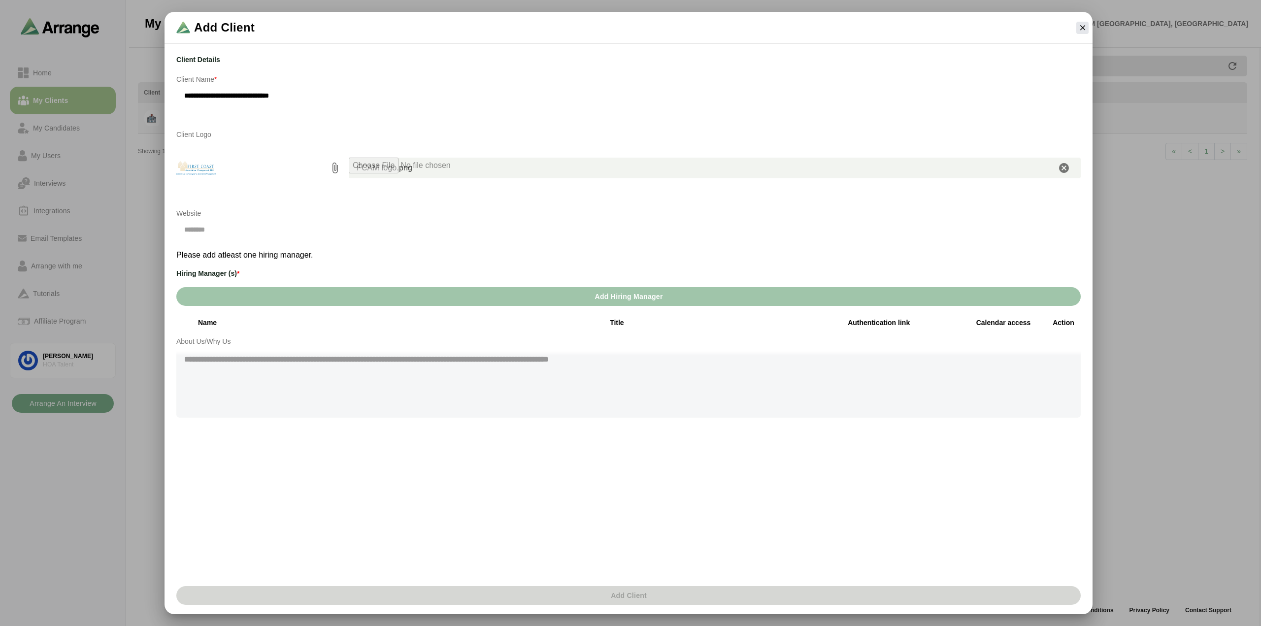
click at [639, 296] on span "Add Hiring Manager" at bounding box center [628, 296] width 68 height 19
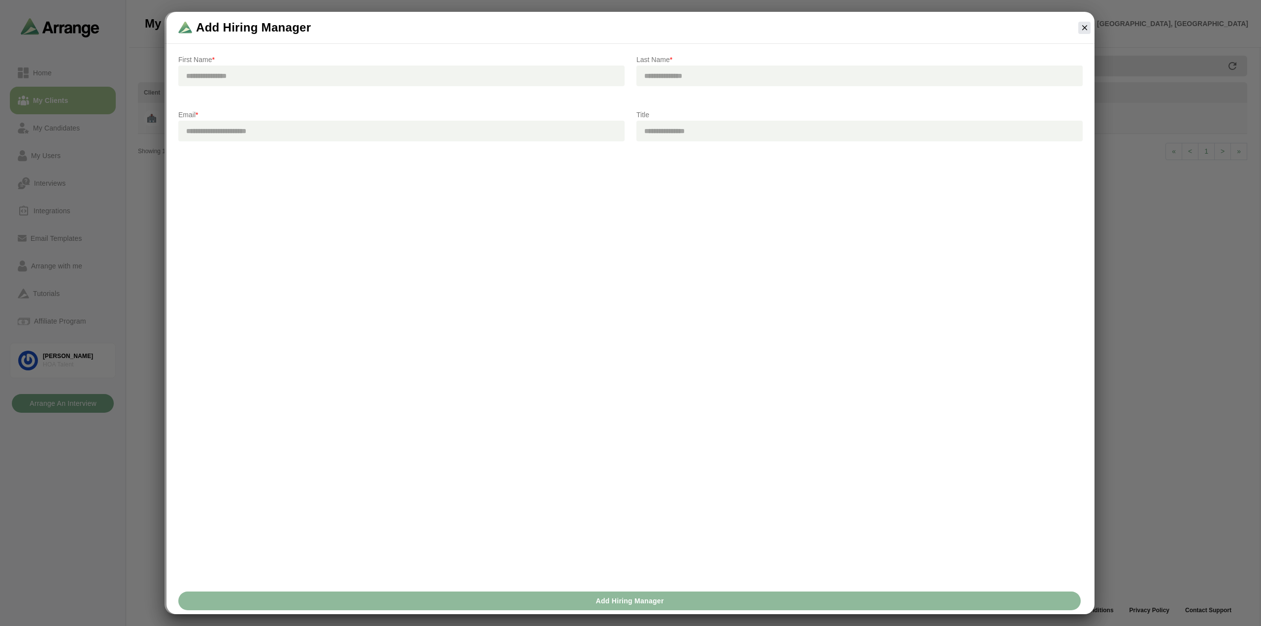
click at [360, 77] on input "text" at bounding box center [401, 76] width 446 height 21
type input "***"
type input "******"
paste input "**********"
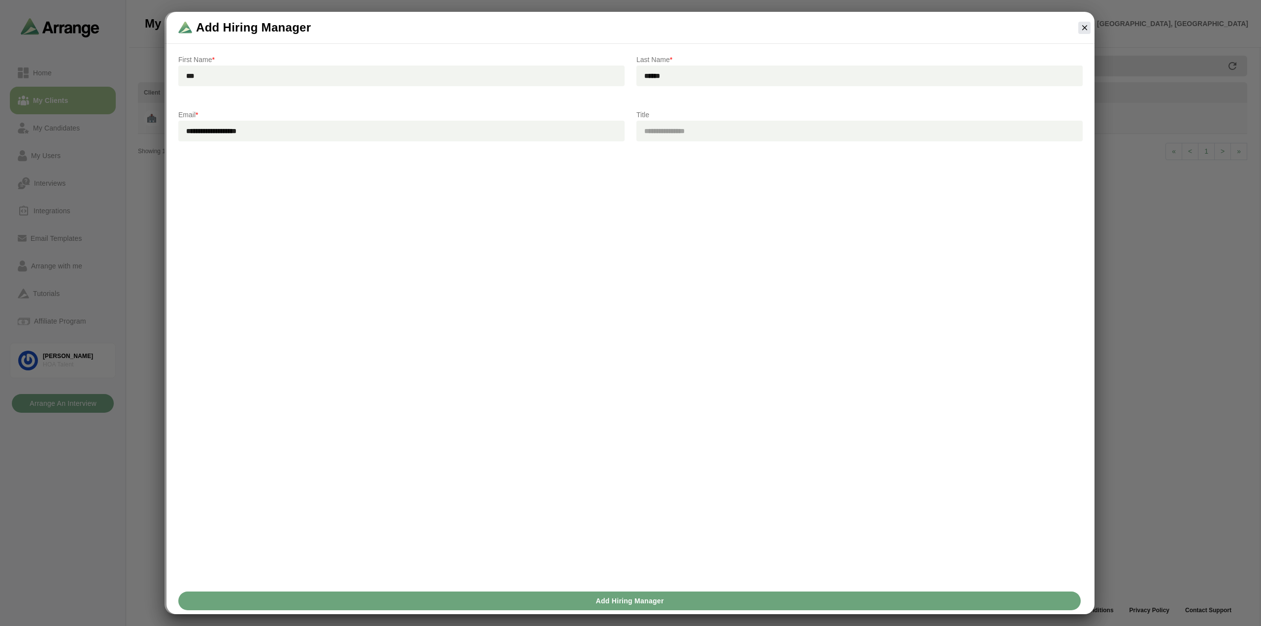
type input "**********"
click at [688, 126] on input "text" at bounding box center [860, 131] width 446 height 21
type input "**********"
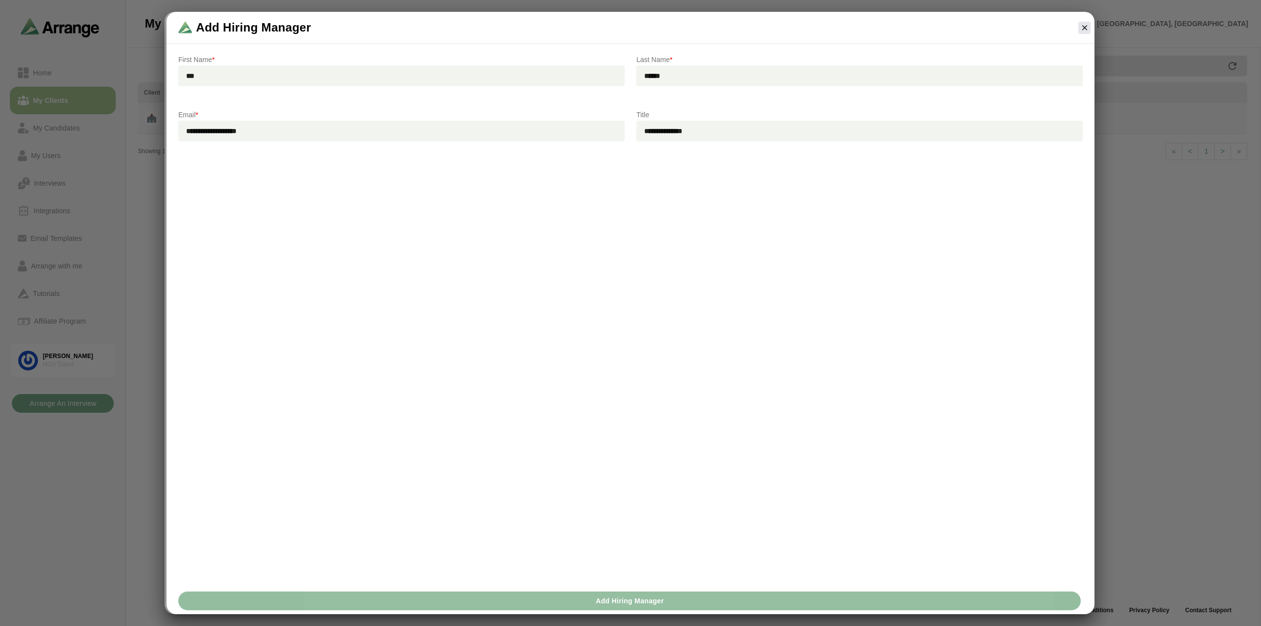
click at [661, 601] on span "Add Hiring Manager" at bounding box center [629, 601] width 68 height 19
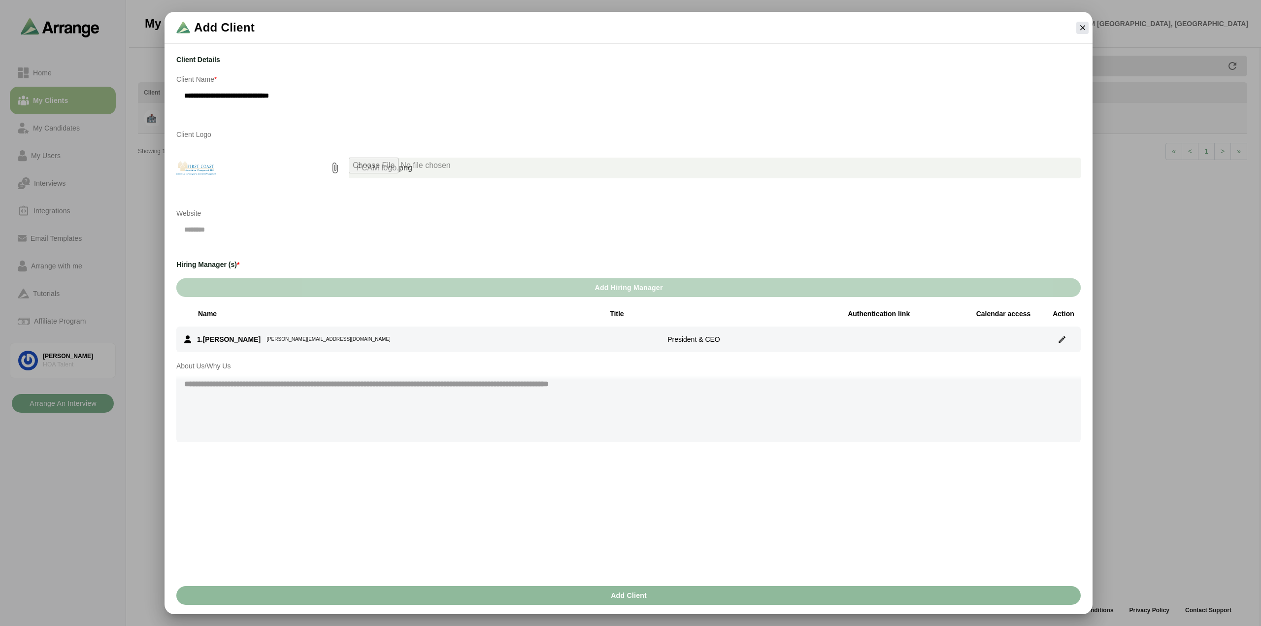
click at [634, 287] on span "Add Hiring Manager" at bounding box center [628, 287] width 68 height 19
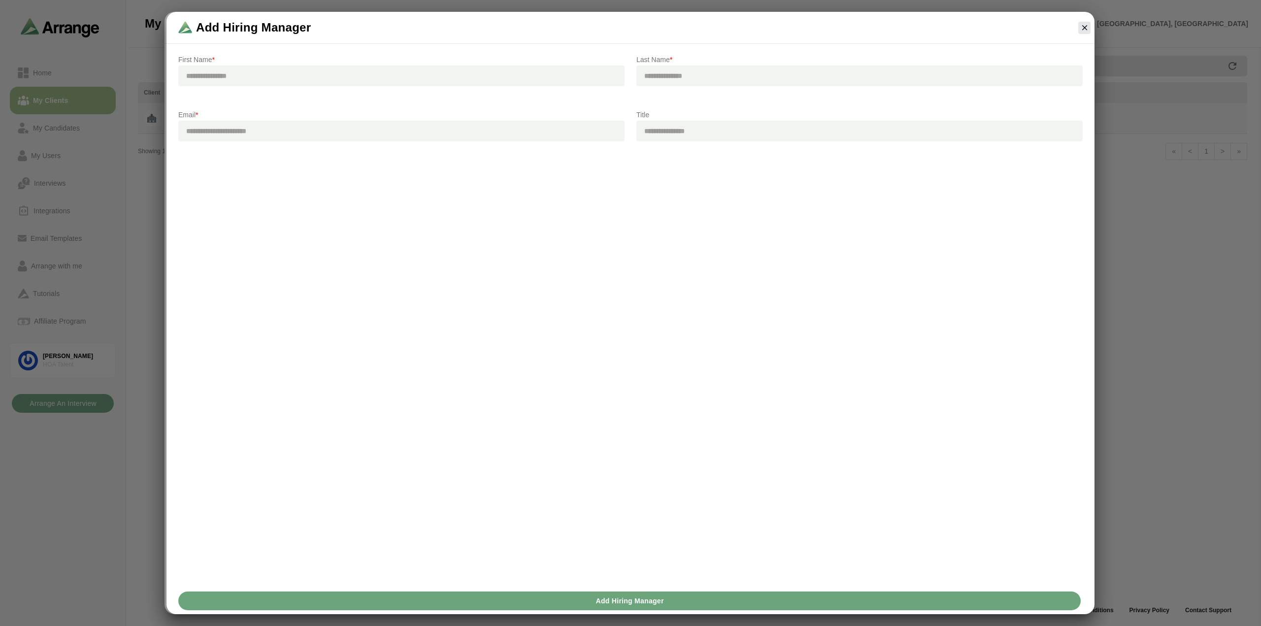
click at [312, 75] on input "text" at bounding box center [401, 76] width 446 height 21
click at [1087, 28] on icon "button" at bounding box center [1084, 27] width 9 height 9
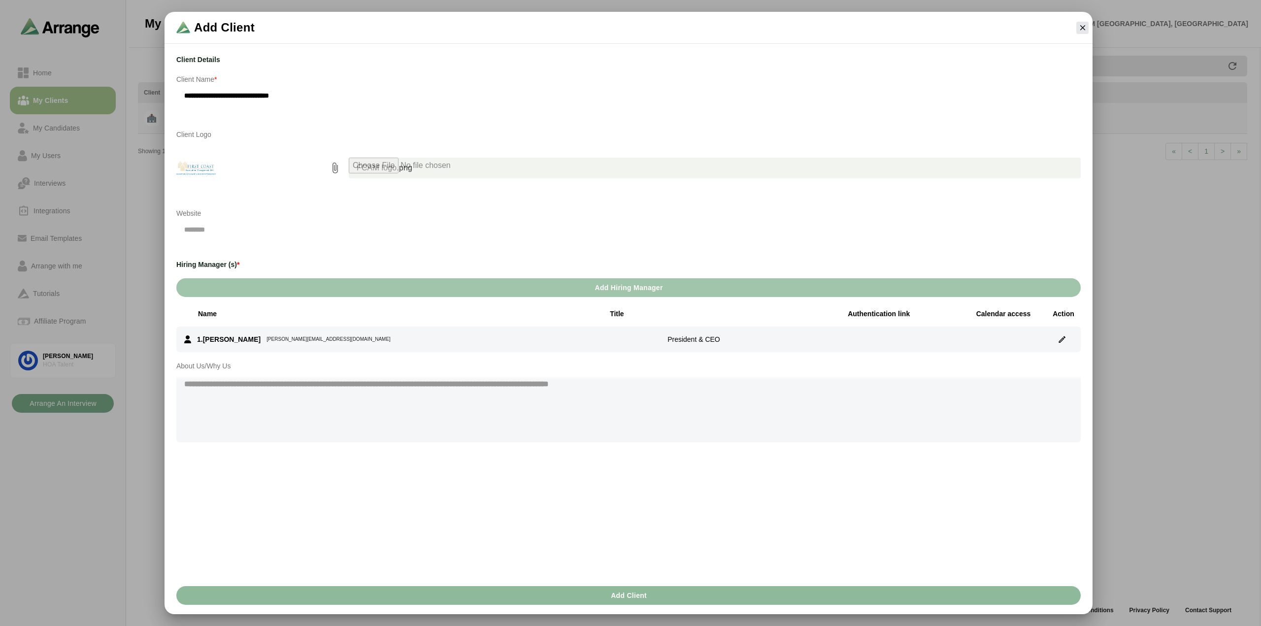
click at [627, 287] on span "Add Hiring Manager" at bounding box center [628, 287] width 68 height 19
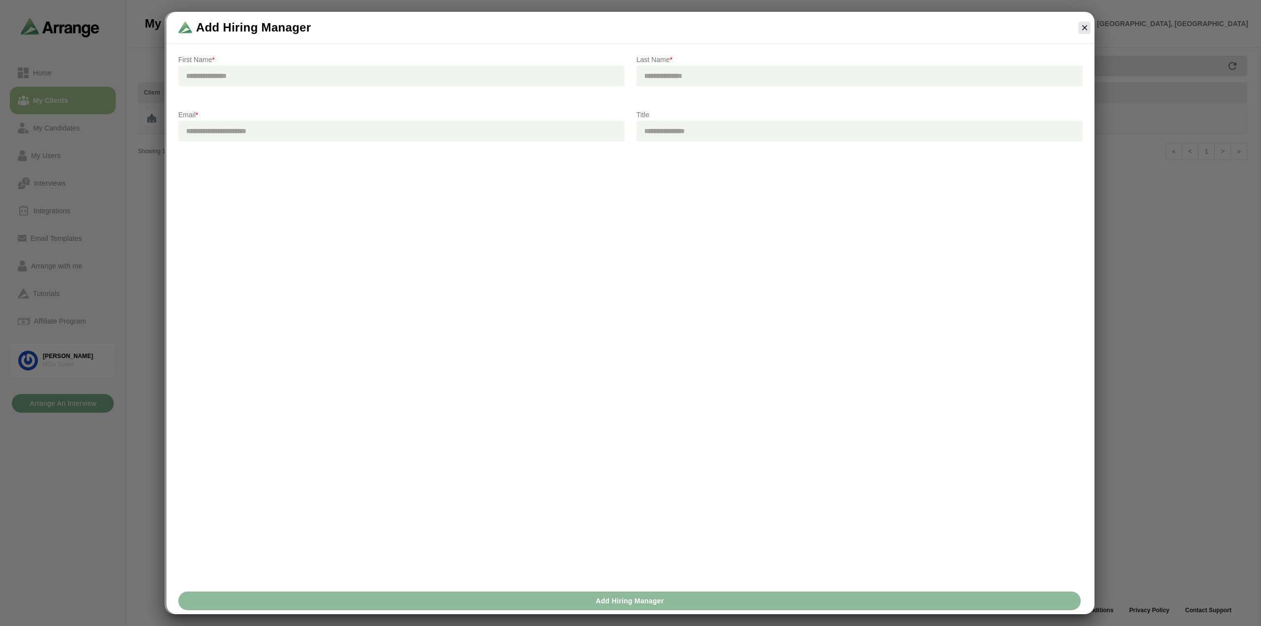
click at [264, 77] on input "text" at bounding box center [401, 76] width 446 height 21
type input "******"
click at [696, 73] on input "text" at bounding box center [860, 76] width 446 height 21
type input "*********"
paste input "**********"
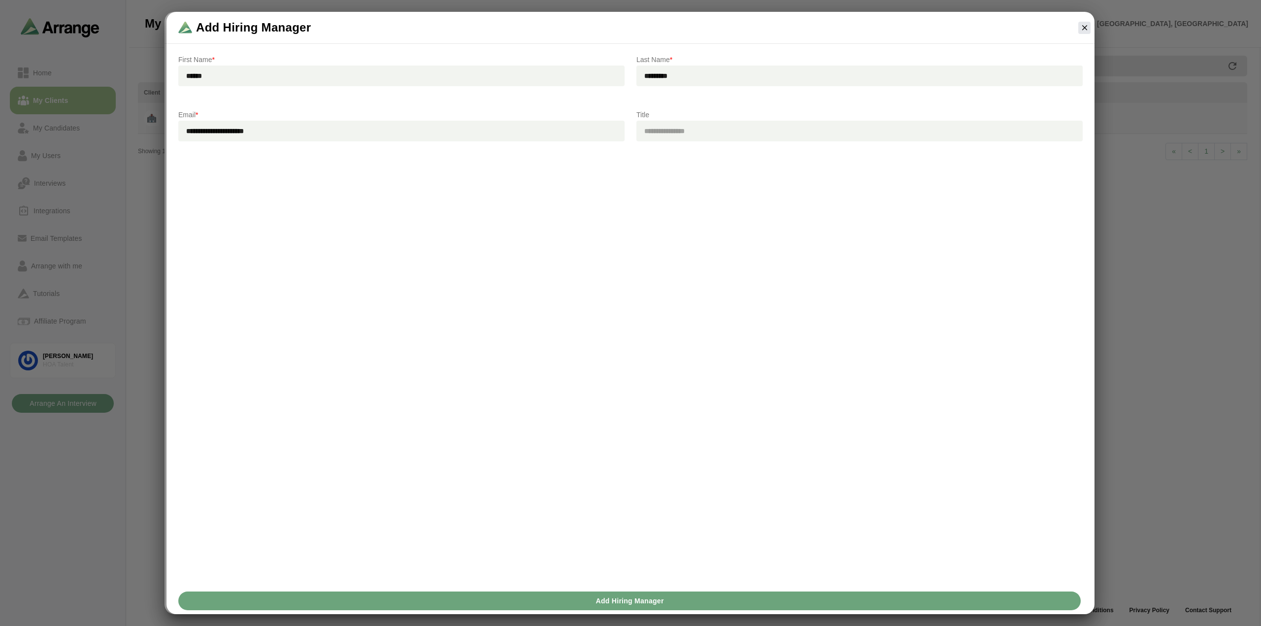
type input "**********"
click at [654, 602] on span "Add Hiring Manager" at bounding box center [629, 601] width 68 height 19
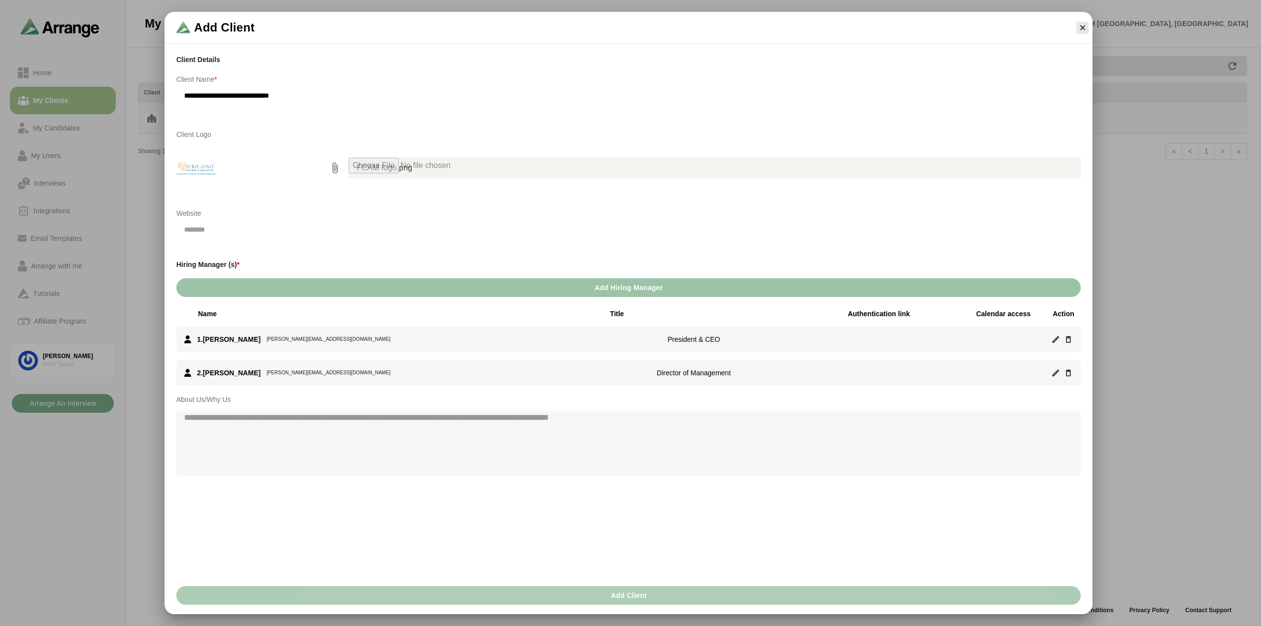
click at [628, 598] on span "Add Client" at bounding box center [628, 595] width 36 height 19
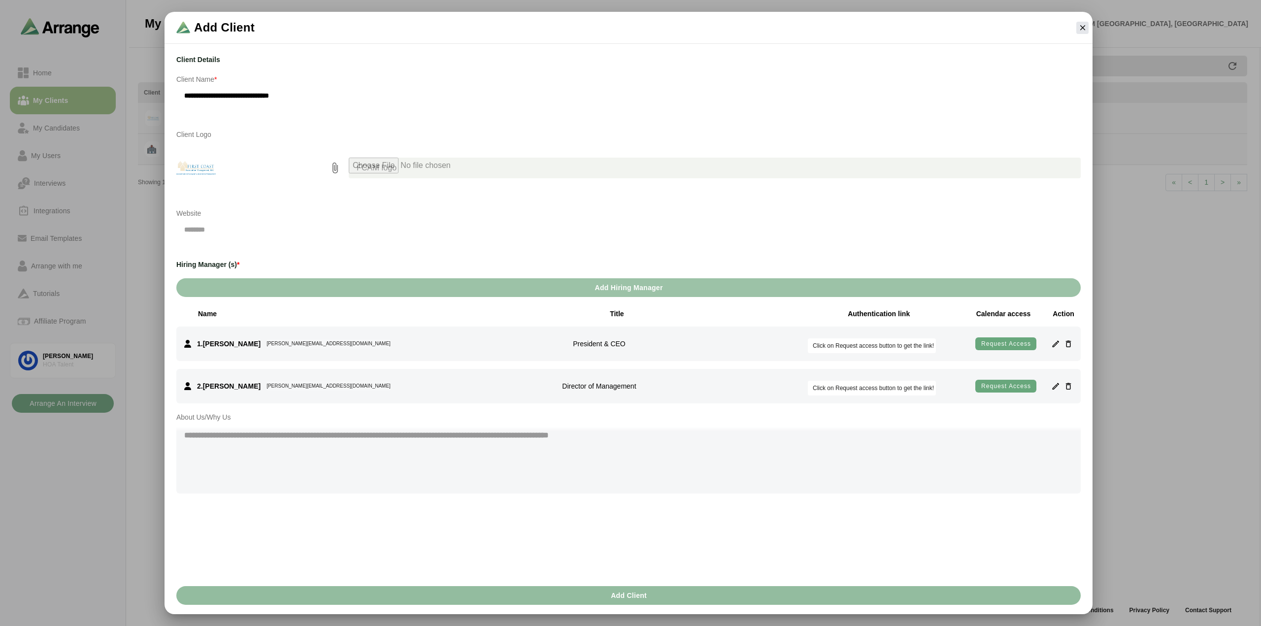
click at [648, 596] on button "Add Client" at bounding box center [628, 595] width 905 height 19
click at [1085, 29] on icon "button" at bounding box center [1082, 27] width 9 height 9
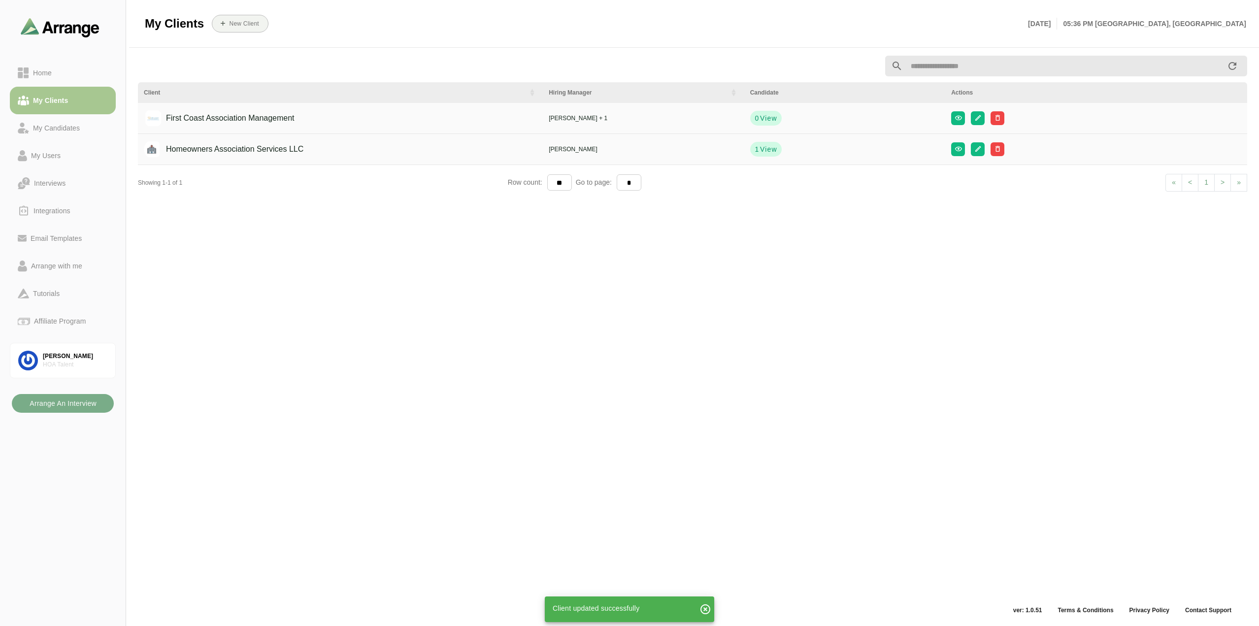
click at [724, 365] on div "Client Hiring Manager Candidate Actions First Coast Association Management [PER…" at bounding box center [692, 327] width 1121 height 555
click at [383, 150] on div "Homeowners Association Services LLC" at bounding box center [340, 149] width 393 height 19
click at [763, 149] on span "View" at bounding box center [769, 149] width 18 height 10
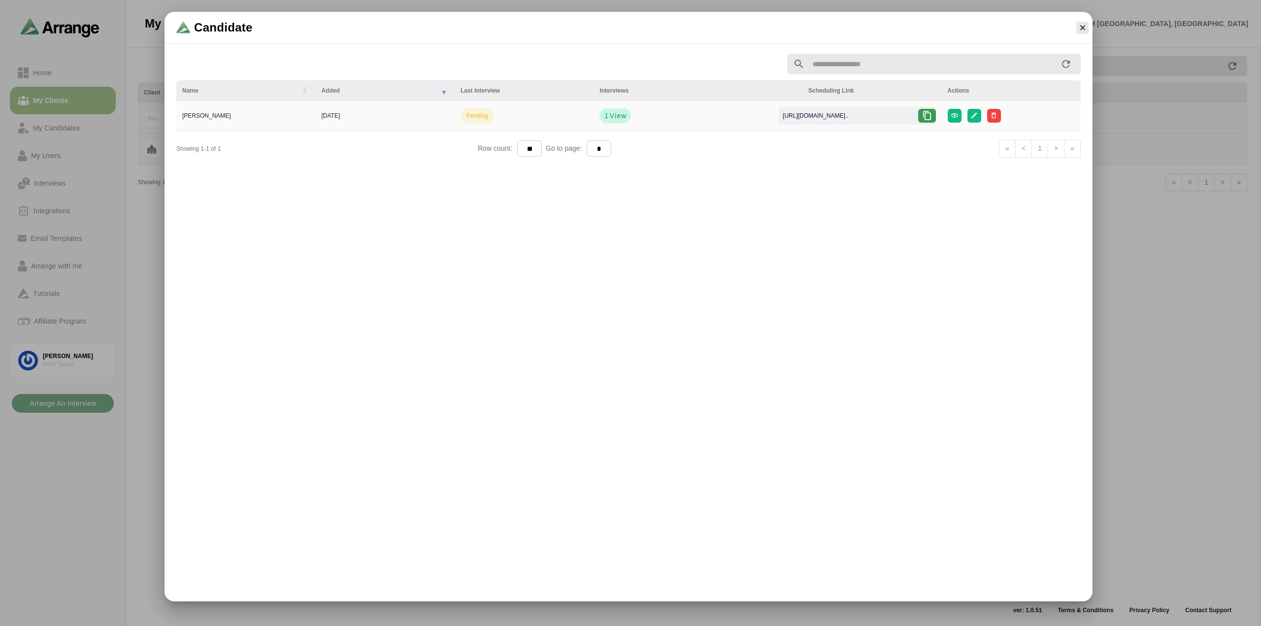
click at [609, 116] on span "View" at bounding box center [618, 116] width 18 height 10
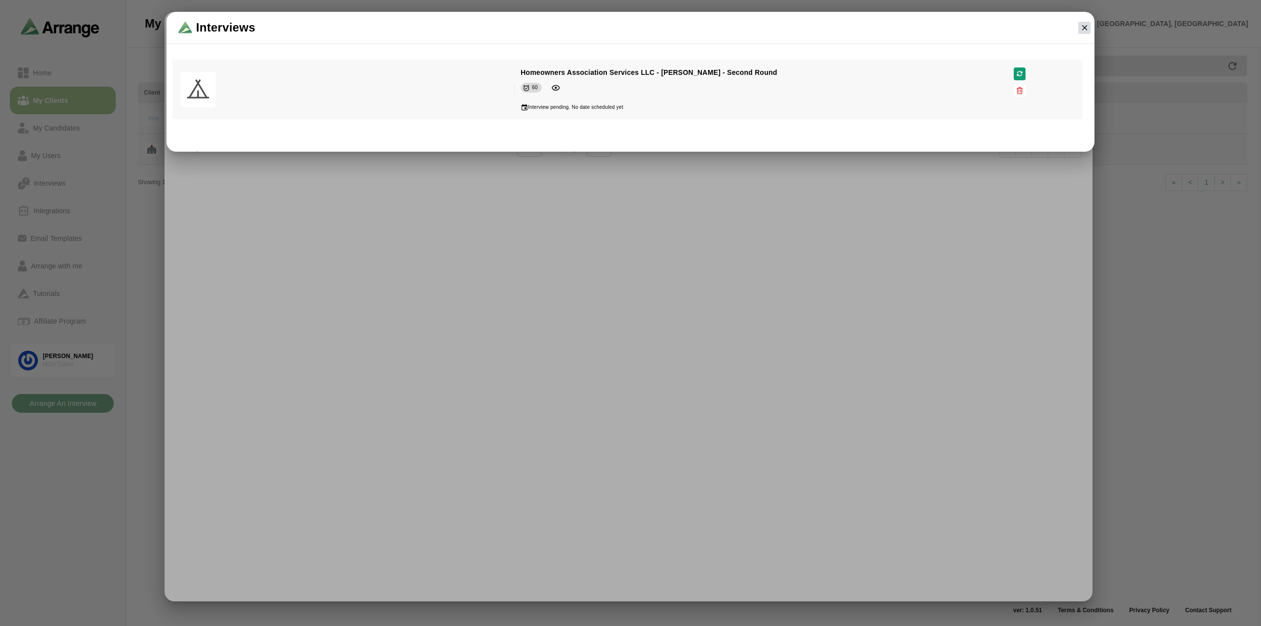
click at [1087, 24] on icon "button" at bounding box center [1084, 27] width 9 height 9
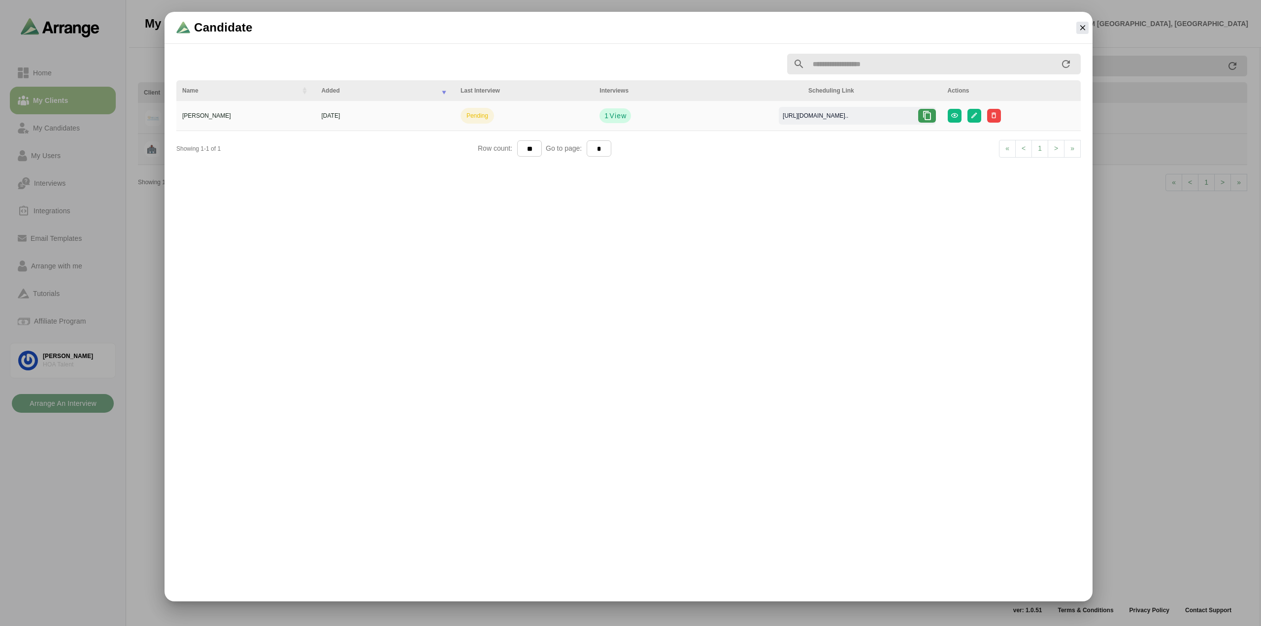
click at [1211, 277] on div "Candidate Name Added Last Interview Interviews Scheduling Link Actions [PERSON_…" at bounding box center [629, 307] width 1238 height 590
click at [1079, 28] on icon "button" at bounding box center [1082, 27] width 9 height 9
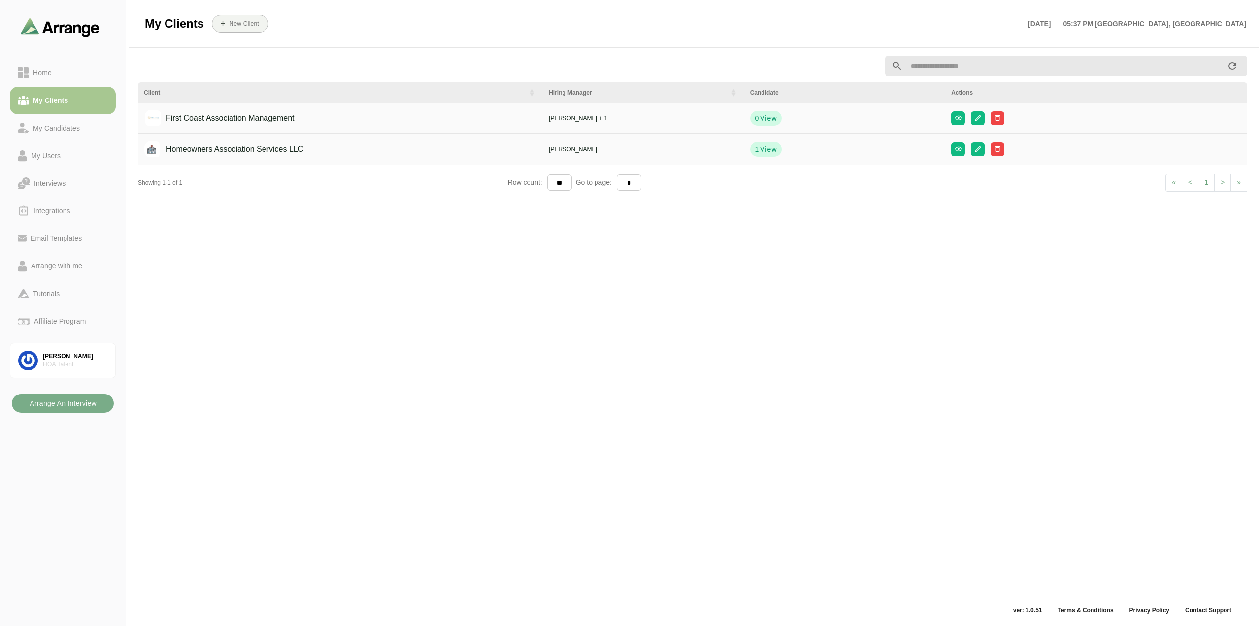
click at [639, 309] on div "Client Hiring Manager Candidate Actions First Coast Association Management [PER…" at bounding box center [692, 327] width 1121 height 555
click at [48, 76] on div "Home" at bounding box center [42, 73] width 27 height 12
